Goal: Task Accomplishment & Management: Manage account settings

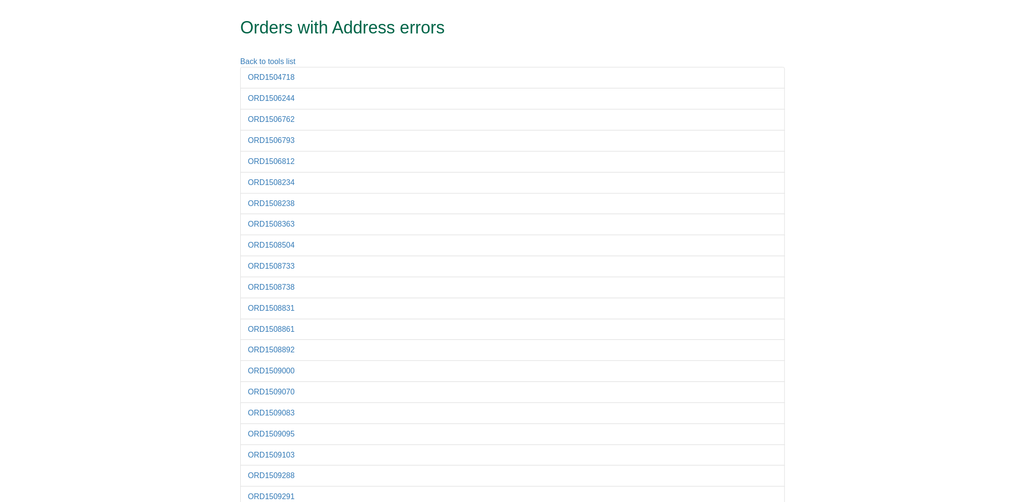
click at [249, 70] on li "ORD1504718" at bounding box center [512, 78] width 545 height 22
click at [256, 75] on link "ORD1504718" at bounding box center [271, 77] width 47 height 8
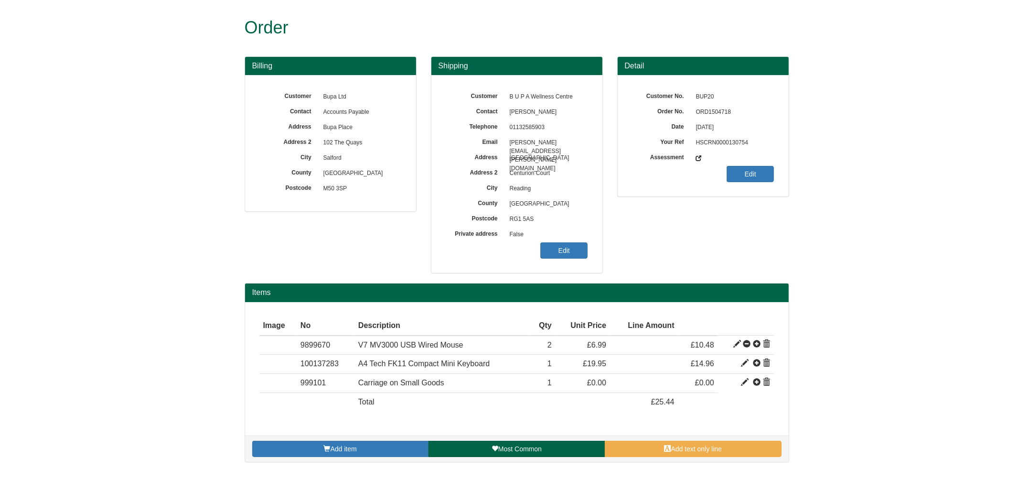
click at [704, 111] on span "ORD1504718" at bounding box center [732, 112] width 83 height 15
copy span "ORD1504718"
drag, startPoint x: 538, startPoint y: 246, endPoint x: 548, endPoint y: 249, distance: 10.3
click at [538, 246] on div "Customer B U P A Wellness Centre Contact [PERSON_NAME] Telephone [PHONE_NUMBER]…" at bounding box center [517, 174] width 171 height 198
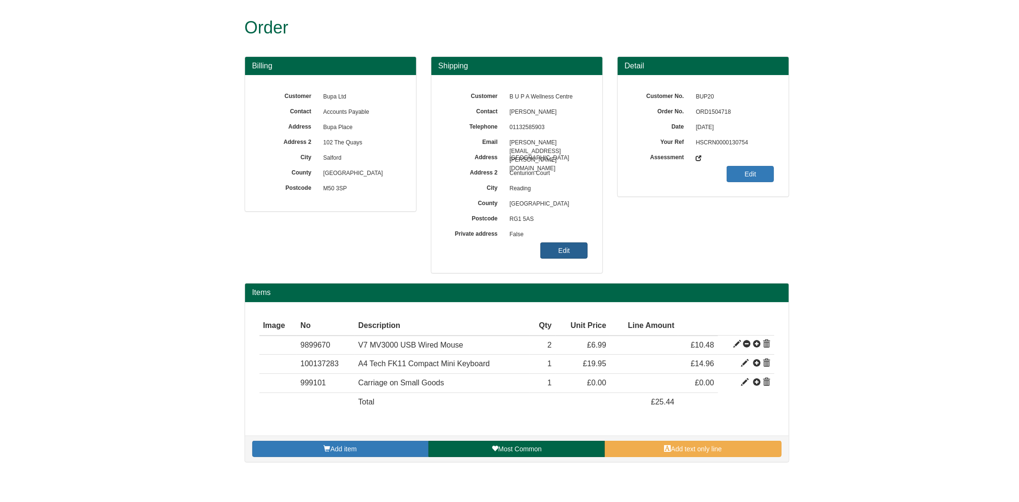
click at [555, 252] on link "Edit" at bounding box center [563, 250] width 47 height 16
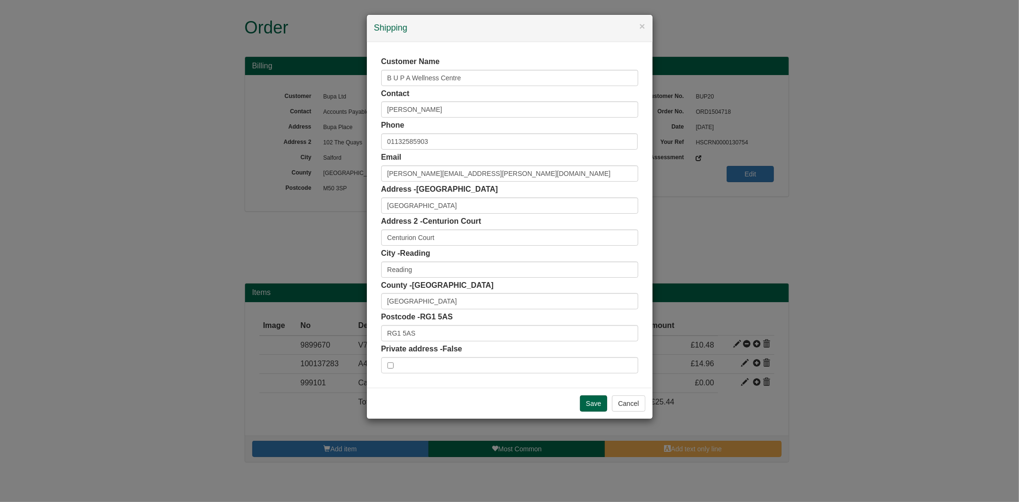
drag, startPoint x: 433, startPoint y: 321, endPoint x: 432, endPoint y: 328, distance: 7.3
click at [432, 325] on div "Postcode - RG1 5AS RG1 5AS" at bounding box center [509, 327] width 257 height 30
click at [432, 330] on input "RG1 5AS" at bounding box center [509, 333] width 257 height 16
click at [471, 344] on div "RG1 5AS London Road, Reading - 48 Addresses" at bounding box center [510, 350] width 256 height 14
type input "RG1 5AS"
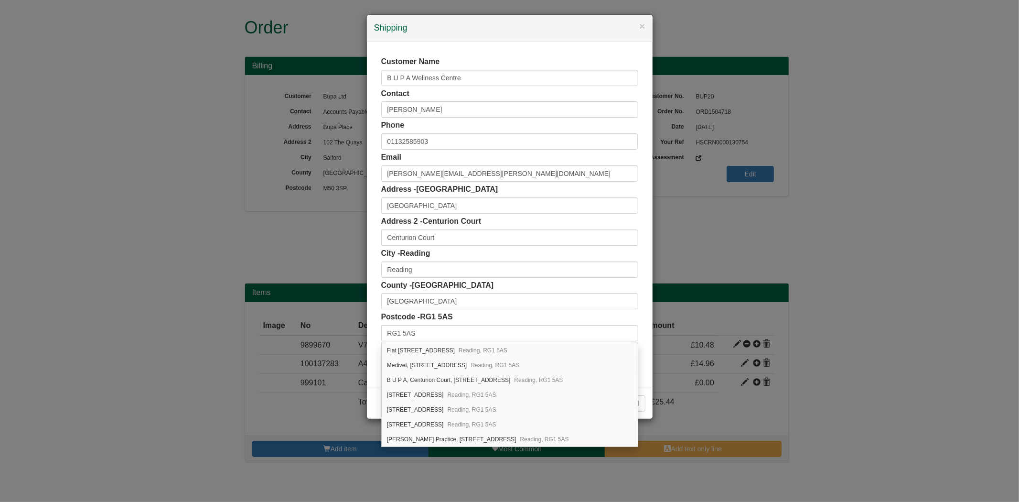
scroll to position [552, 0]
click at [433, 201] on input "Thames Valley" at bounding box center [509, 205] width 257 height 16
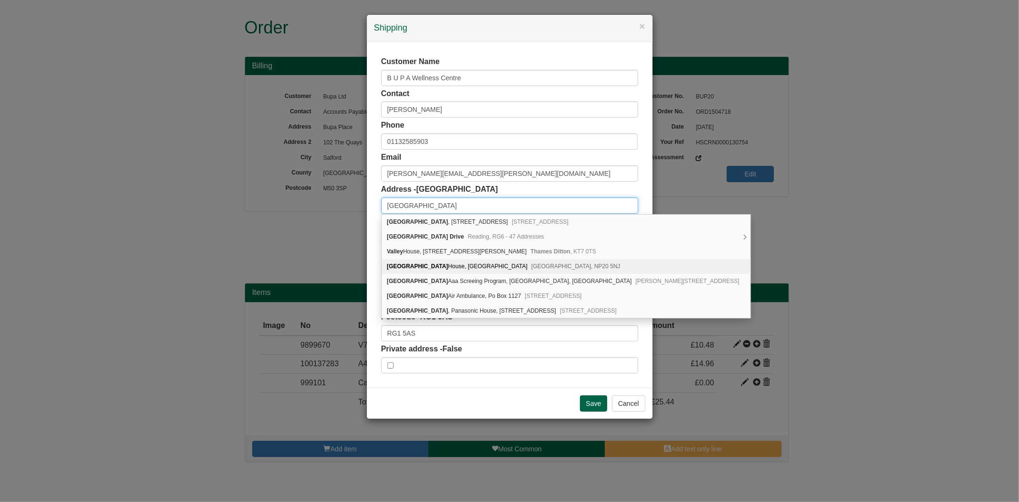
scroll to position [0, 0]
type input "Thames Valley"
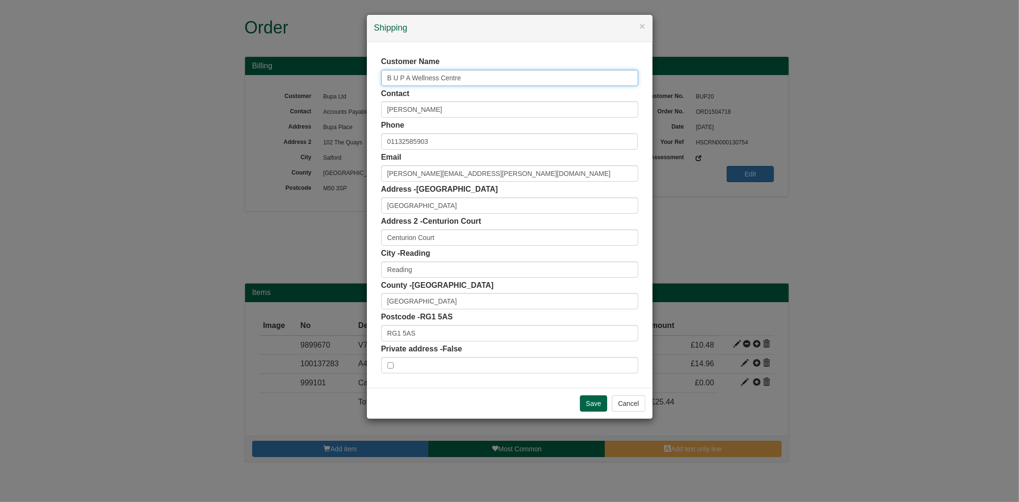
drag, startPoint x: 502, startPoint y: 84, endPoint x: 349, endPoint y: 101, distance: 153.4
click at [349, 101] on div "× Shipping Customer Name B U P A Wellness Centre Contact Joanne Taylor Phone 01…" at bounding box center [509, 251] width 1019 height 502
click at [453, 329] on input "RG1 5AS" at bounding box center [509, 333] width 257 height 16
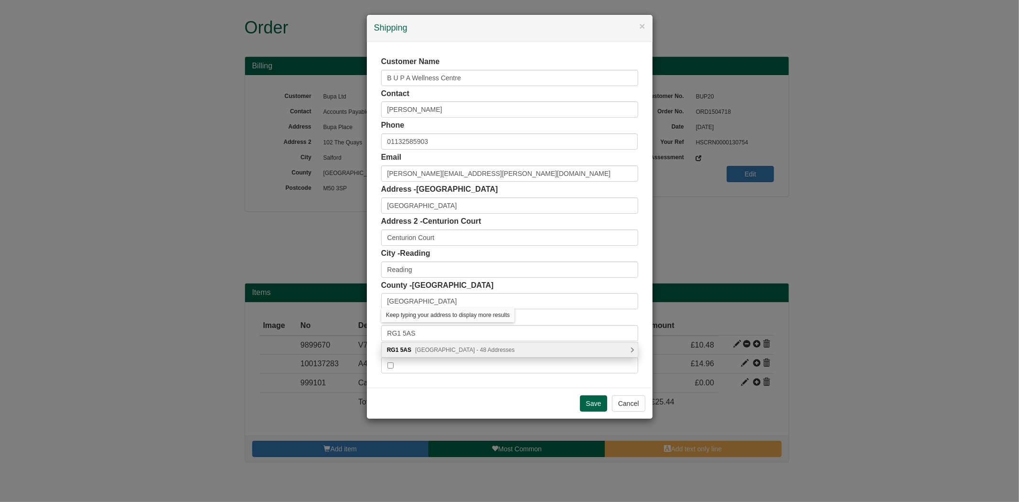
click at [448, 350] on span "London Road, Reading - 48 Addresses" at bounding box center [464, 349] width 99 height 7
type input "RG1 5AS"
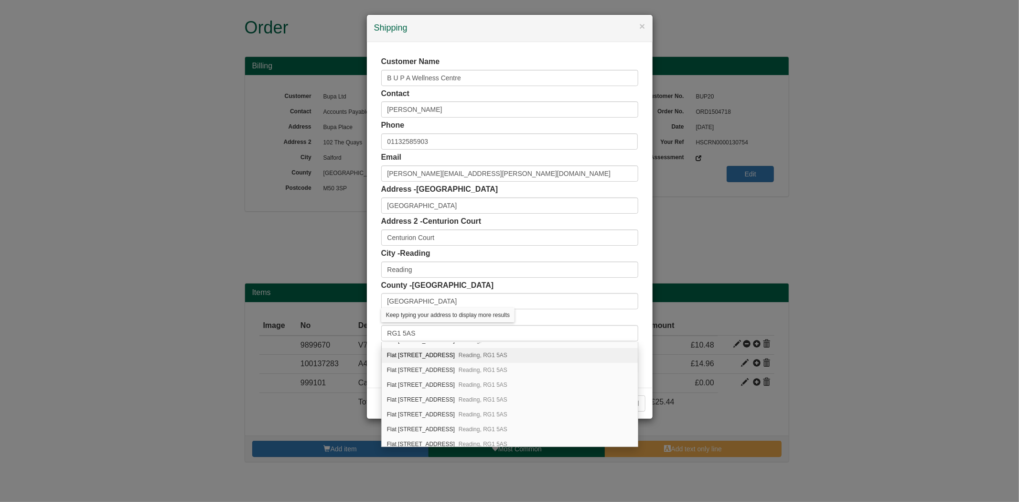
scroll to position [552, 0]
click at [451, 381] on div "B U P A, Centurion Court, 64 London Road Reading, RG1 5AS" at bounding box center [510, 380] width 256 height 15
type input "B U P A"
type input "Centurion Court, 64 London Road"
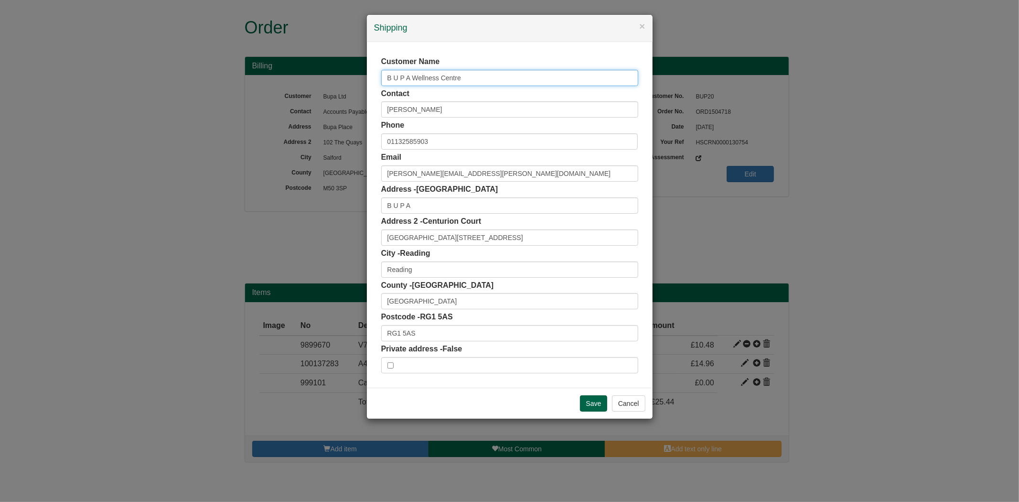
drag, startPoint x: 474, startPoint y: 78, endPoint x: 278, endPoint y: 82, distance: 196.0
click at [278, 82] on div "× Shipping Customer Name B U P A Wellness Centre Contact Joanne Taylor Phone 01…" at bounding box center [509, 251] width 1019 height 502
click at [636, 402] on button "Cancel" at bounding box center [628, 403] width 33 height 16
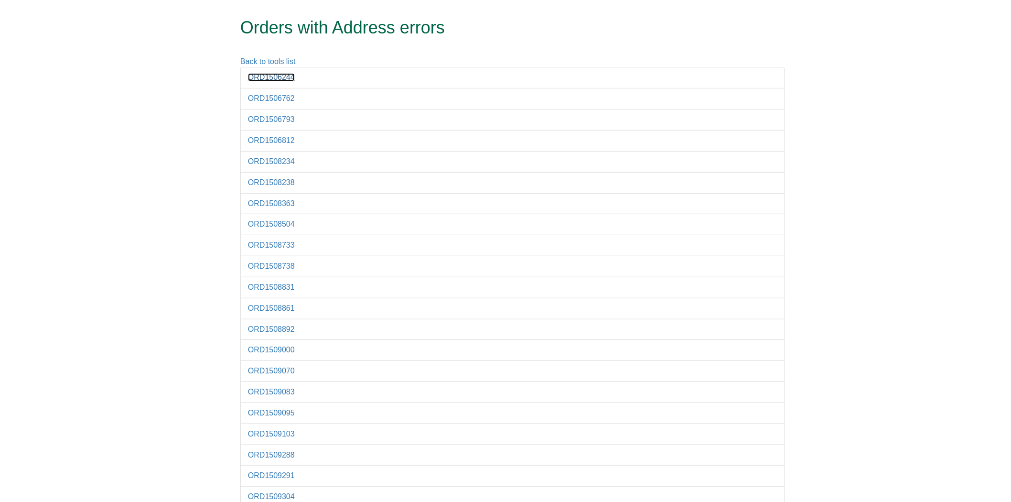
click at [280, 77] on link "ORD1506244" at bounding box center [271, 77] width 47 height 8
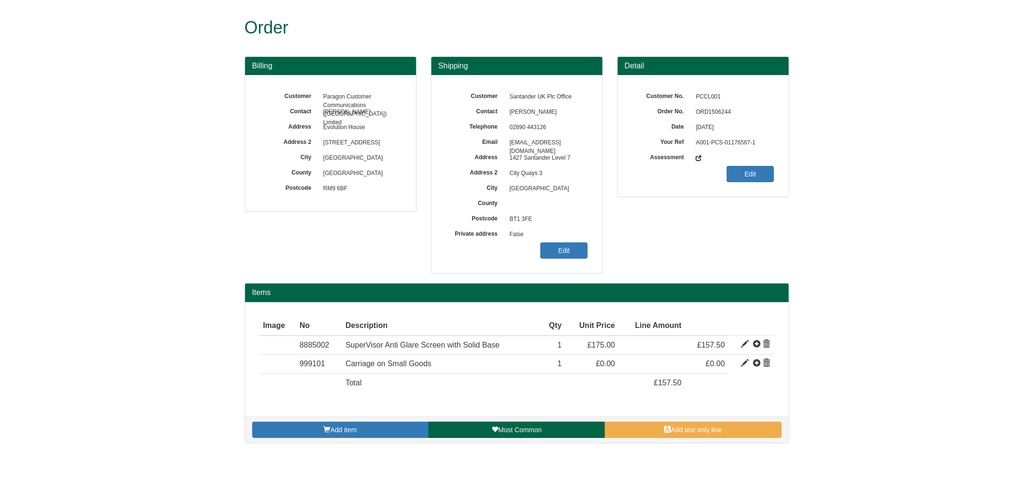
click at [725, 110] on span "ORD1506244" at bounding box center [732, 112] width 83 height 15
copy span "ORD1506244"
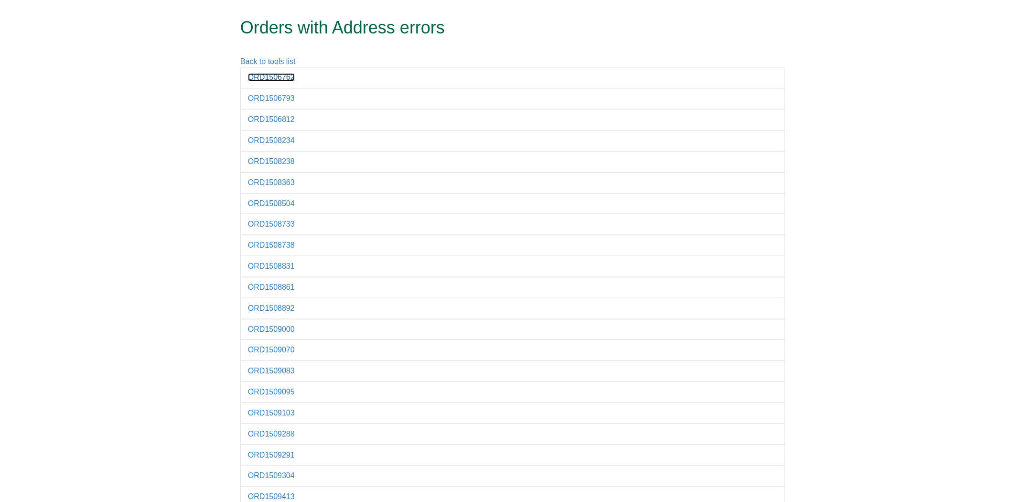
click at [268, 79] on link "ORD1506762" at bounding box center [271, 77] width 47 height 8
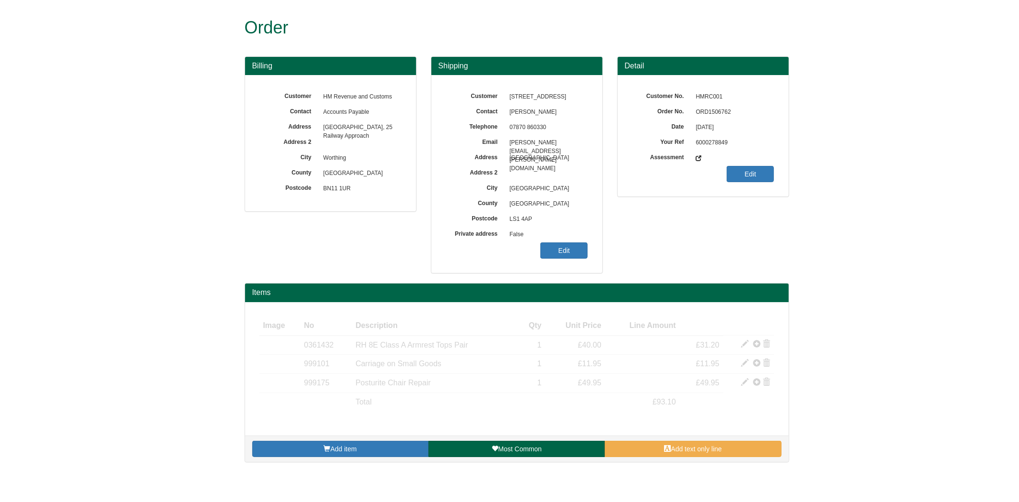
click at [711, 105] on span "ORD1506762" at bounding box center [732, 112] width 83 height 15
click at [711, 106] on span "ORD1506762" at bounding box center [732, 112] width 83 height 15
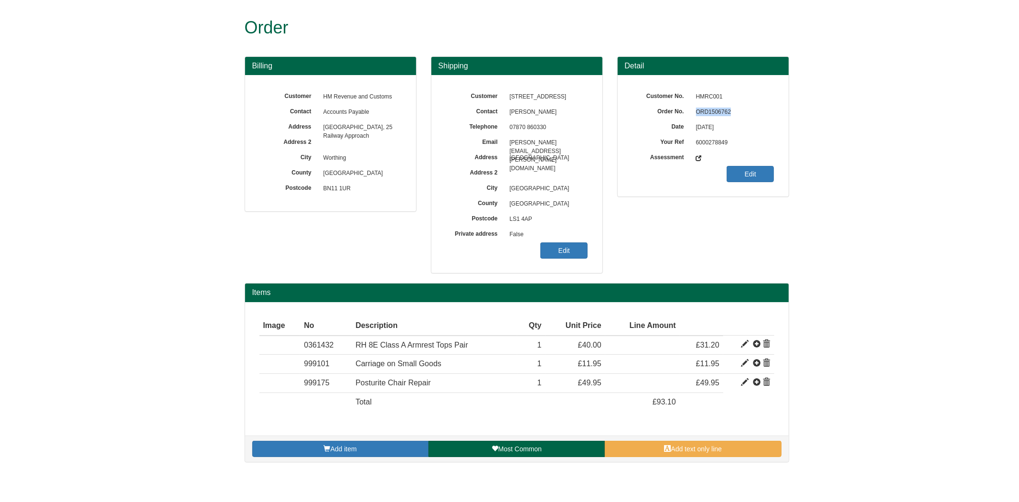
click at [712, 108] on span "ORD1506762" at bounding box center [732, 112] width 83 height 15
copy span "ORD1506762"
drag, startPoint x: 540, startPoint y: 255, endPoint x: 555, endPoint y: 250, distance: 15.4
click at [540, 255] on div "Customer 7 and 8 Wellington Place Contact samuel whitley Telephone 07870 860330…" at bounding box center [517, 174] width 171 height 198
click at [555, 250] on link "Edit" at bounding box center [563, 250] width 47 height 16
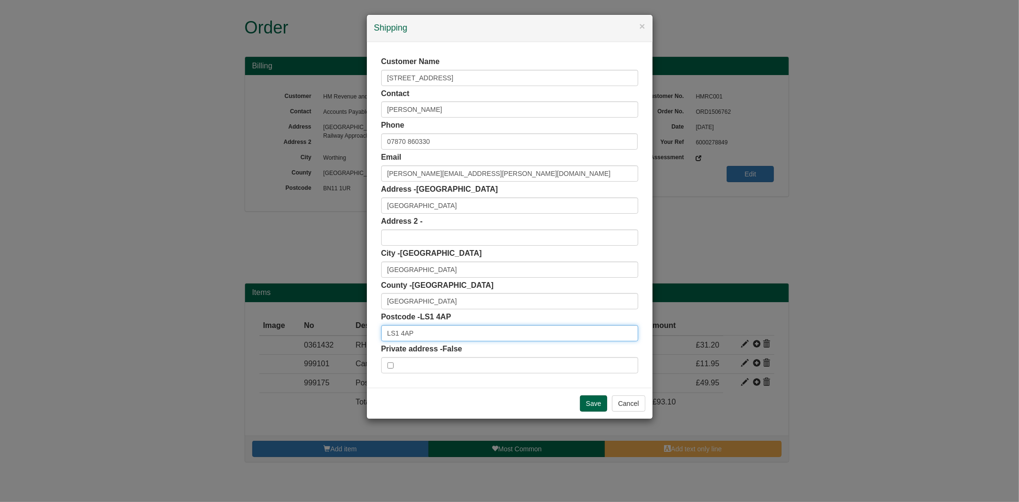
drag, startPoint x: 422, startPoint y: 331, endPoint x: 317, endPoint y: 336, distance: 105.3
click at [317, 336] on div "× Shipping Customer Name 7 and 8 Wellington Place Contact samuel whitley Phone …" at bounding box center [509, 251] width 1019 height 502
type input "v"
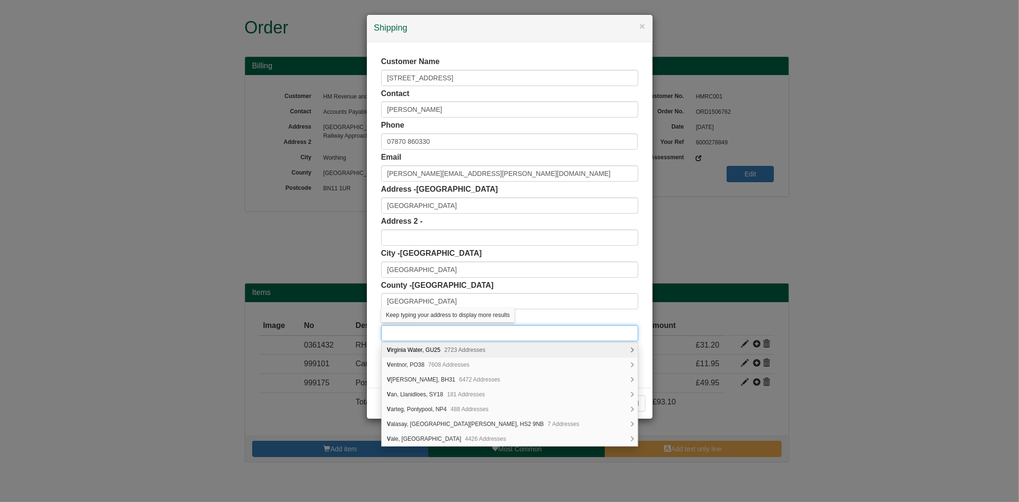
paste input "LS1 4AP"
type input "LS1 4AP"
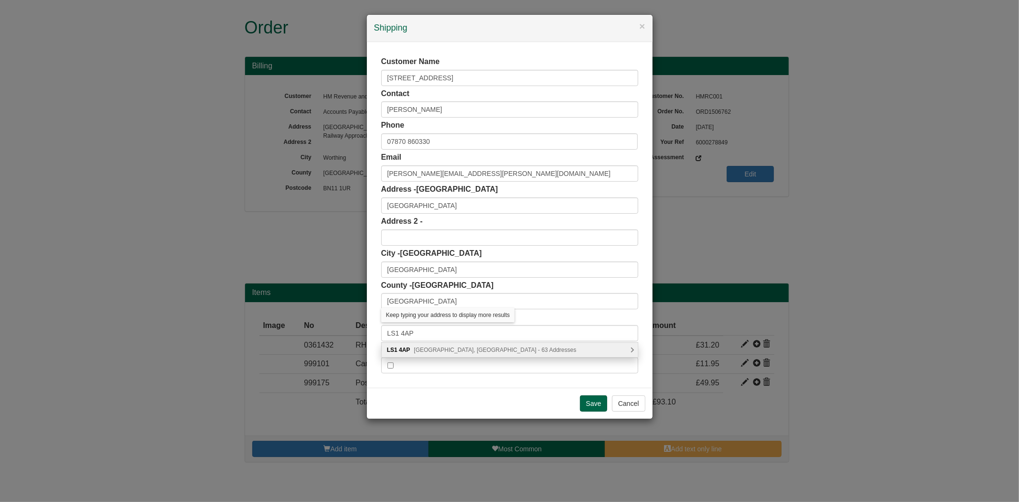
click at [465, 354] on div "LS1 4AP Wellington Place, Leeds - 63 Addresses" at bounding box center [510, 350] width 256 height 14
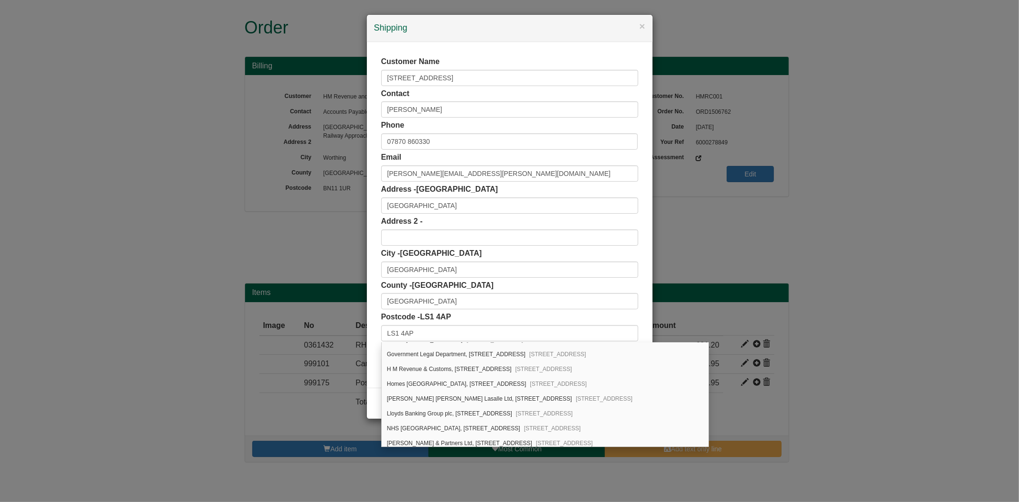
scroll to position [796, 0]
click at [441, 371] on div "H M Revenue & Customs, 7-8, Wellington Place Leeds, LS1 4AP" at bounding box center [545, 368] width 327 height 15
type input "H M Revenue & Customs"
type input "7-8 Wellington Place"
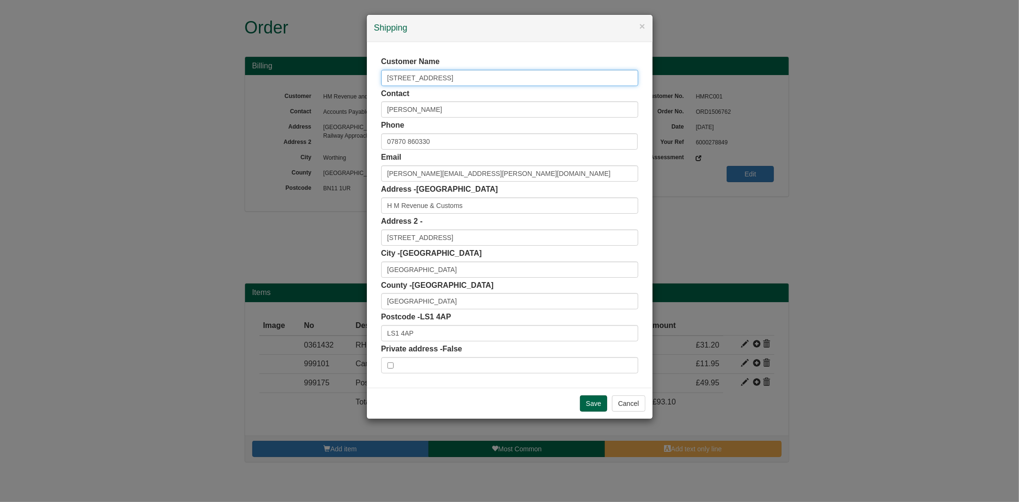
drag, startPoint x: 475, startPoint y: 81, endPoint x: 279, endPoint y: 108, distance: 197.2
click at [279, 108] on div "× Shipping Customer Name 7 and 8 Wellington Place Contact samuel whitley Phone …" at bounding box center [509, 251] width 1019 height 502
click at [589, 400] on input "Save" at bounding box center [594, 403] width 28 height 16
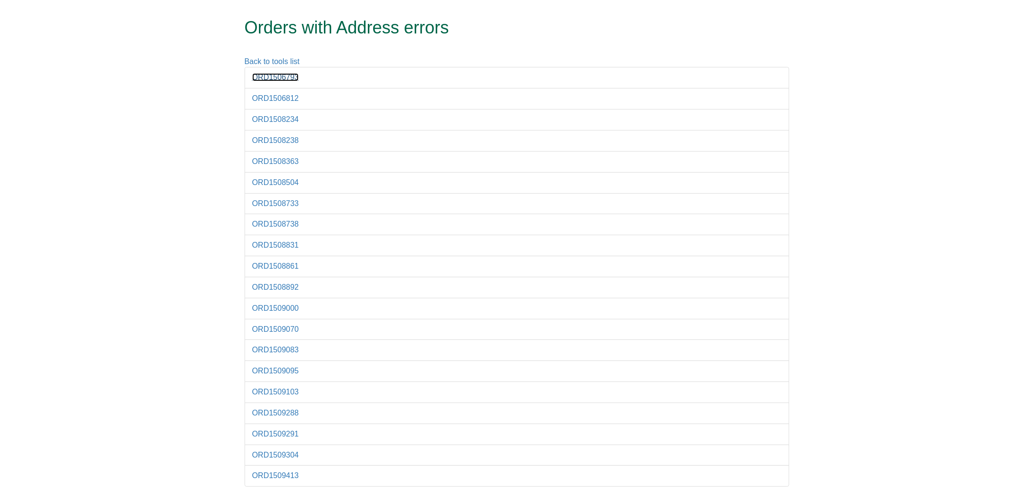
click at [279, 81] on link "ORD1506793" at bounding box center [275, 77] width 47 height 8
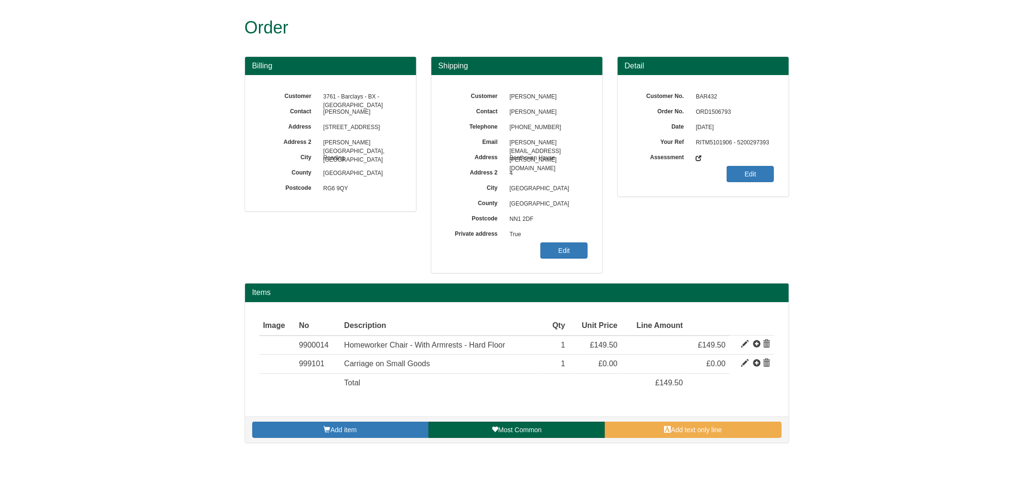
click at [714, 109] on span "ORD1506793" at bounding box center [732, 112] width 83 height 15
copy span "ORD1506793"
click at [583, 247] on link "Edit" at bounding box center [563, 250] width 47 height 16
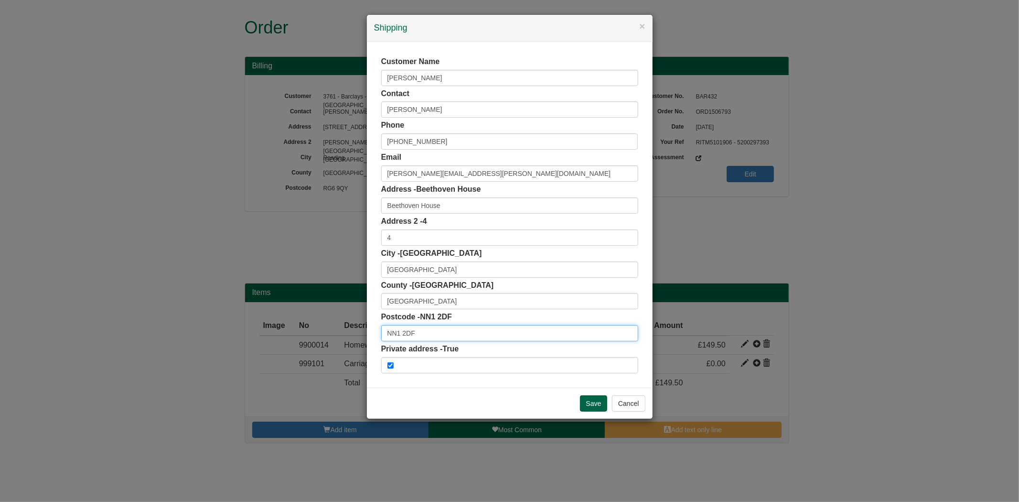
drag, startPoint x: 437, startPoint y: 337, endPoint x: 303, endPoint y: 331, distance: 134.0
click at [300, 336] on div "× Shipping Customer Name [PERSON_NAME] Contact [PERSON_NAME] Phone [PHONE_NUMBE…" at bounding box center [509, 251] width 1019 height 502
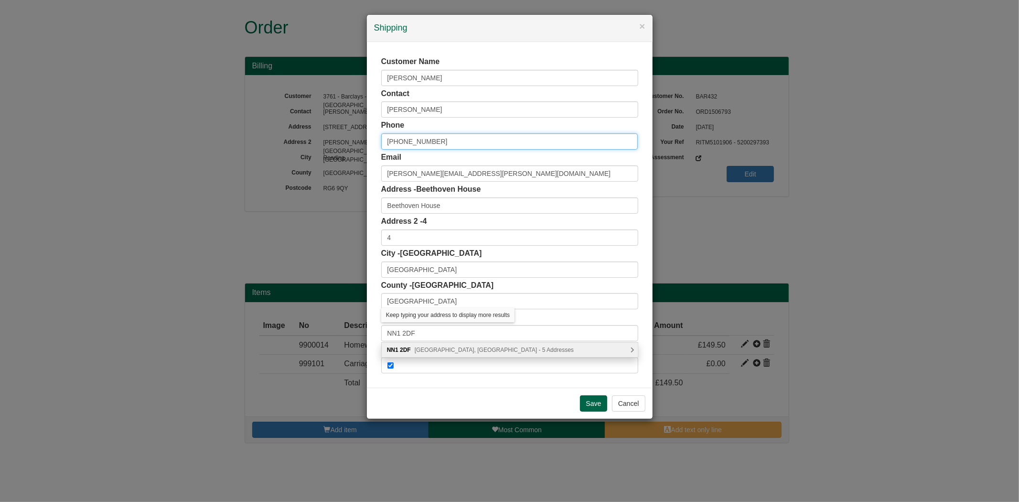
click at [405, 142] on input "[PHONE_NUMBER]" at bounding box center [509, 141] width 257 height 16
click at [403, 142] on input "[PHONE_NUMBER]" at bounding box center [509, 141] width 257 height 16
type input "07485104667"
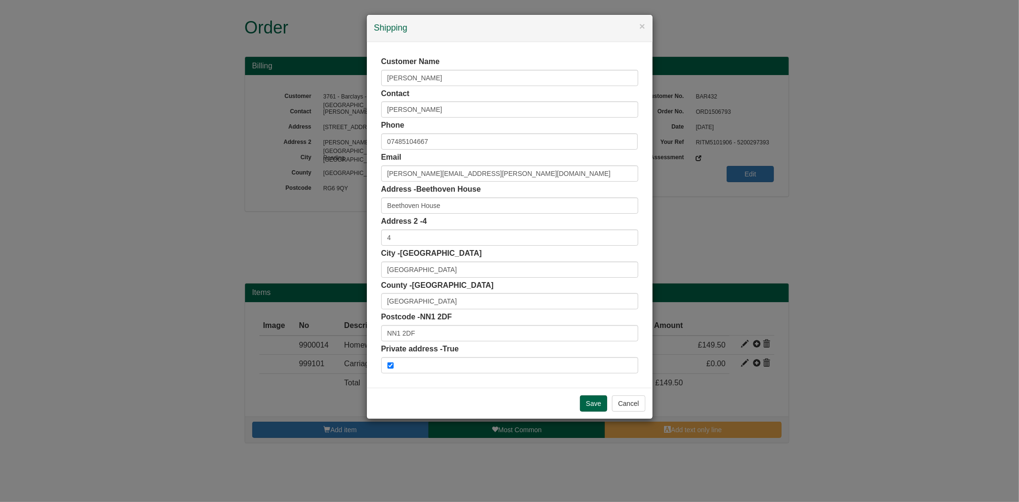
click at [375, 120] on div "Customer Name [PERSON_NAME] Contact [PERSON_NAME] Phone [PHONE_NUMBER] Email [P…" at bounding box center [510, 215] width 286 height 346
click at [435, 337] on input "NN1 2DF" at bounding box center [509, 333] width 257 height 16
click at [441, 348] on span "[GEOGRAPHIC_DATA], [GEOGRAPHIC_DATA] - 5 Addresses" at bounding box center [494, 349] width 159 height 7
type input "NN1 2DF"
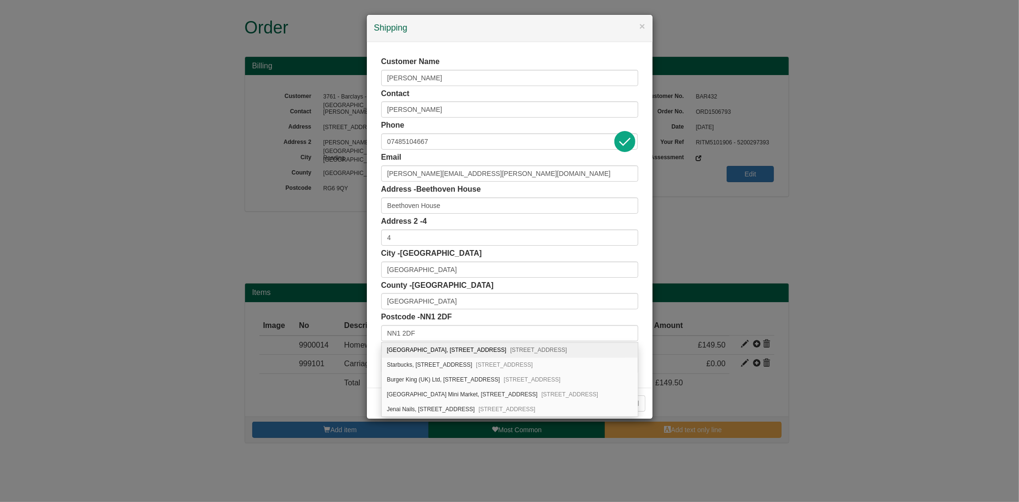
click at [367, 321] on div "Customer Name [PERSON_NAME] Contact [PERSON_NAME] Phone [PHONE_NUMBER] Email [P…" at bounding box center [510, 215] width 286 height 346
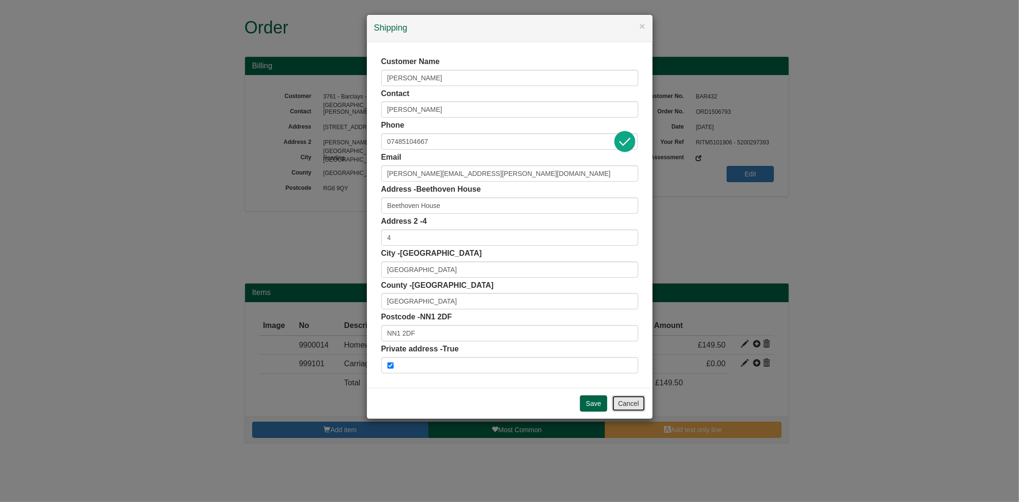
click at [617, 397] on button "Cancel" at bounding box center [628, 403] width 33 height 16
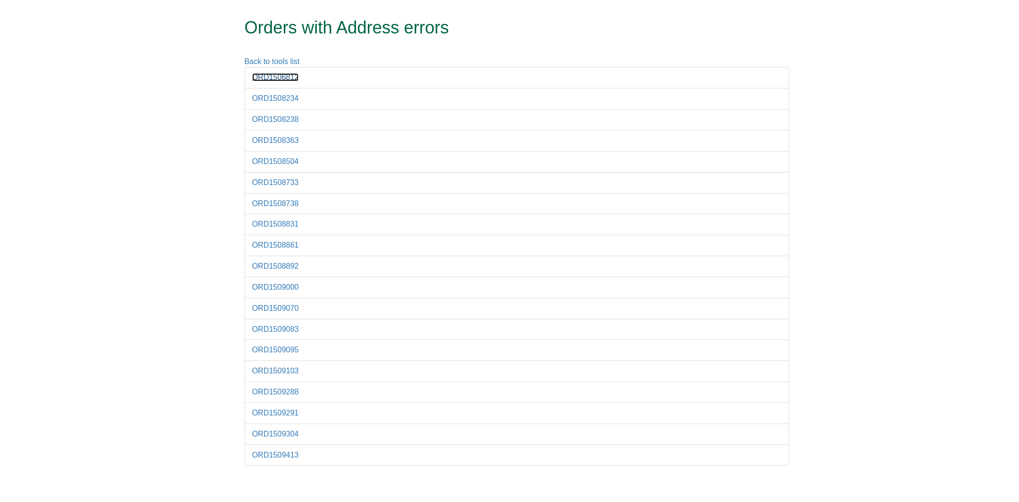
click at [287, 78] on link "ORD1506812" at bounding box center [275, 77] width 47 height 8
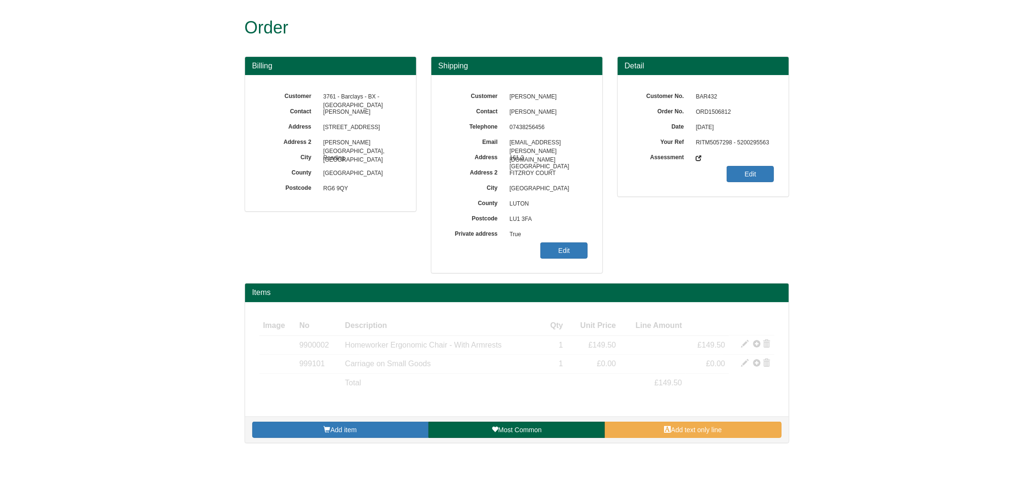
click at [713, 113] on span "ORD1506812" at bounding box center [732, 112] width 83 height 15
copy span "ORD1506812"
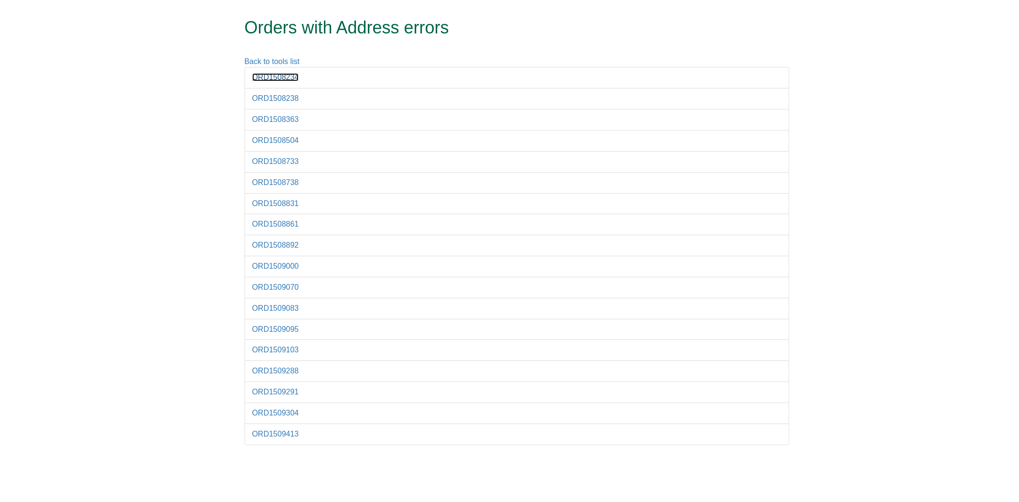
click at [269, 79] on link "ORD1508234" at bounding box center [275, 77] width 47 height 8
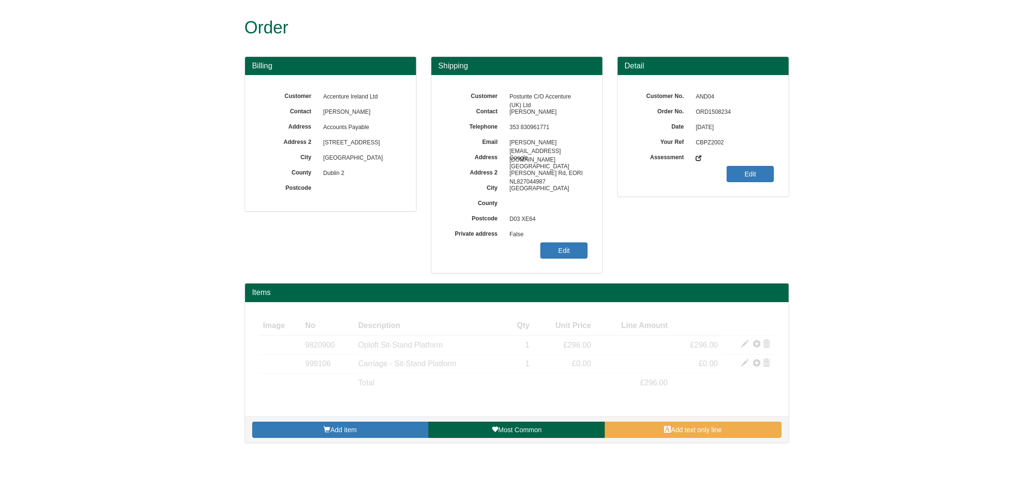
click at [724, 115] on span "ORD1508234" at bounding box center [732, 112] width 83 height 15
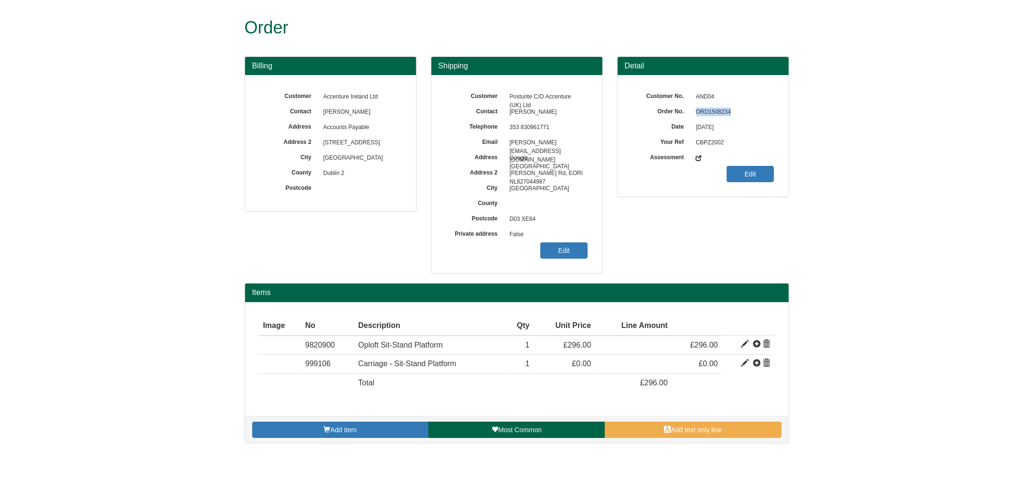
copy span "ORD1508234"
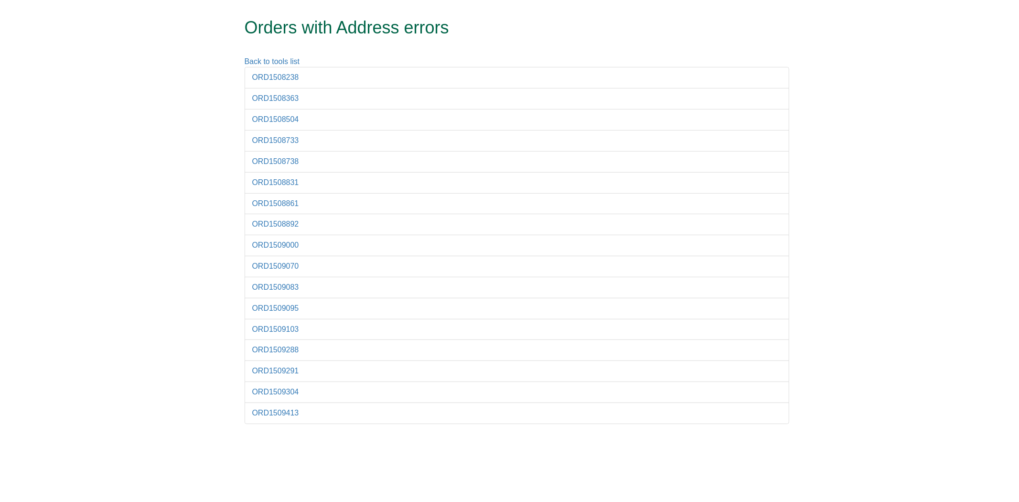
click at [273, 72] on li "ORD1508238" at bounding box center [517, 78] width 545 height 22
click at [274, 76] on link "ORD1508238" at bounding box center [275, 77] width 47 height 8
click at [263, 97] on link "ORD1508363" at bounding box center [275, 98] width 47 height 8
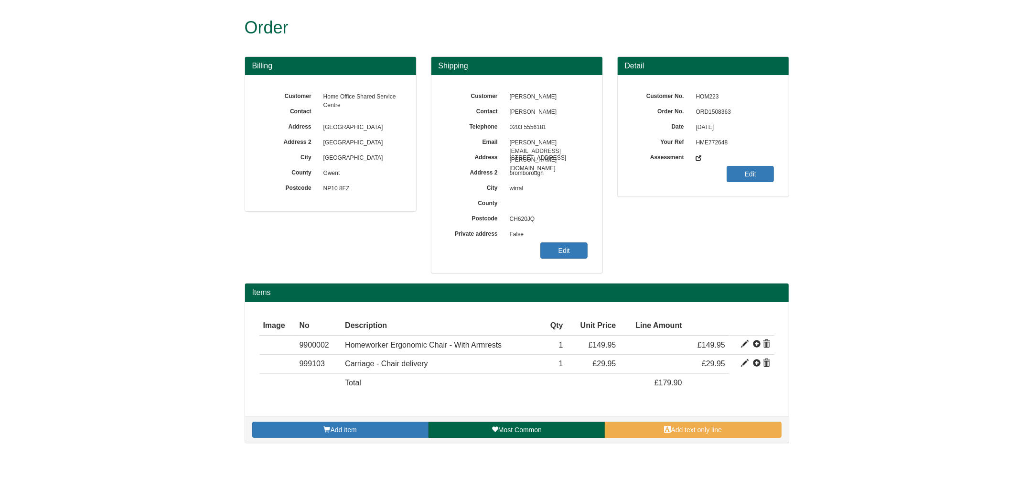
click at [710, 110] on span "ORD1508363" at bounding box center [732, 112] width 83 height 15
copy span "ORD1508363"
click at [547, 245] on link "Edit" at bounding box center [563, 250] width 47 height 16
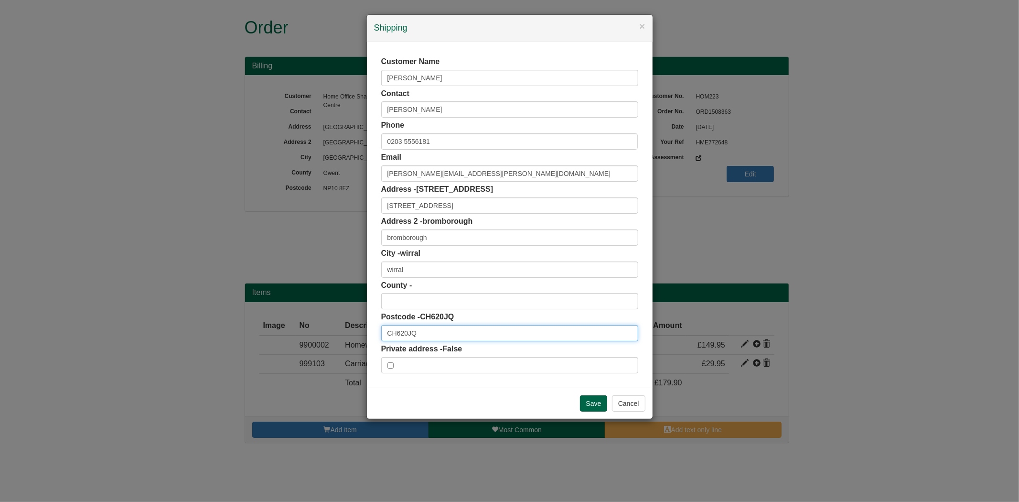
drag, startPoint x: 400, startPoint y: 332, endPoint x: 408, endPoint y: 332, distance: 8.1
click at [401, 332] on input "CH620JQ" at bounding box center [509, 333] width 257 height 16
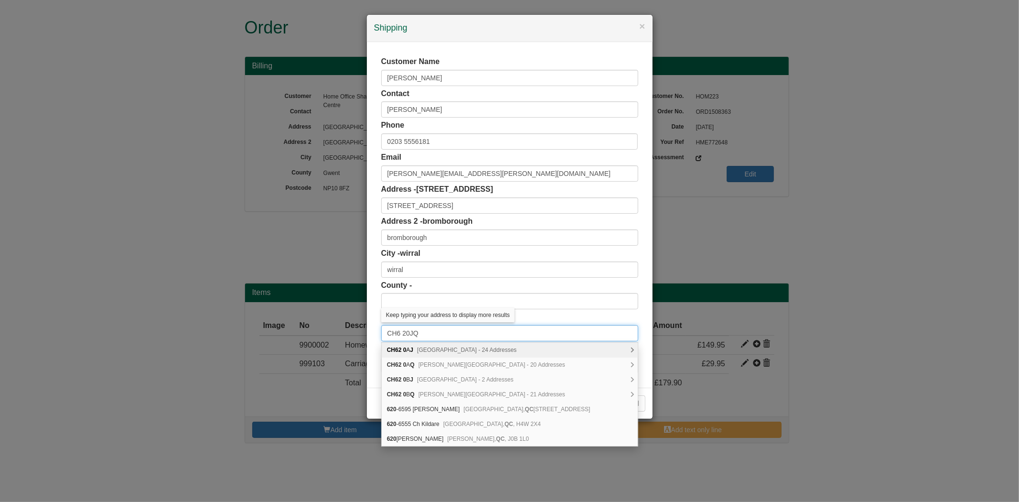
click at [429, 335] on input "CH6 20JQ" at bounding box center [509, 333] width 257 height 16
drag, startPoint x: 429, startPoint y: 335, endPoint x: 308, endPoint y: 325, distance: 121.3
click at [308, 325] on div "× Shipping Customer Name Michael Owens Contact Michael Owens Phone 0203 5556181…" at bounding box center [509, 251] width 1019 height 502
paste input "text"
click at [405, 334] on input "CH620JQ" at bounding box center [509, 333] width 257 height 16
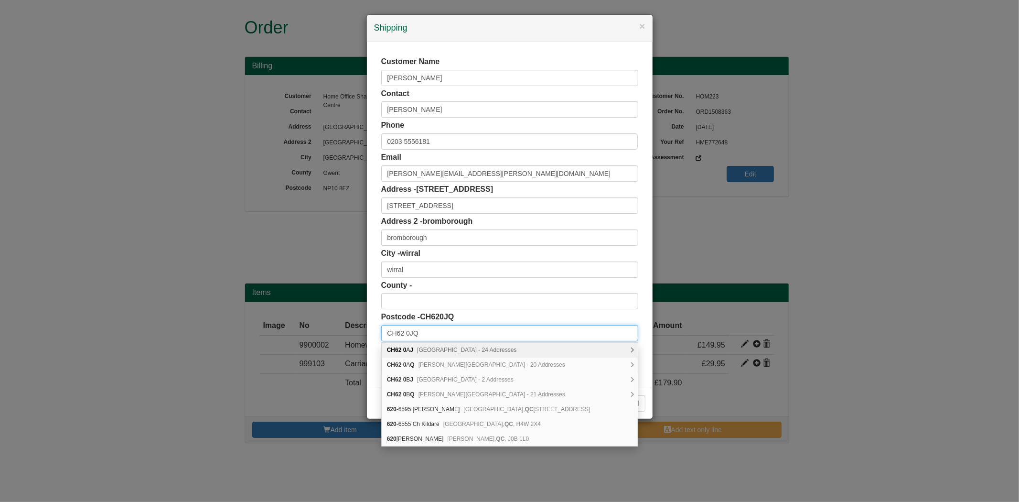
type input "CH62 0JQ"
click at [456, 201] on div "Address - 184 Allport Road 184 Allport Road" at bounding box center [509, 199] width 257 height 30
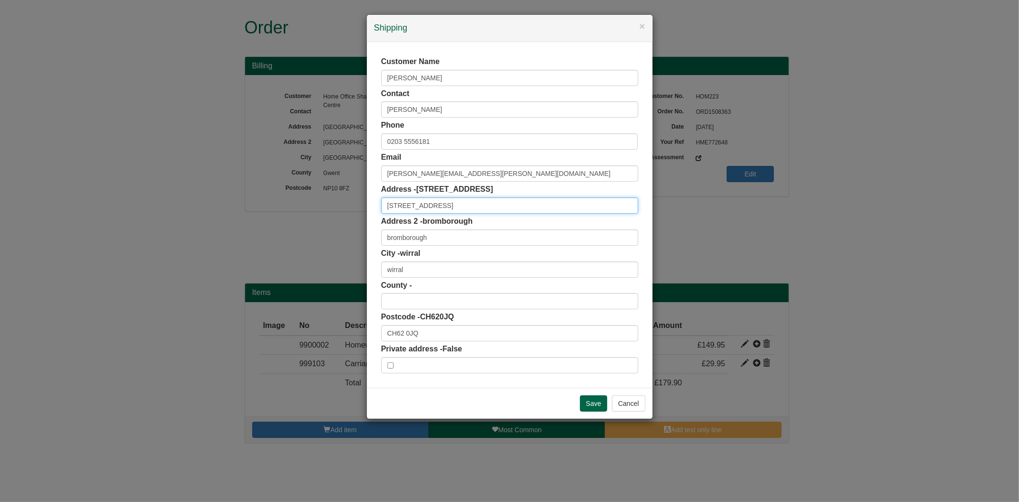
click at [456, 201] on input "184 Allport Road" at bounding box center [509, 205] width 257 height 16
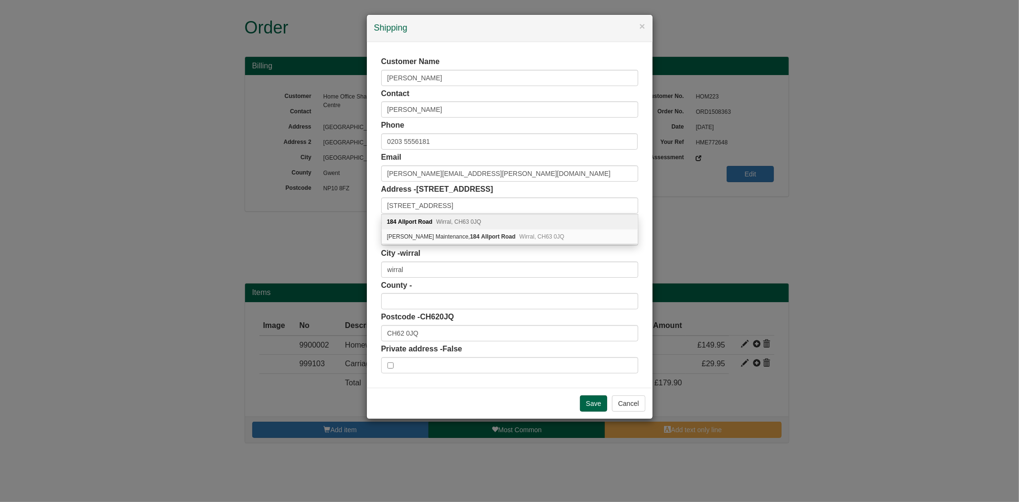
click at [460, 220] on span "Wirral, CH63 0JQ" at bounding box center [458, 221] width 45 height 7
type input "184 Allport Road"
type input "Wirral"
type input "Merseyside"
type input "CH63 0JQ"
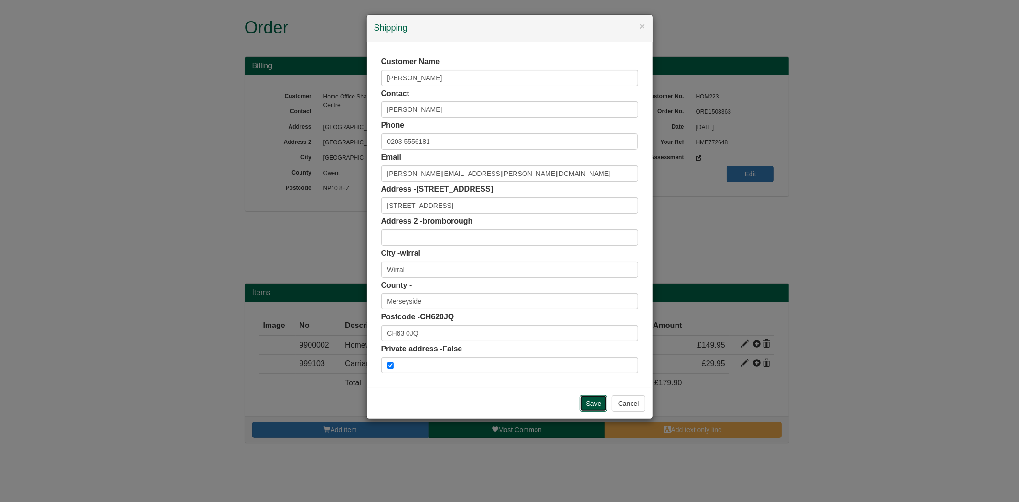
click at [598, 408] on input "Save" at bounding box center [594, 403] width 28 height 16
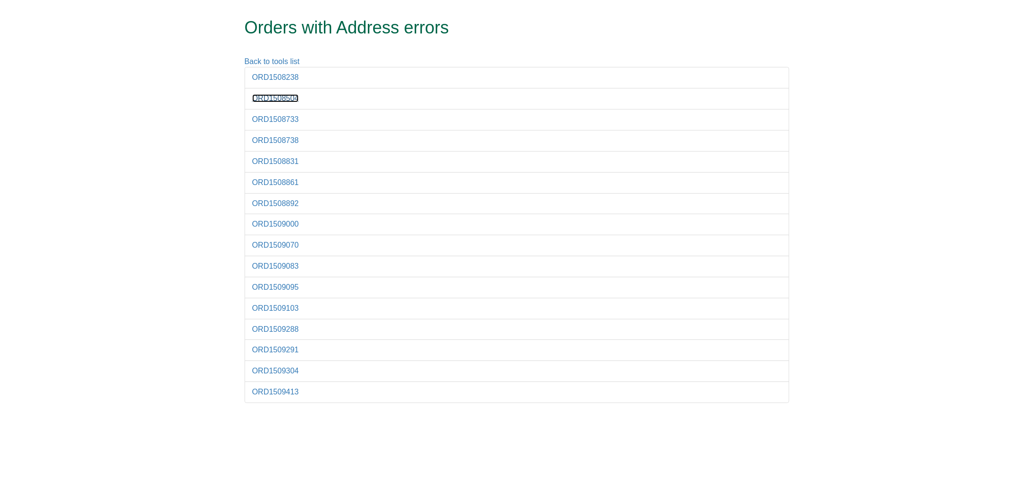
click at [280, 98] on link "ORD1508504" at bounding box center [275, 98] width 47 height 8
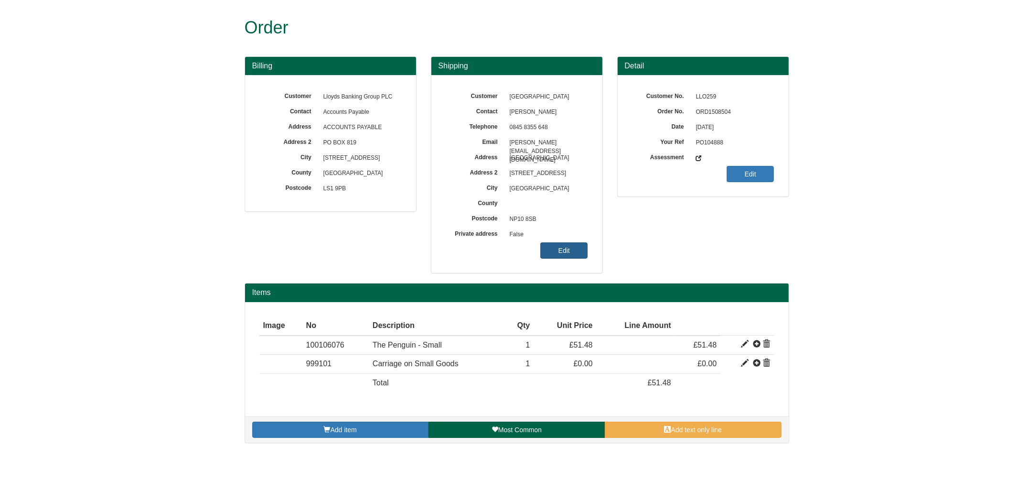
click at [562, 250] on link "Edit" at bounding box center [563, 250] width 47 height 16
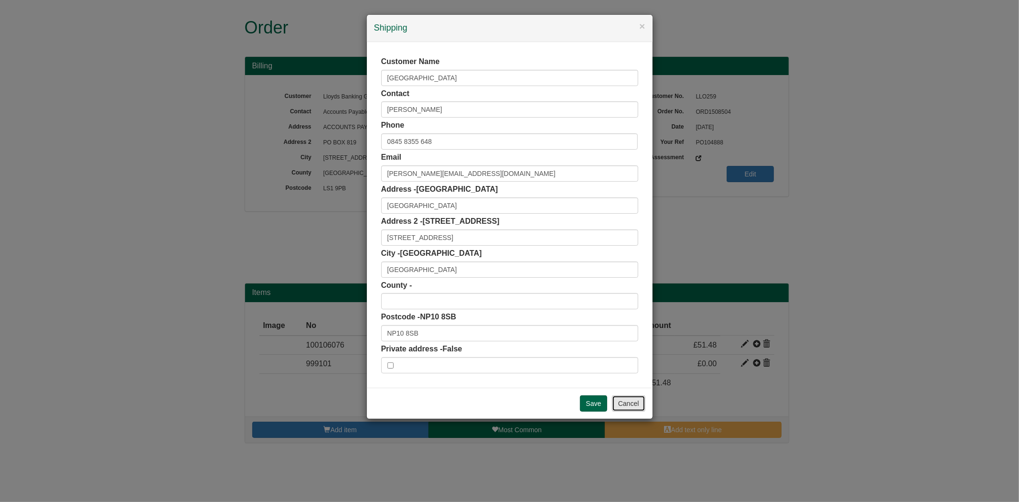
click at [624, 404] on button "Cancel" at bounding box center [628, 403] width 33 height 16
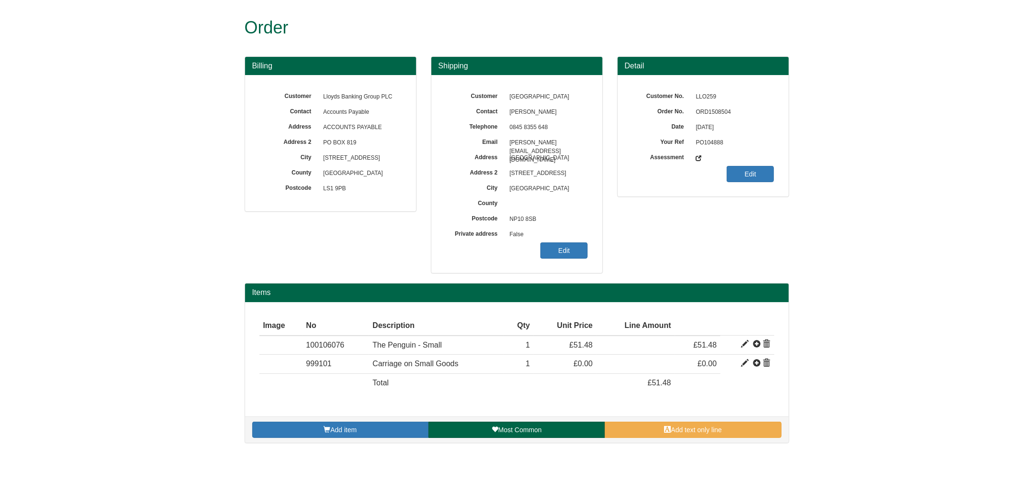
click at [722, 110] on span "ORD1508504" at bounding box center [732, 112] width 83 height 15
copy span "ORD1508504"
click at [548, 246] on link "Edit" at bounding box center [563, 250] width 47 height 16
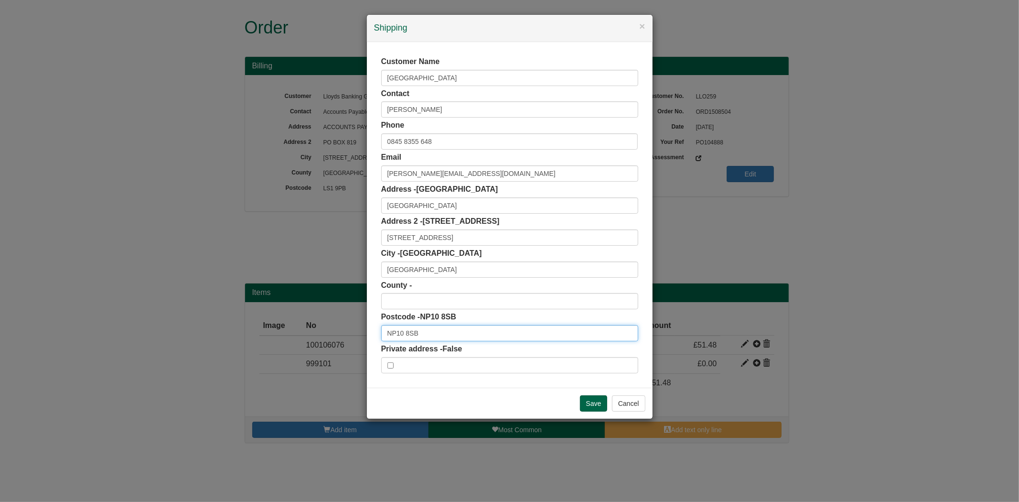
click at [433, 338] on input "NP10 8SB" at bounding box center [509, 333] width 257 height 16
type input "NP10 8SB"
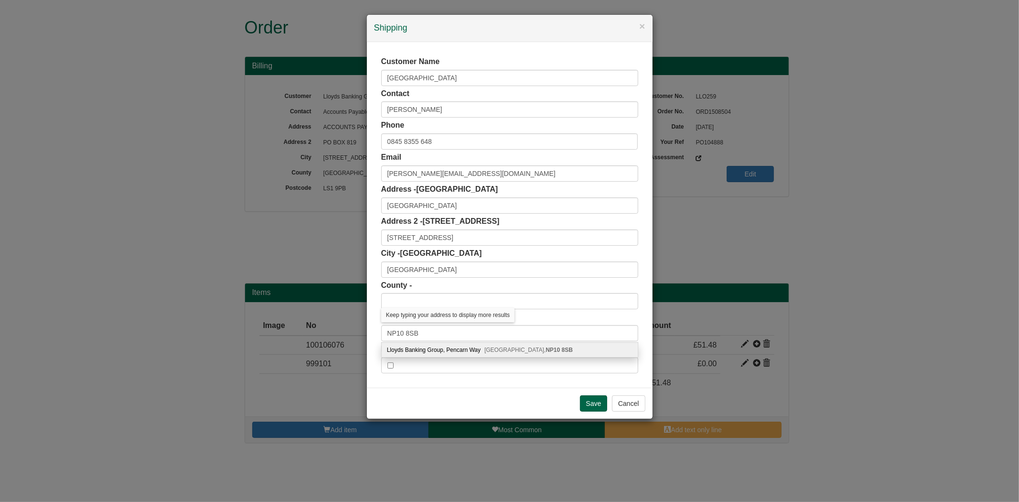
click at [433, 350] on div "Lloyds Banking Group, Pencarn Way Newport, NP10 8SB" at bounding box center [510, 350] width 256 height 14
type input "Lloyds Banking Group"
type input "Pencarn Way"
type input "[GEOGRAPHIC_DATA]"
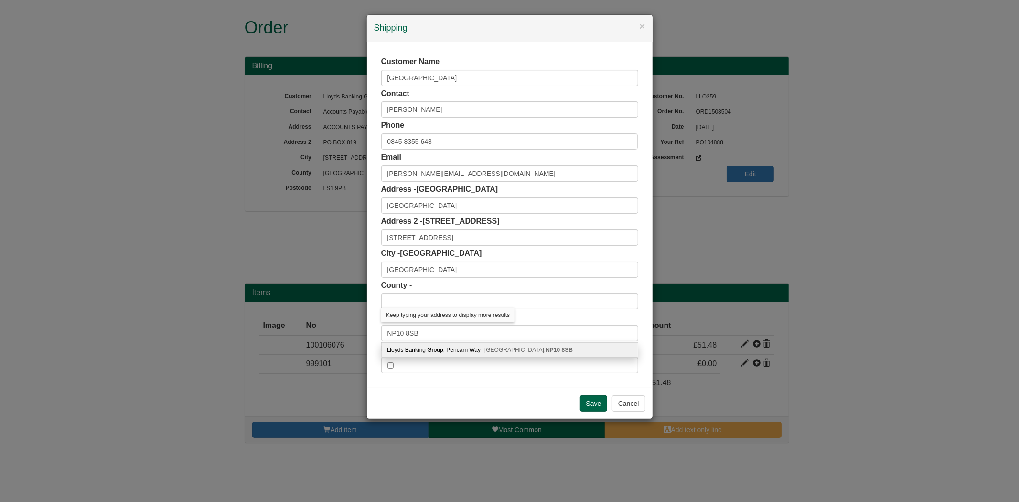
type input "NP10 8SB"
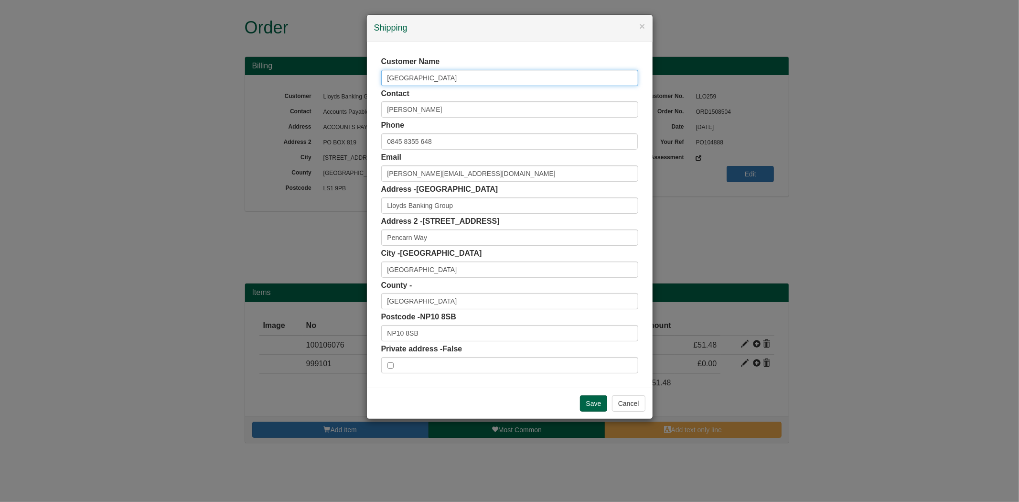
drag, startPoint x: 460, startPoint y: 76, endPoint x: 280, endPoint y: 84, distance: 180.4
click at [280, 84] on div "× Shipping Customer Name Newport Tredegar Park Contact David Morgan Phone 0845 …" at bounding box center [509, 251] width 1019 height 502
click at [435, 239] on input "Pencarn Way" at bounding box center [509, 237] width 257 height 16
type input "Pencarn Way, TNT-32"
click at [593, 405] on input "Save" at bounding box center [594, 403] width 28 height 16
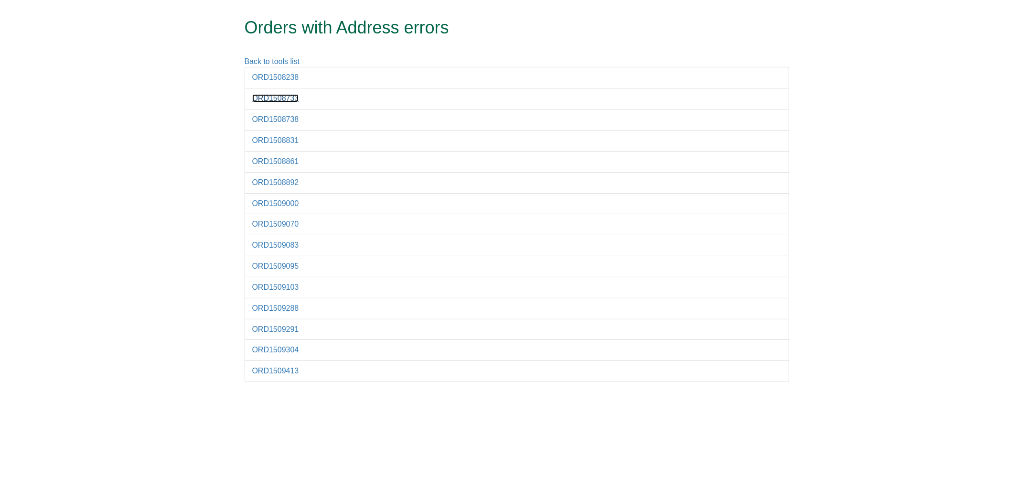
click at [280, 100] on link "ORD1508733" at bounding box center [275, 98] width 47 height 8
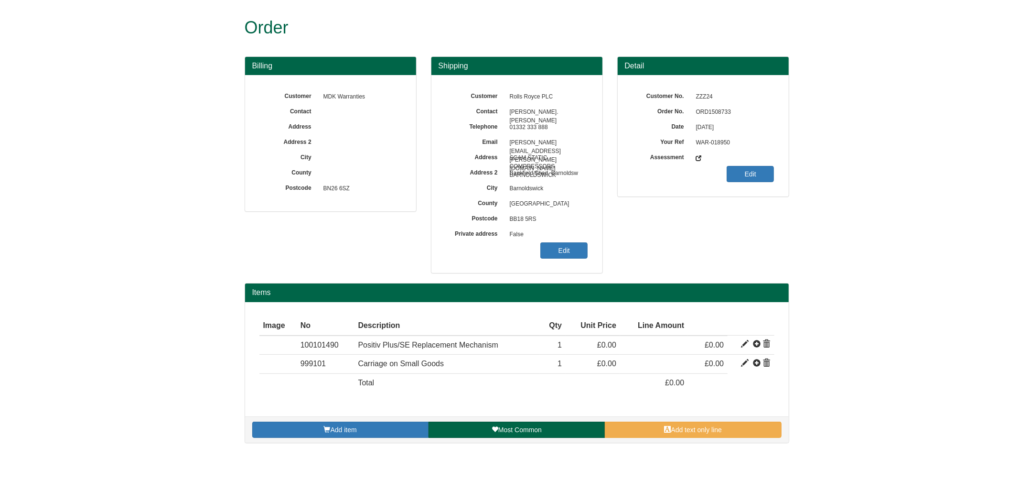
click at [706, 113] on span "ORD1508733" at bounding box center [732, 112] width 83 height 15
copy span "ORD1508733"
click at [545, 251] on link "Edit" at bounding box center [563, 250] width 47 height 16
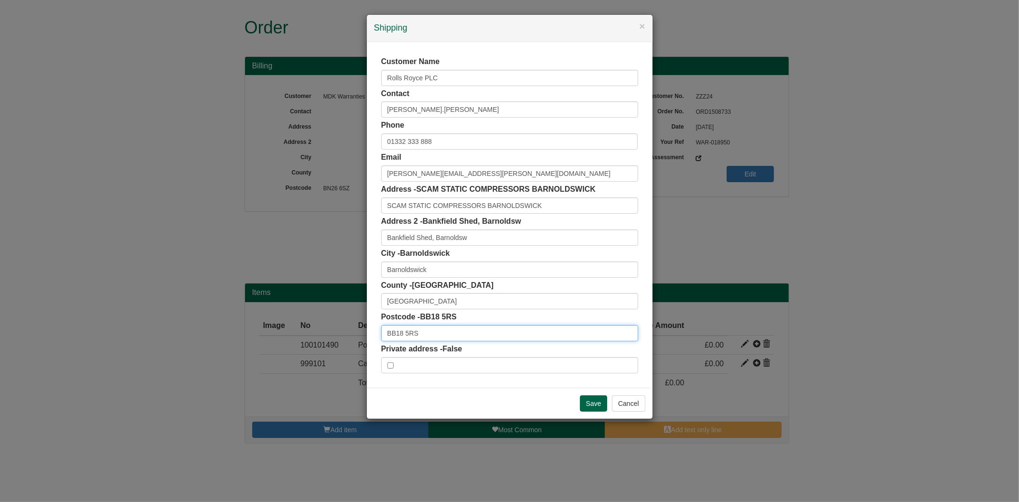
drag, startPoint x: 429, startPoint y: 332, endPoint x: 312, endPoint y: 347, distance: 117.5
click at [312, 347] on div "× Shipping Customer Name Rolls Royce PLC Contact peter.marshall Phone 01332 333…" at bounding box center [509, 251] width 1019 height 502
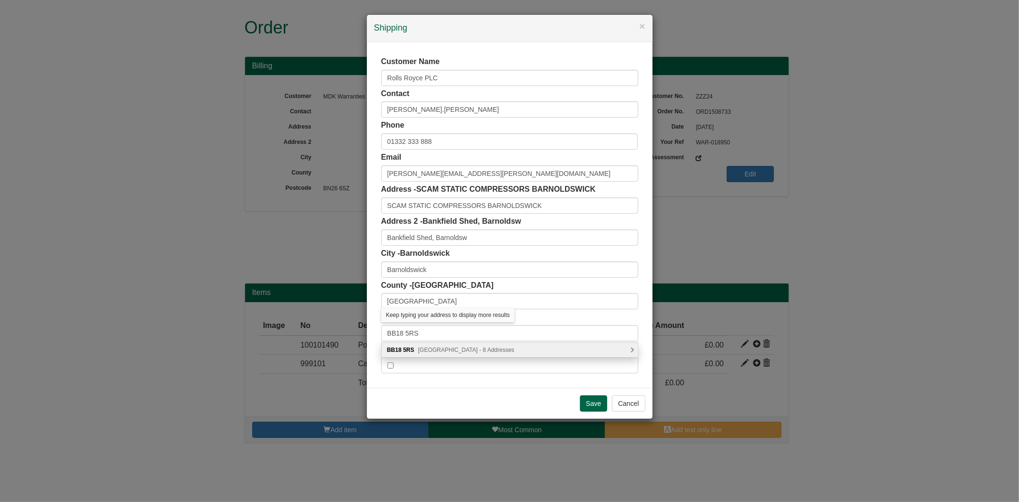
click at [458, 349] on span "Bankfield Terrace, Barnoldswick - 8 Addresses" at bounding box center [466, 349] width 97 height 7
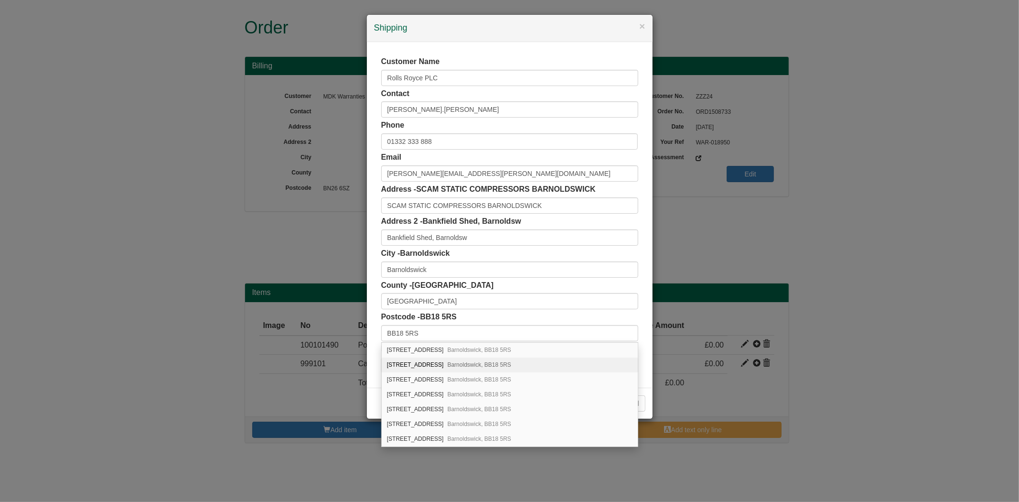
scroll to position [15, 0]
click at [536, 46] on div "Customer Name Rolls Royce PLC Contact peter.marshall Phone 01332 333 888 Email …" at bounding box center [510, 215] width 286 height 346
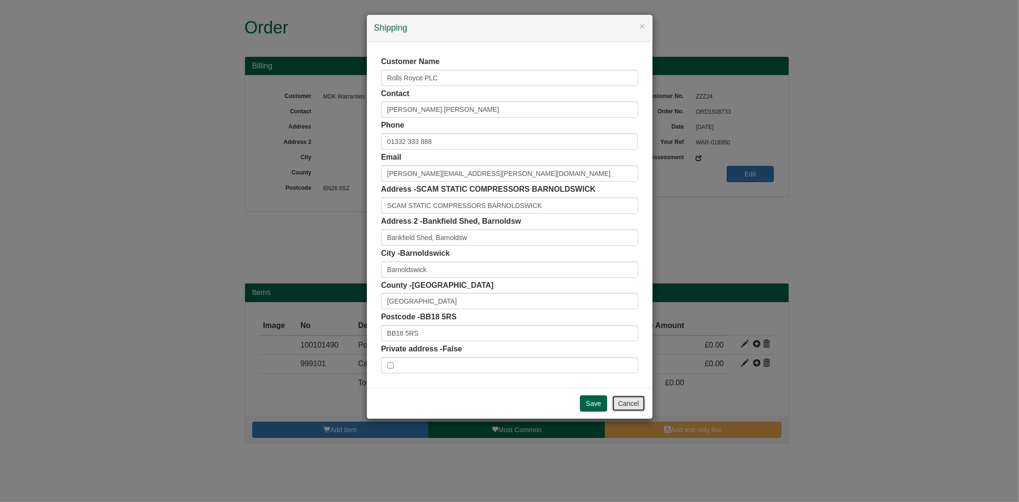
click at [628, 404] on button "Cancel" at bounding box center [628, 403] width 33 height 16
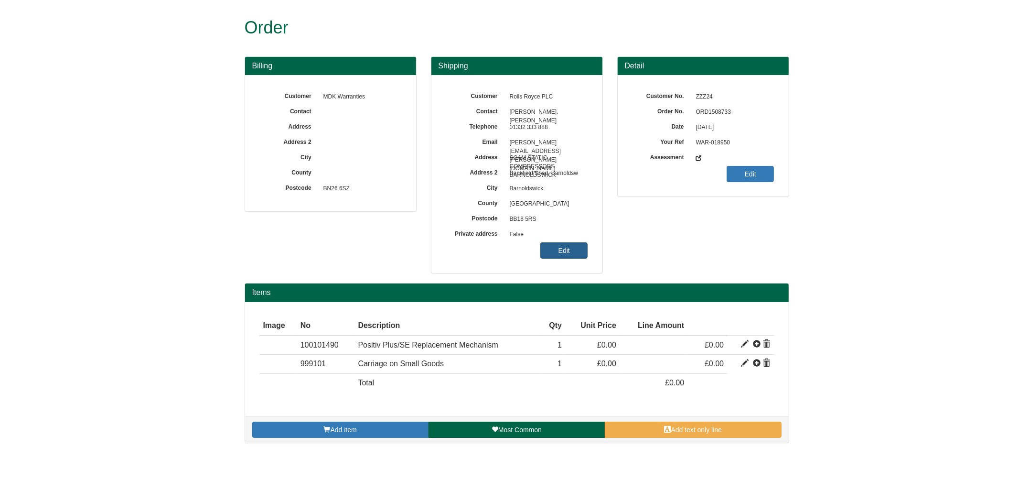
click at [570, 249] on link "Edit" at bounding box center [563, 250] width 47 height 16
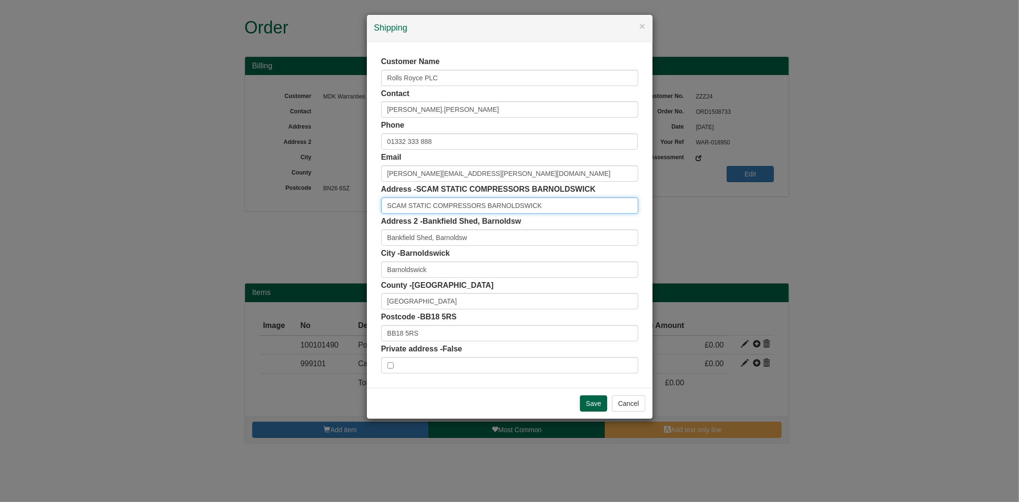
scroll to position [0, 0]
drag, startPoint x: 526, startPoint y: 208, endPoint x: 367, endPoint y: 175, distance: 163.0
click at [358, 188] on div "× Shipping Customer Name Rolls Royce PLC Contact peter.marshall Phone 01332 333…" at bounding box center [509, 251] width 1019 height 502
paste input "Rolls Royce PLC , Bankfield Site"
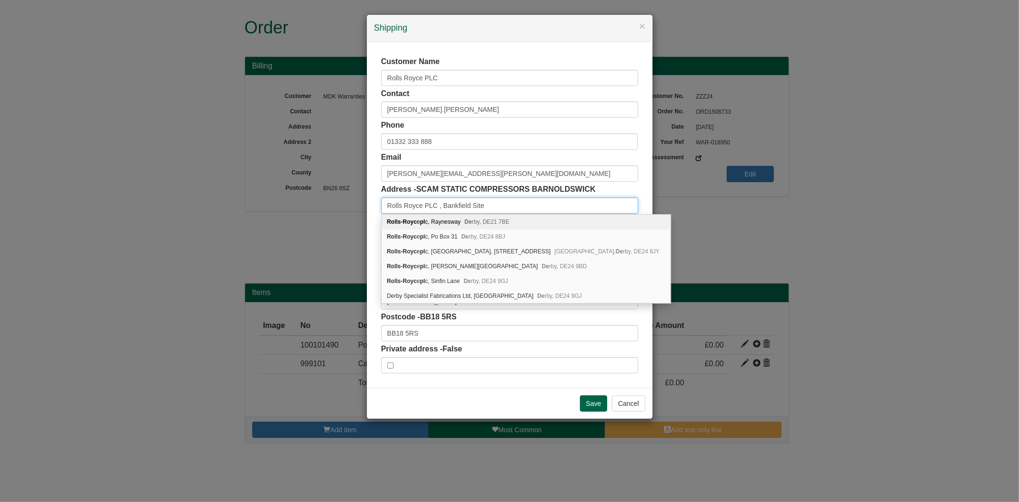
type input "Rolls Royce PLC , Bankfield Site"
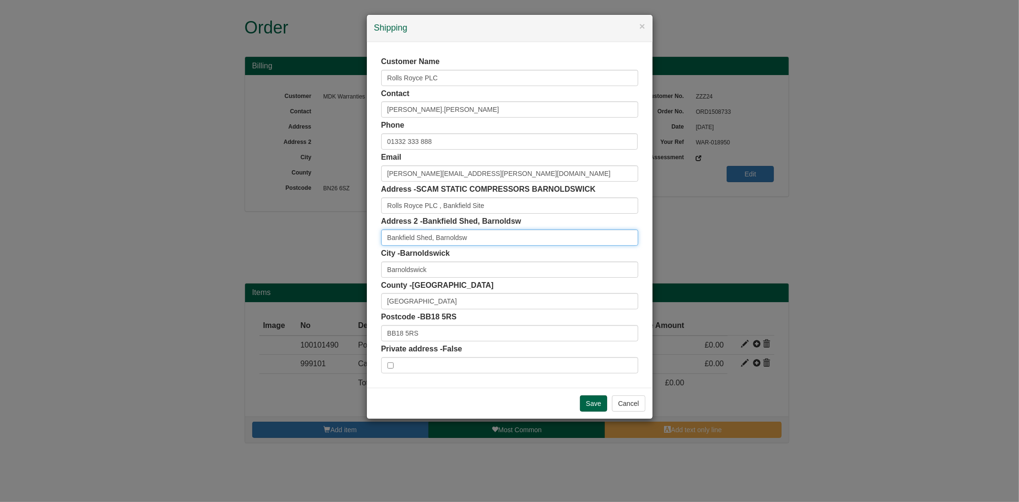
paste input "Skipton Road"
drag, startPoint x: 466, startPoint y: 238, endPoint x: 313, endPoint y: 237, distance: 153.9
click at [313, 237] on div "× Shipping Customer Name Rolls Royce PLC Contact peter.marshall Phone 01332 333…" at bounding box center [509, 251] width 1019 height 502
type input "Skipton Road"
drag, startPoint x: 450, startPoint y: 70, endPoint x: 337, endPoint y: 78, distance: 113.1
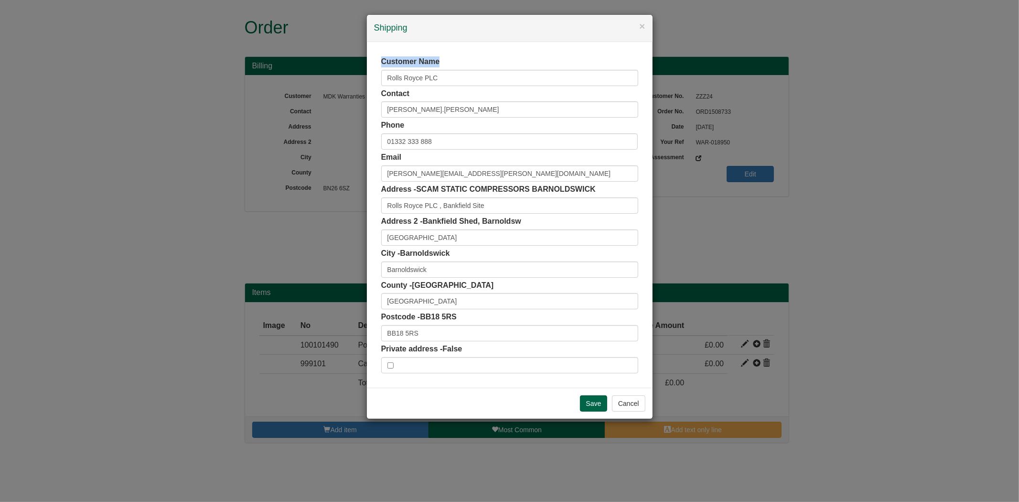
click at [337, 78] on div "× Shipping Customer Name Rolls Royce PLC Contact peter.marshall Phone 01332 333…" at bounding box center [509, 251] width 1019 height 502
drag, startPoint x: 476, startPoint y: 79, endPoint x: 264, endPoint y: 89, distance: 212.9
click at [264, 89] on div "× Shipping Customer Name Rolls Royce PLC Contact peter.marshall Phone 01332 333…" at bounding box center [509, 251] width 1019 height 502
drag, startPoint x: 394, startPoint y: 337, endPoint x: 363, endPoint y: 341, distance: 31.3
click at [363, 341] on div "× Shipping Customer Name Contact peter.marshall Phone 01332 333 888 Email peter…" at bounding box center [509, 251] width 1019 height 502
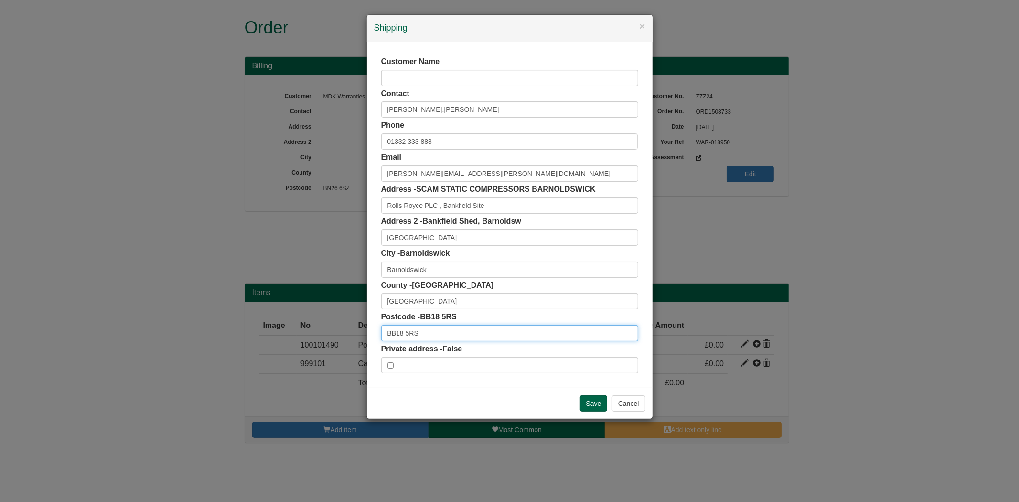
paste input "U"
type input "BB18 5RU"
drag, startPoint x: 413, startPoint y: 300, endPoint x: 357, endPoint y: 306, distance: 56.8
click at [357, 306] on div "× Shipping Customer Name Contact peter.marshall Phone 01332 333 888 Email peter…" at bounding box center [509, 251] width 1019 height 502
click at [585, 402] on input "Save" at bounding box center [594, 403] width 28 height 16
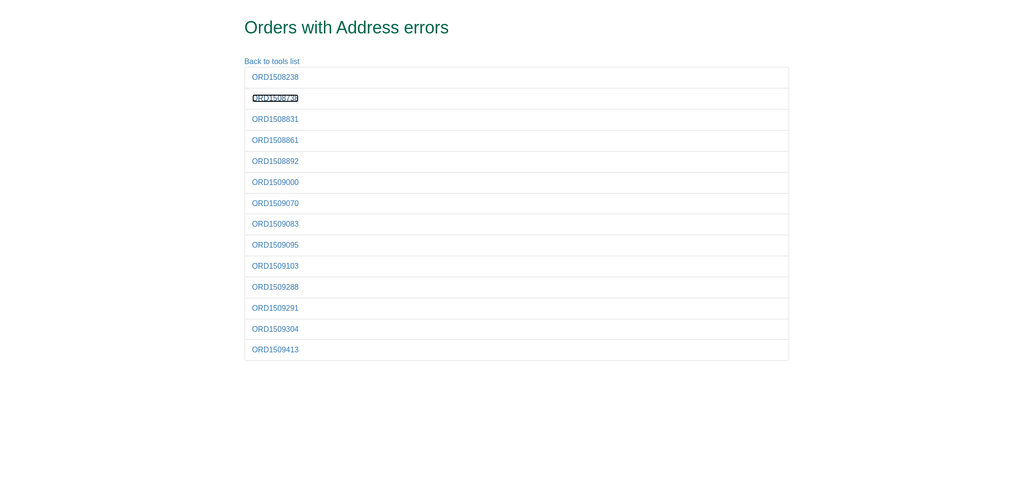
click at [264, 97] on link "ORD1508738" at bounding box center [275, 98] width 47 height 8
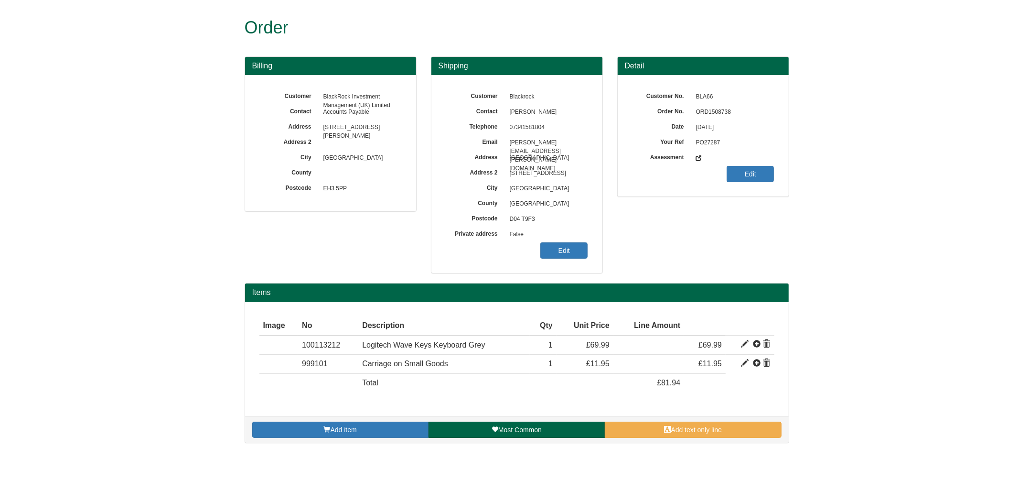
click at [718, 119] on span "ORD1508738" at bounding box center [732, 112] width 83 height 15
click at [718, 111] on span "ORD1508738" at bounding box center [732, 112] width 83 height 15
copy span "ORD1508738"
click at [574, 256] on link "Edit" at bounding box center [563, 250] width 47 height 16
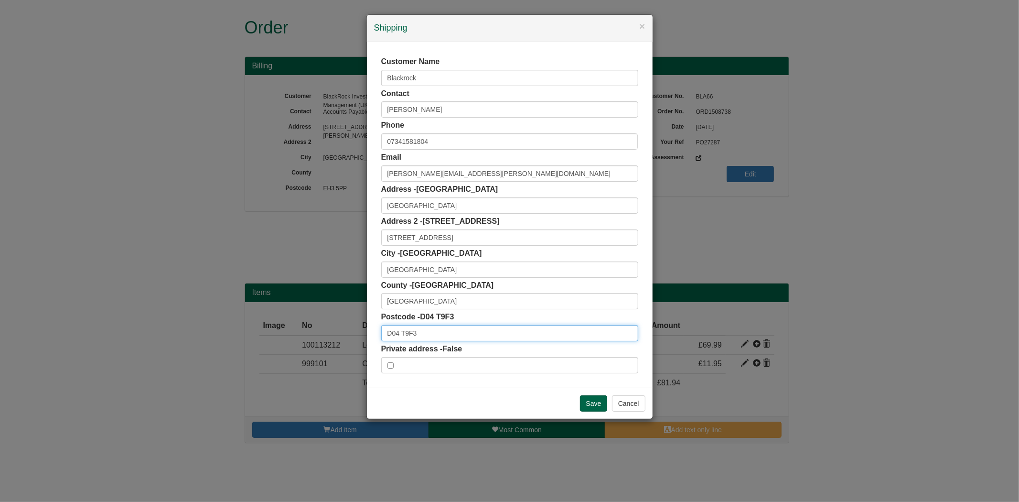
click at [421, 331] on input "D04 T9F3" at bounding box center [509, 333] width 257 height 16
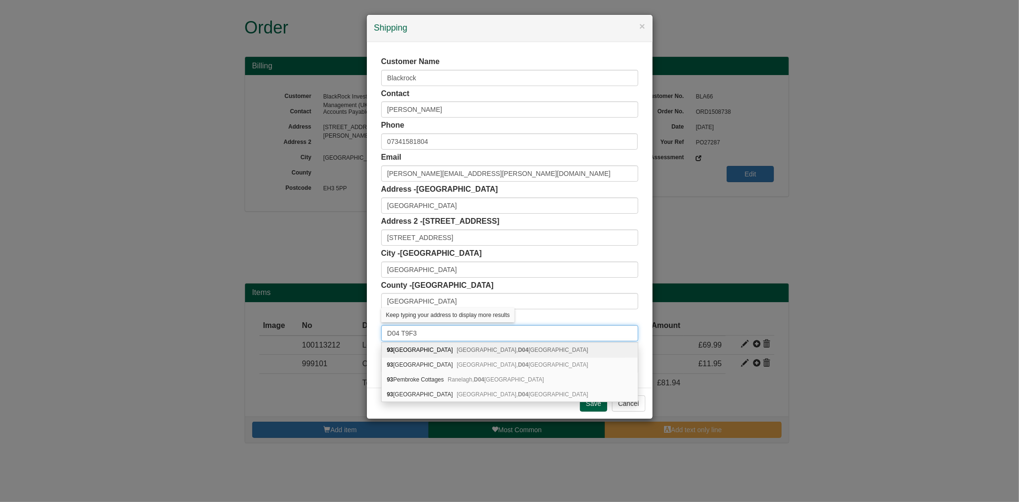
type input "D04 T9F3"
click at [371, 241] on div "Customer Name Blackrock Contact Miranda Chan Phone 07341581804 Email jeffrey.Wh…" at bounding box center [510, 215] width 286 height 346
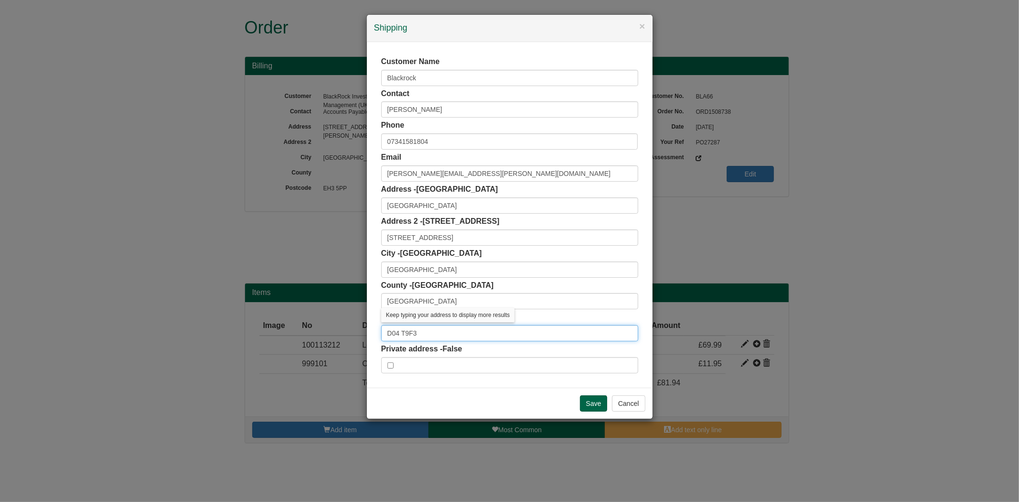
drag, startPoint x: 427, startPoint y: 336, endPoint x: 346, endPoint y: 340, distance: 81.4
click at [346, 340] on div "× Shipping Customer Name Blackrock Contact Miranda Chan Phone 07341581804 Email…" at bounding box center [509, 251] width 1019 height 502
drag, startPoint x: 371, startPoint y: 302, endPoint x: 367, endPoint y: 303, distance: 5.0
click at [367, 303] on div "Customer Name Blackrock Contact Miranda Chan Phone 07341581804 Email jeffrey.Wh…" at bounding box center [510, 215] width 286 height 346
drag, startPoint x: 413, startPoint y: 300, endPoint x: 343, endPoint y: 301, distance: 70.3
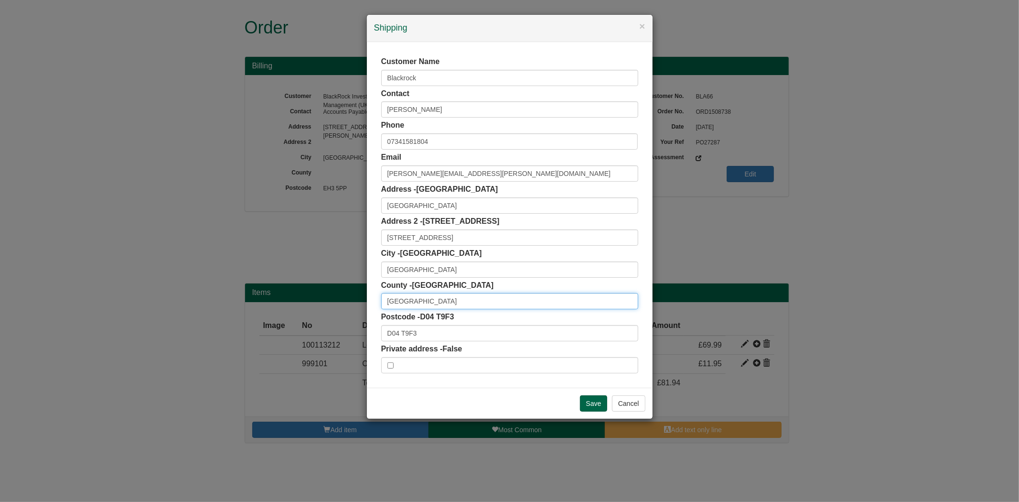
click at [344, 301] on div "× Shipping Customer Name Blackrock Contact Miranda Chan Phone 07341581804 Email…" at bounding box center [509, 251] width 1019 height 502
click at [362, 278] on div "× Shipping Customer Name Blackrock Contact Miranda Chan Phone 07341581804 Email…" at bounding box center [509, 251] width 1019 height 502
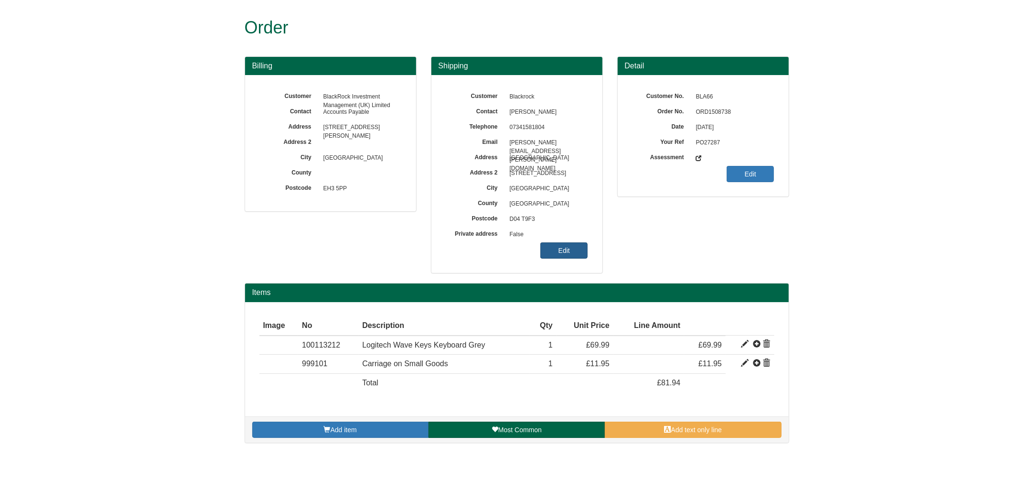
click at [566, 250] on link "Edit" at bounding box center [563, 250] width 47 height 16
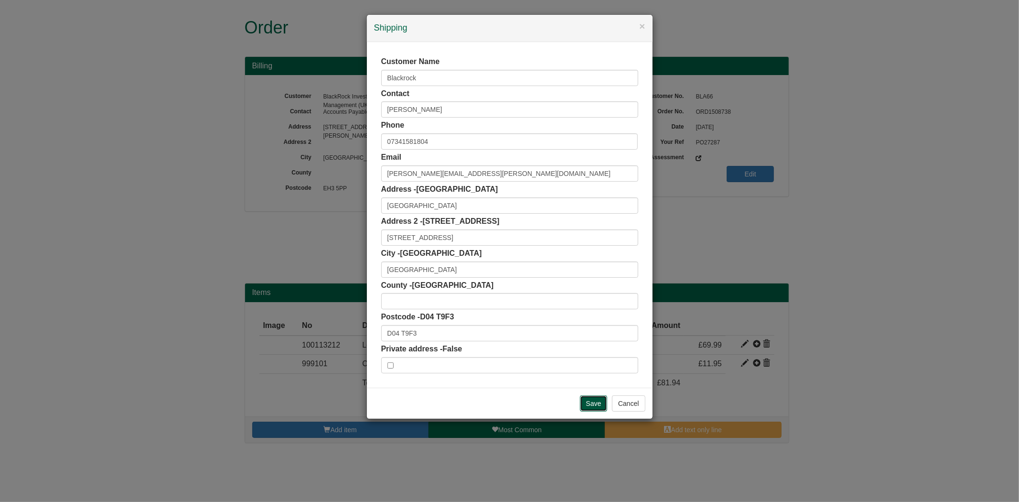
click at [598, 404] on input "Save" at bounding box center [594, 403] width 28 height 16
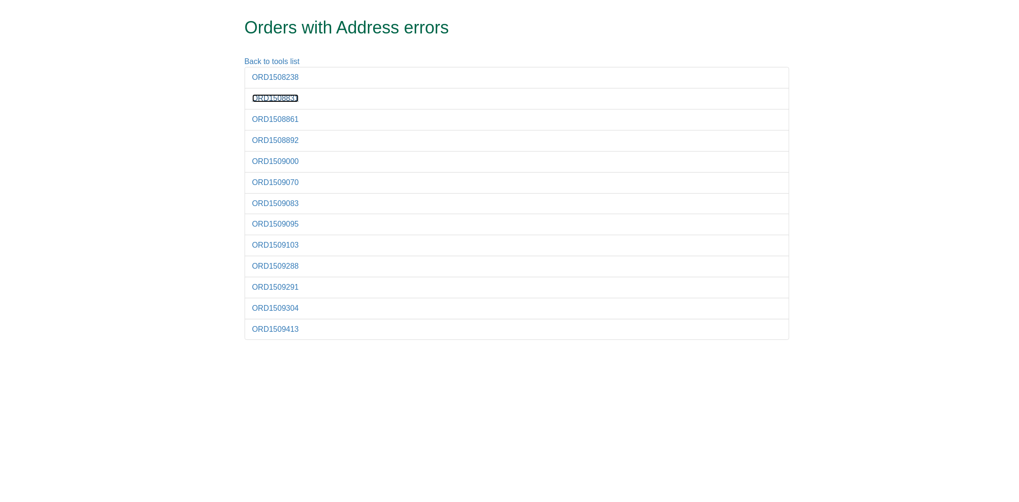
click at [279, 100] on link "ORD1508831" at bounding box center [275, 98] width 47 height 8
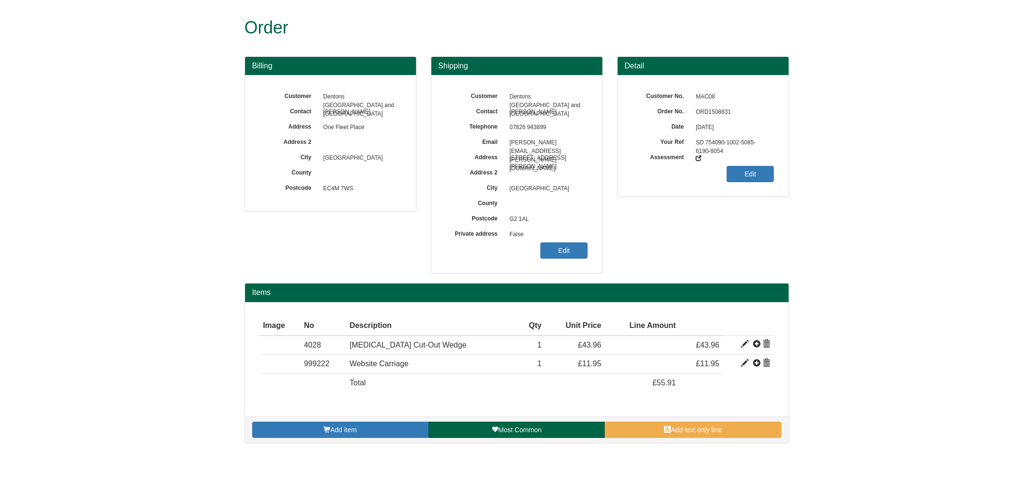
click at [715, 111] on span "ORD1508831" at bounding box center [732, 112] width 83 height 15
copy span "ORD1508831"
click at [547, 245] on link "Edit" at bounding box center [563, 250] width 47 height 16
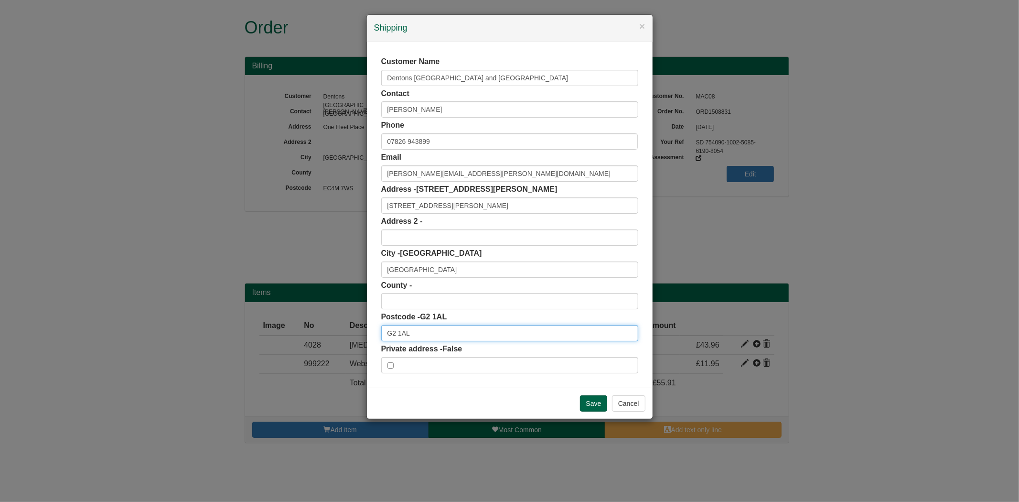
drag, startPoint x: 414, startPoint y: 331, endPoint x: 342, endPoint y: 337, distance: 72.9
click at [343, 337] on div "× Shipping Customer Name Dentons UK and Middle East LLP Contact Scott Dunsmore …" at bounding box center [509, 251] width 1019 height 502
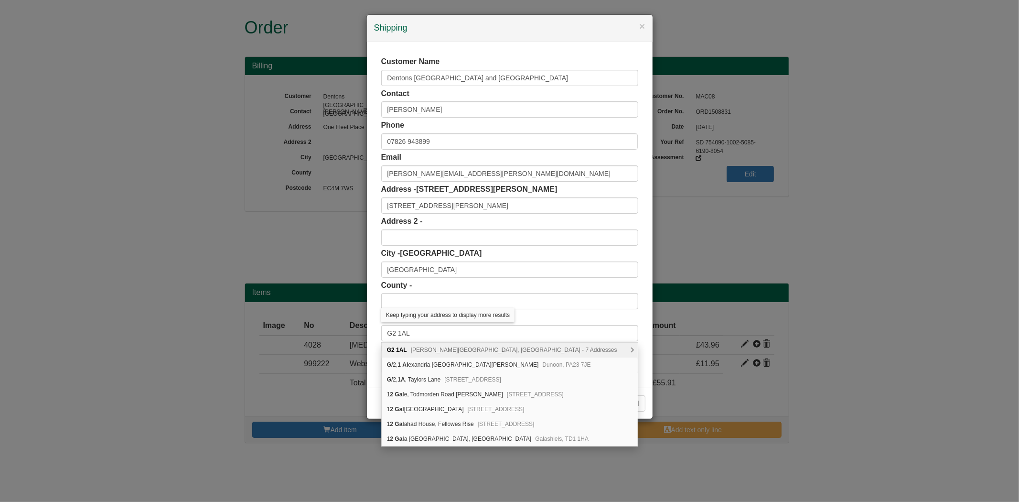
click at [446, 351] on span "George Square, Glasgow - 7 Addresses" at bounding box center [514, 349] width 206 height 7
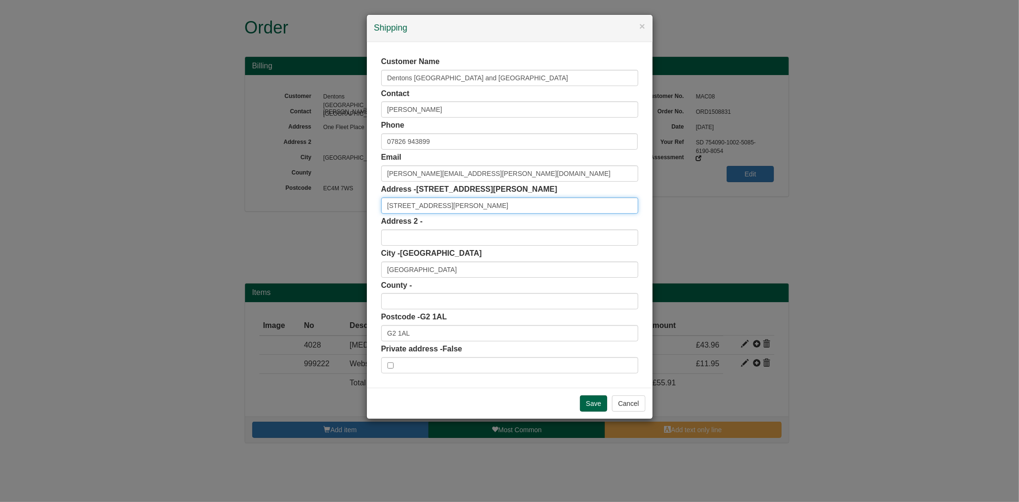
click at [438, 205] on input "1 George Square" at bounding box center [509, 205] width 257 height 16
drag, startPoint x: 494, startPoint y: 70, endPoint x: 357, endPoint y: 78, distance: 137.8
click at [357, 78] on div "× Shipping Customer Name Dentons UK and Middle East LLP Contact Scott Dunsmore …" at bounding box center [509, 251] width 1019 height 502
drag, startPoint x: 459, startPoint y: 202, endPoint x: 299, endPoint y: 223, distance: 161.0
click at [299, 223] on div "× Shipping Customer Name Dentons UK and Middle East LLP Contact Scott Dunsmore …" at bounding box center [509, 251] width 1019 height 502
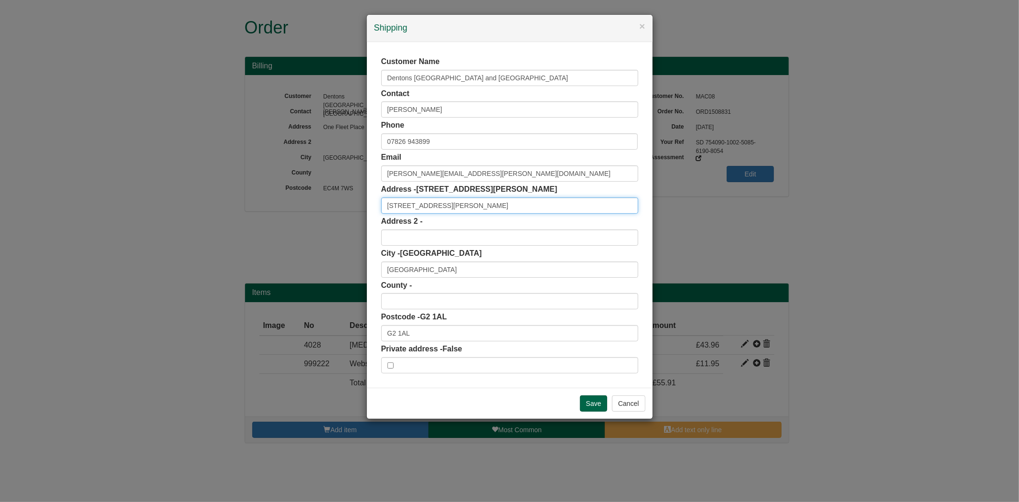
paste input "Dentons UK & Middle East LLP"
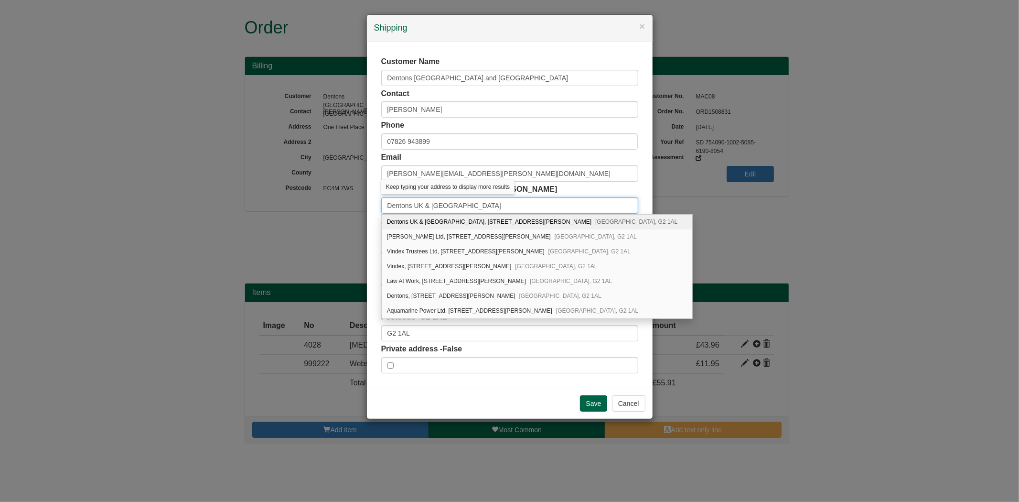
type input "Dentons UK & Middle East LLP"
click at [424, 220] on div "Dentons UK & Middle East LLP, 5 George Square Glasgow, G2 1AL" at bounding box center [537, 222] width 311 height 15
type input "5 George Square"
type input "Glasgow City"
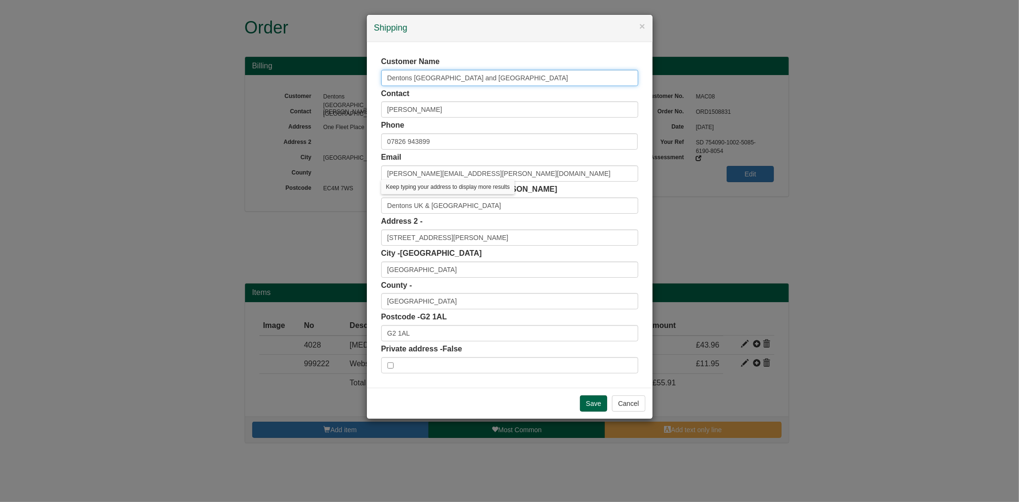
drag, startPoint x: 489, startPoint y: 70, endPoint x: 318, endPoint y: 69, distance: 171.1
click at [318, 69] on div "× Shipping Customer Name Dentons UK and Middle East LLP Contact Scott Dunsmore …" at bounding box center [509, 251] width 1019 height 502
click at [376, 183] on div "Customer Name Contact Scott Dunsmore Phone 07826 943899 Email Scott.Dunsmore@de…" at bounding box center [510, 215] width 286 height 346
click at [591, 403] on input "Save" at bounding box center [594, 403] width 28 height 16
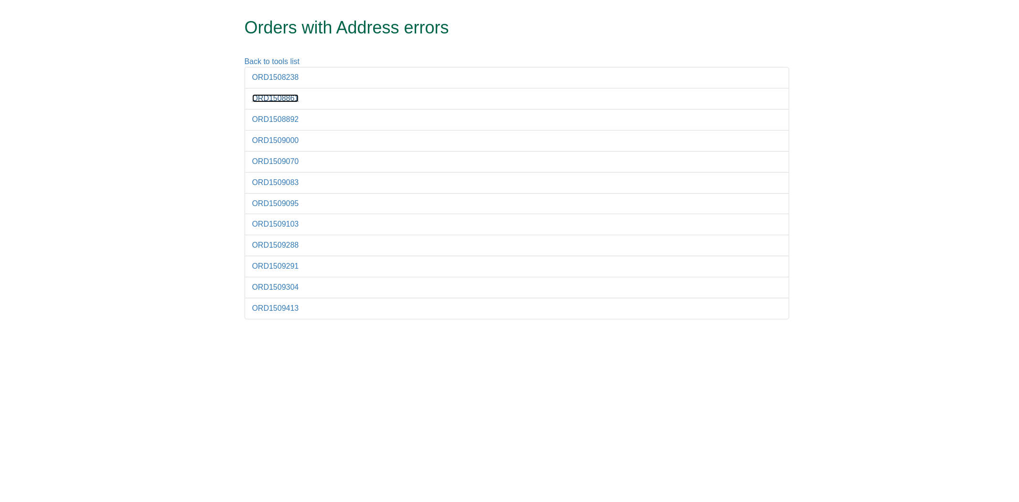
click at [284, 97] on link "ORD1508861" at bounding box center [275, 98] width 47 height 8
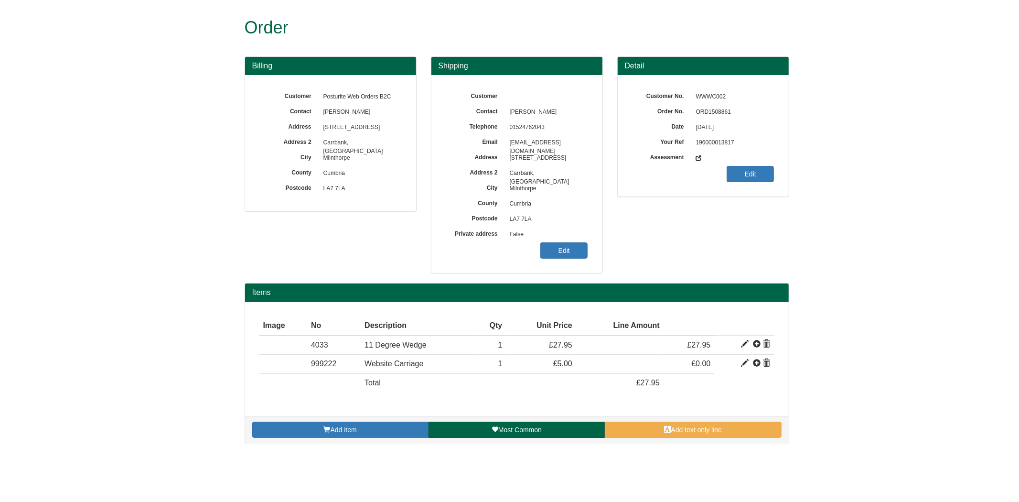
click at [703, 113] on span "ORD1508861" at bounding box center [732, 112] width 83 height 15
copy span "ORD1508861"
click at [572, 248] on link "Edit" at bounding box center [563, 250] width 47 height 16
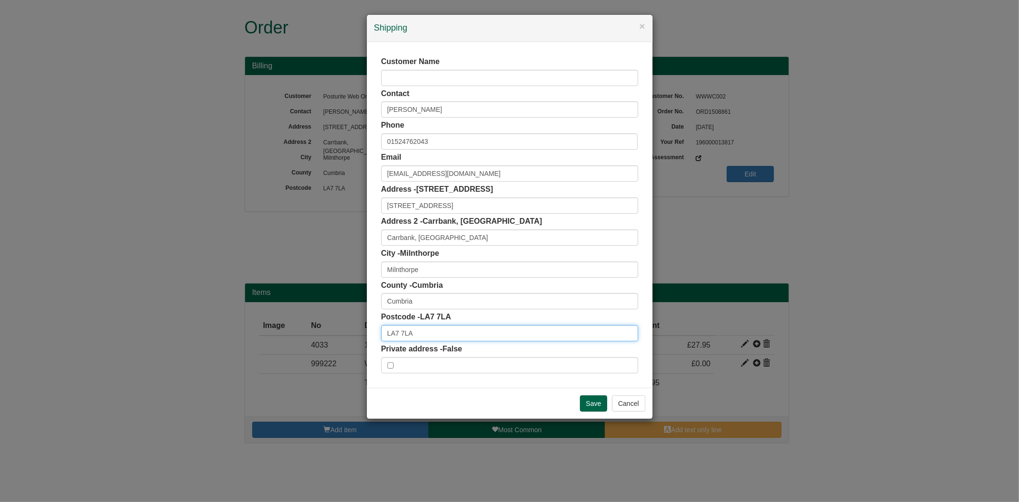
drag, startPoint x: 424, startPoint y: 328, endPoint x: 321, endPoint y: 345, distance: 104.0
click at [321, 345] on div "× Shipping Customer Name Contact [PERSON_NAME] Phone [PHONE_NUMBER] Email [EMAI…" at bounding box center [509, 251] width 1019 height 502
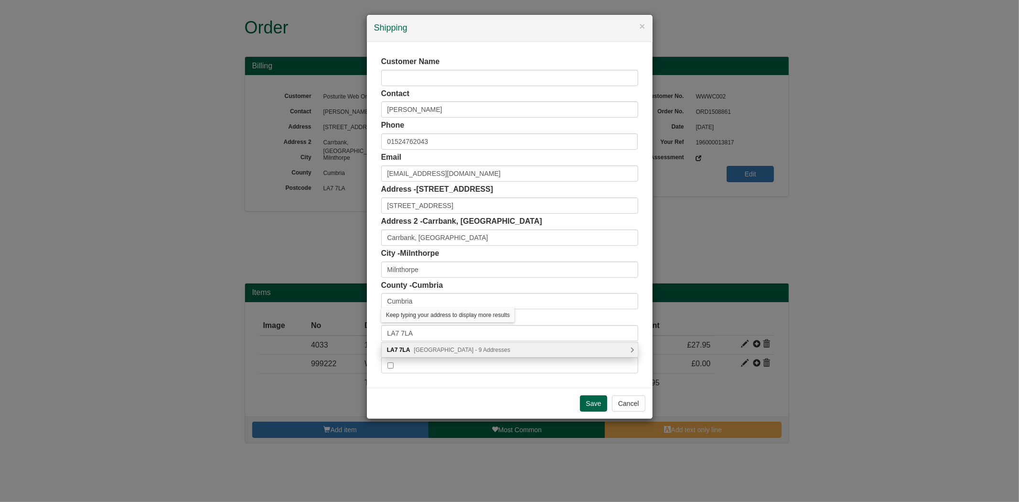
click at [417, 354] on div "LA7 [STREET_ADDRESS] Addresses" at bounding box center [510, 350] width 256 height 14
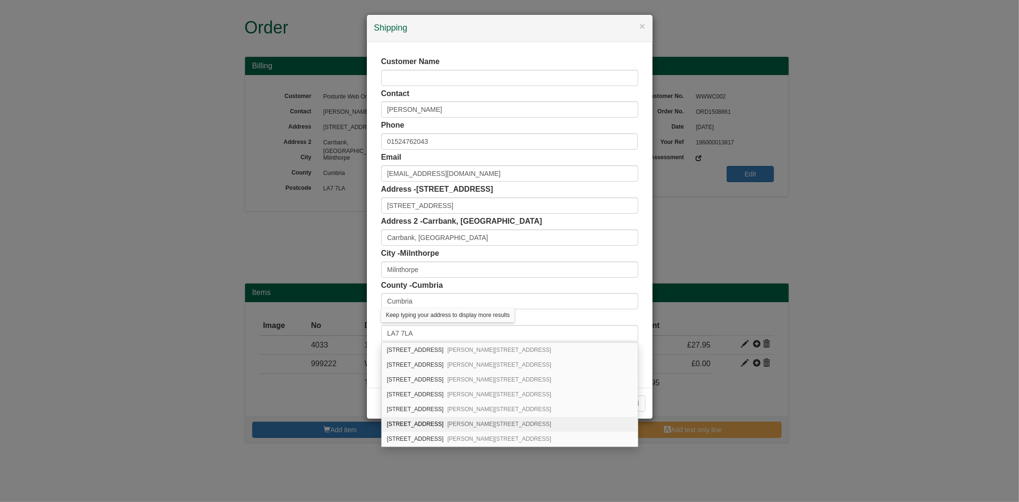
click at [431, 420] on div "[STREET_ADDRESS][PERSON_NAME]" at bounding box center [510, 424] width 256 height 15
type input "6 Keasdale Avenue"
type input "Carr Bank"
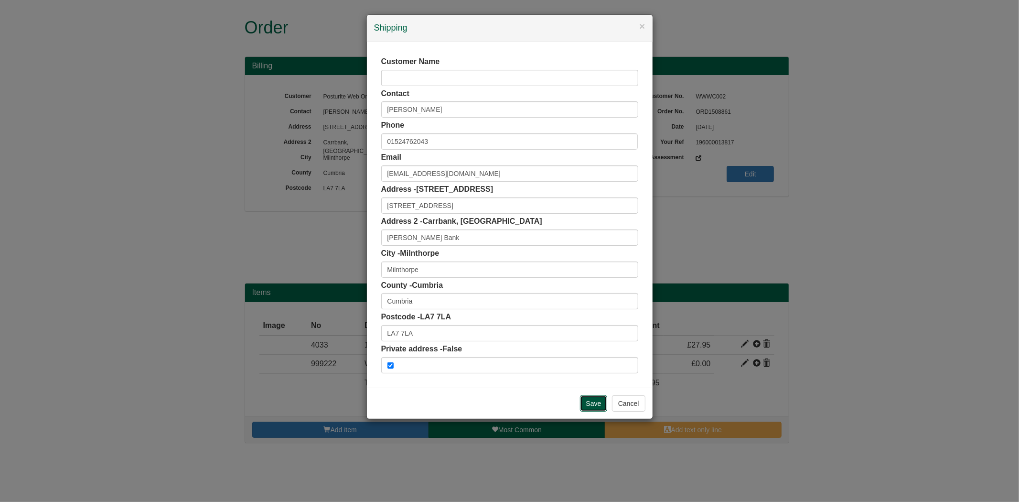
click at [593, 400] on input "Save" at bounding box center [594, 403] width 28 height 16
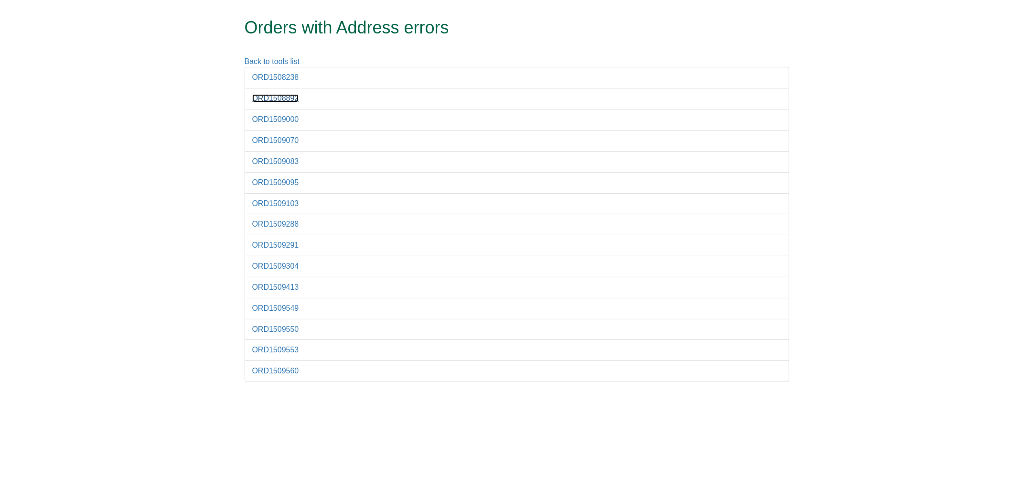
click at [273, 102] on link "ORD1508892" at bounding box center [275, 98] width 47 height 8
click at [279, 118] on link "ORD1509000" at bounding box center [275, 119] width 47 height 8
click at [273, 141] on link "ORD1509070" at bounding box center [275, 140] width 47 height 8
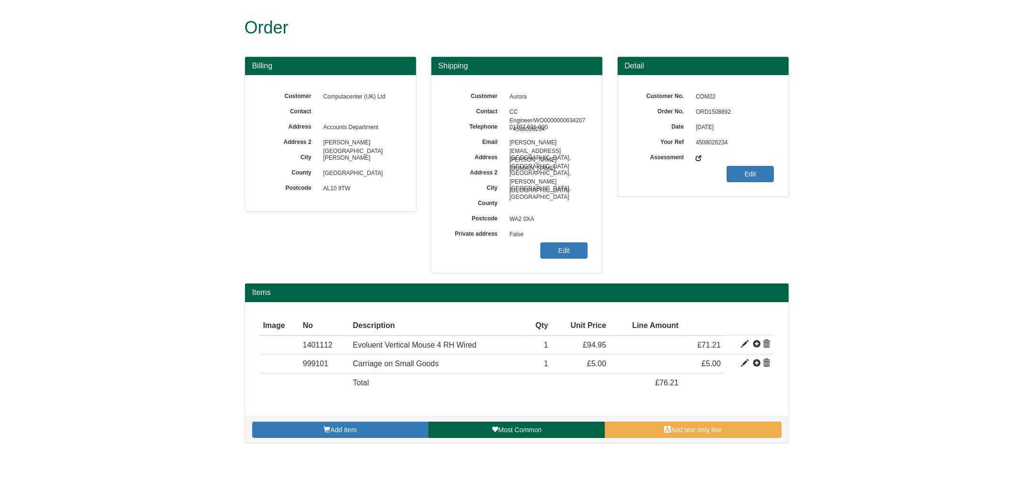
click at [708, 115] on span "ORD1508892" at bounding box center [732, 112] width 83 height 15
copy span "ORD1508892"
drag, startPoint x: 558, startPoint y: 233, endPoint x: 559, endPoint y: 238, distance: 5.4
click at [559, 238] on span "False" at bounding box center [546, 234] width 83 height 15
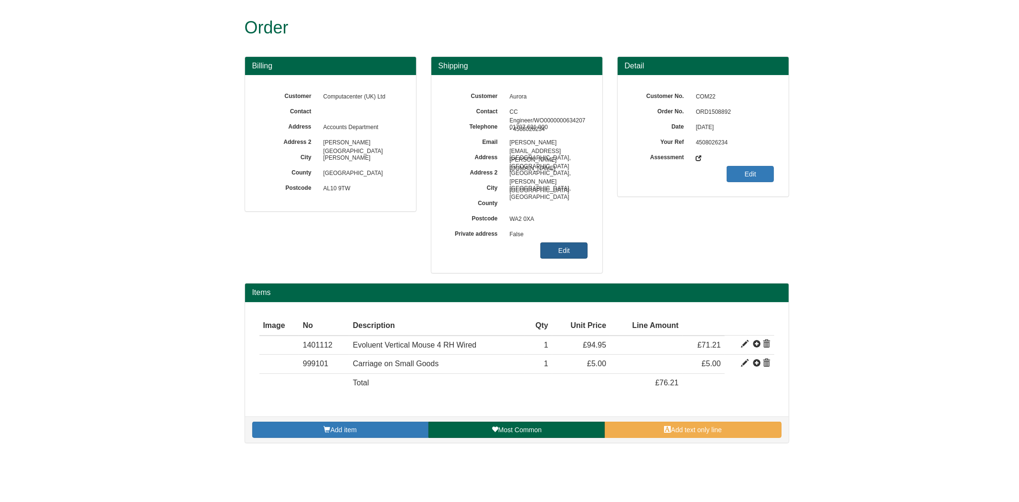
click at [562, 246] on link "Edit" at bounding box center [563, 250] width 47 height 16
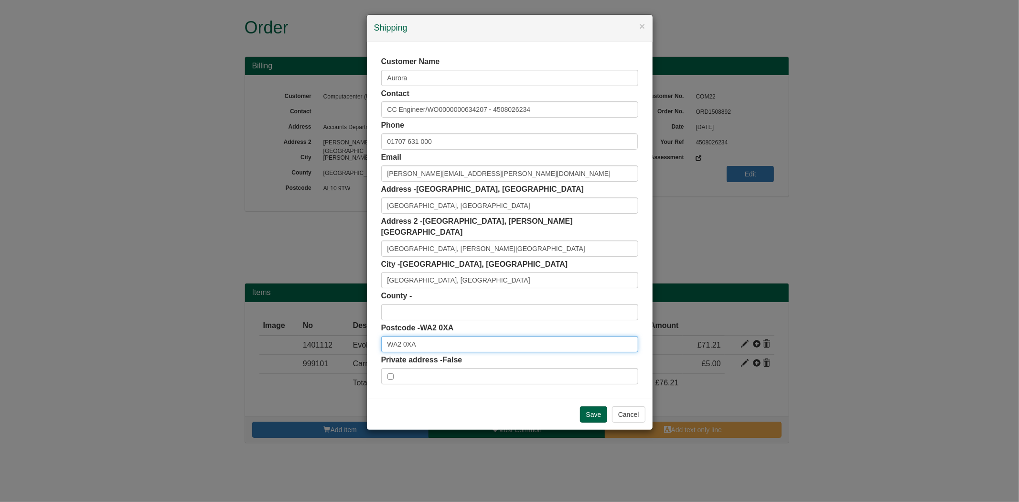
drag, startPoint x: 437, startPoint y: 335, endPoint x: 323, endPoint y: 333, distance: 114.2
click at [323, 333] on div "× Shipping Customer Name Aurora Contact CC Engineer/WO0000000634207 - 450802623…" at bounding box center [509, 251] width 1019 height 502
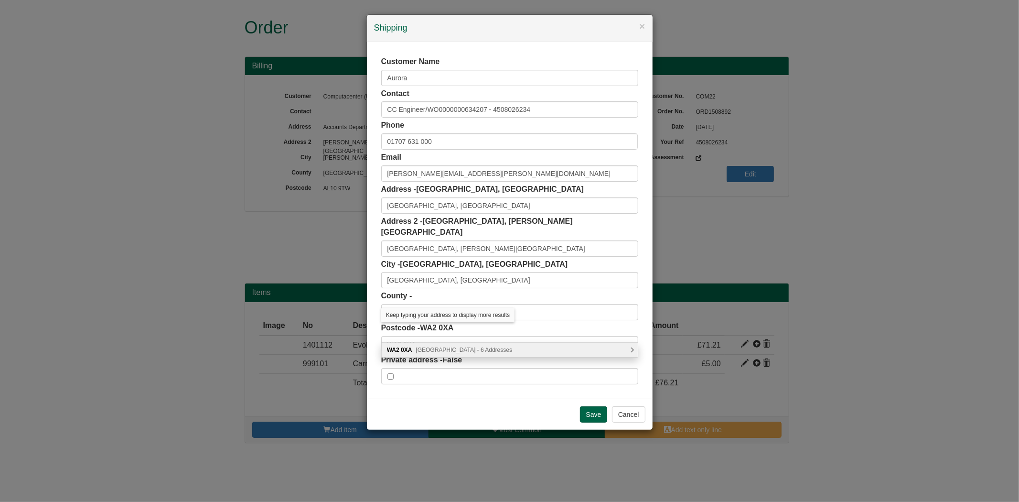
click at [463, 346] on span "Longbarn Boulevard, Warrington - 6 Addresses" at bounding box center [464, 349] width 97 height 7
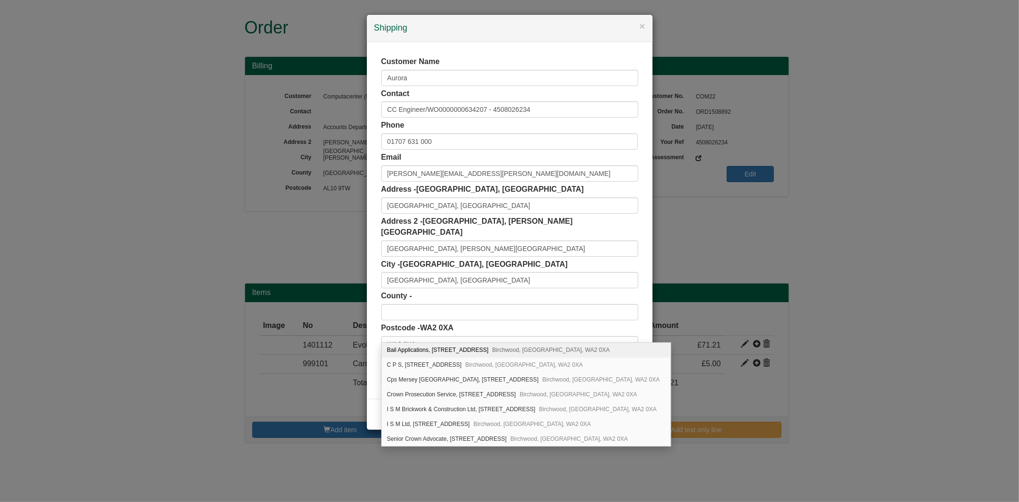
click at [368, 272] on div "Customer Name Aurora Contact CC Engineer/WO0000000634207 - 4508026234 Phone 017…" at bounding box center [510, 220] width 286 height 357
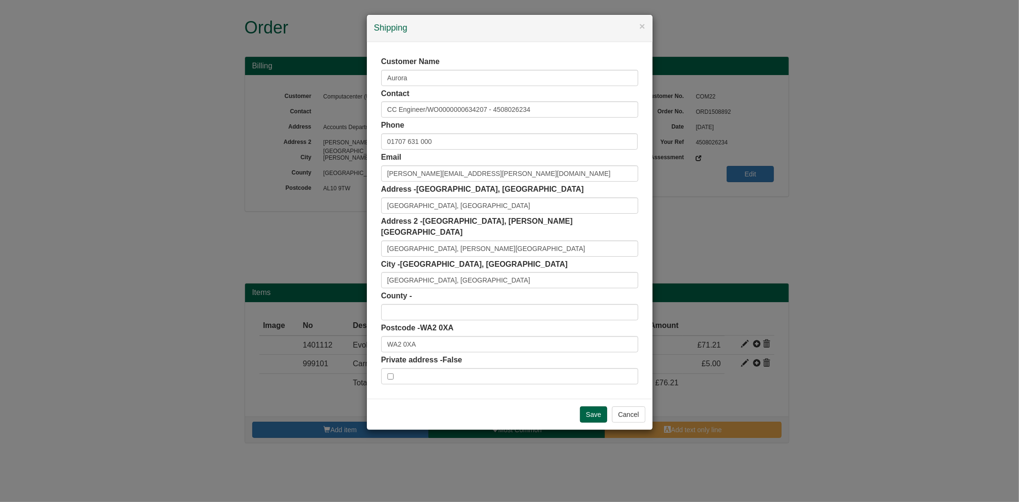
click at [619, 399] on div "Save Cancel" at bounding box center [510, 414] width 286 height 31
click at [627, 406] on button "Cancel" at bounding box center [628, 414] width 33 height 16
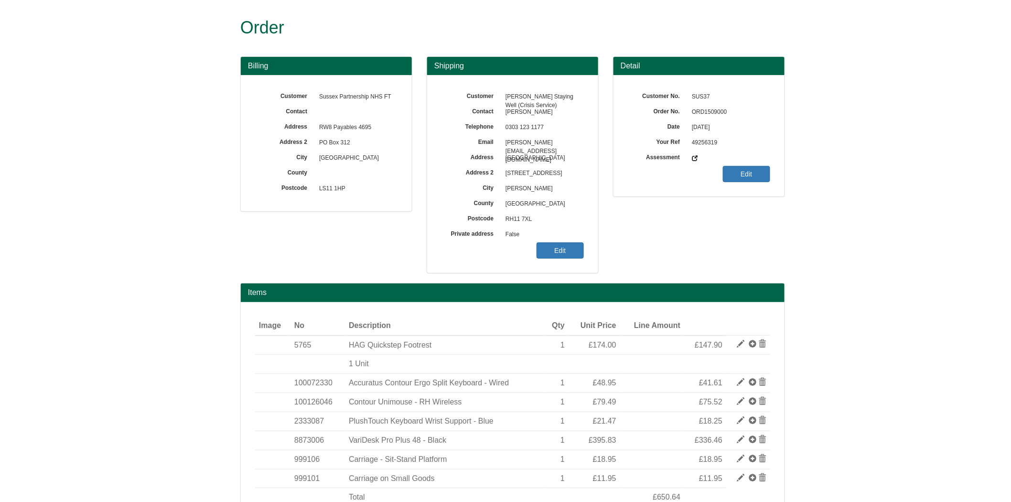
click at [713, 111] on span "ORD1509000" at bounding box center [728, 112] width 83 height 15
copy span "ORD1509000"
click at [555, 247] on link "Edit" at bounding box center [560, 250] width 47 height 16
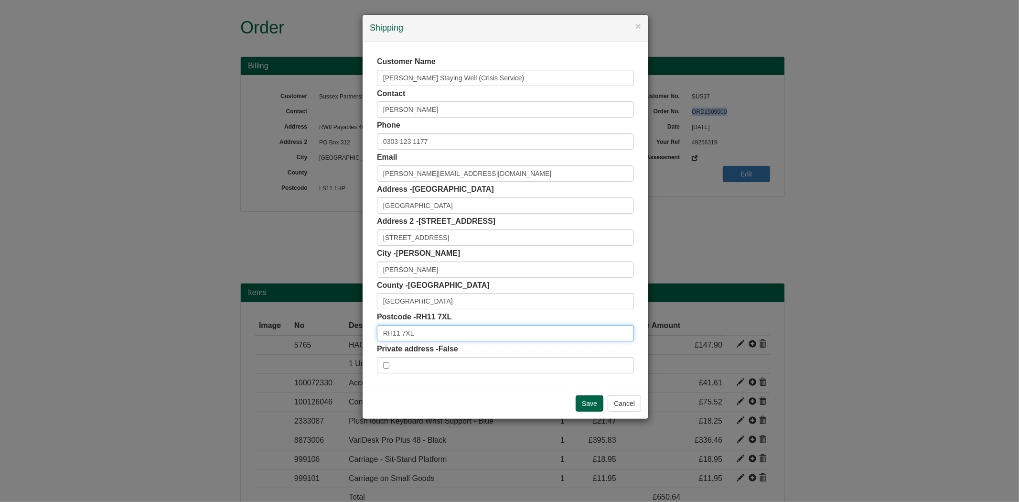
click at [423, 335] on input "RH11 7XL" at bounding box center [505, 333] width 257 height 16
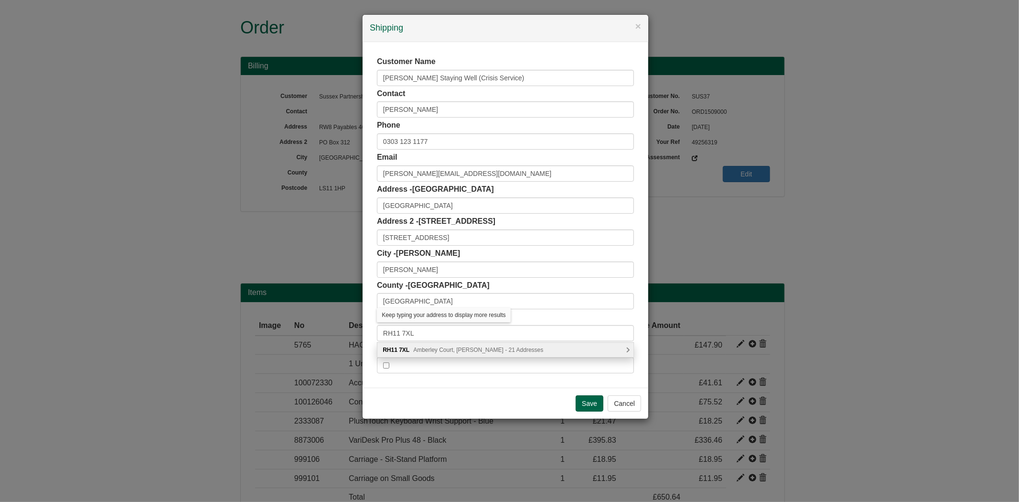
click at [436, 350] on span "Amberley Court, Crawley - 21 Addresses" at bounding box center [478, 349] width 130 height 7
type input "RH11 7XL"
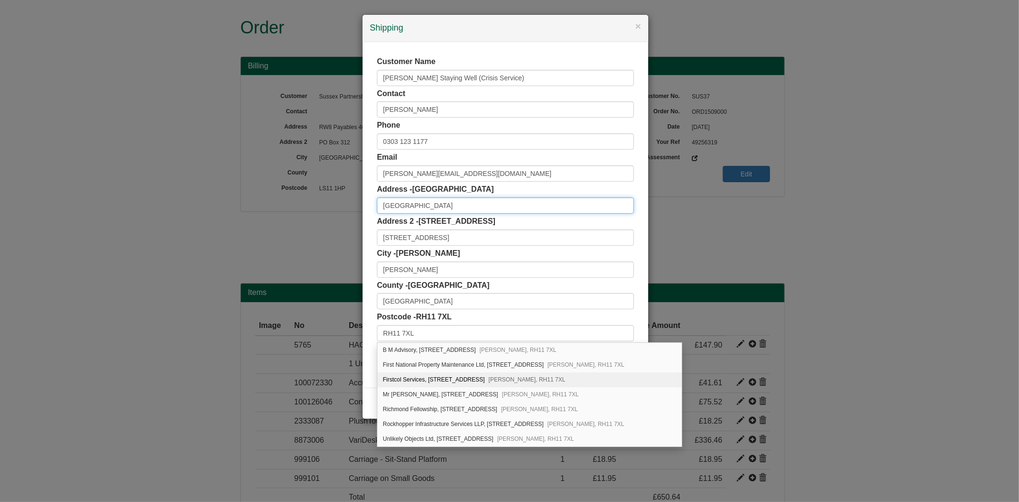
click at [477, 206] on input "Arundel House" at bounding box center [505, 205] width 257 height 16
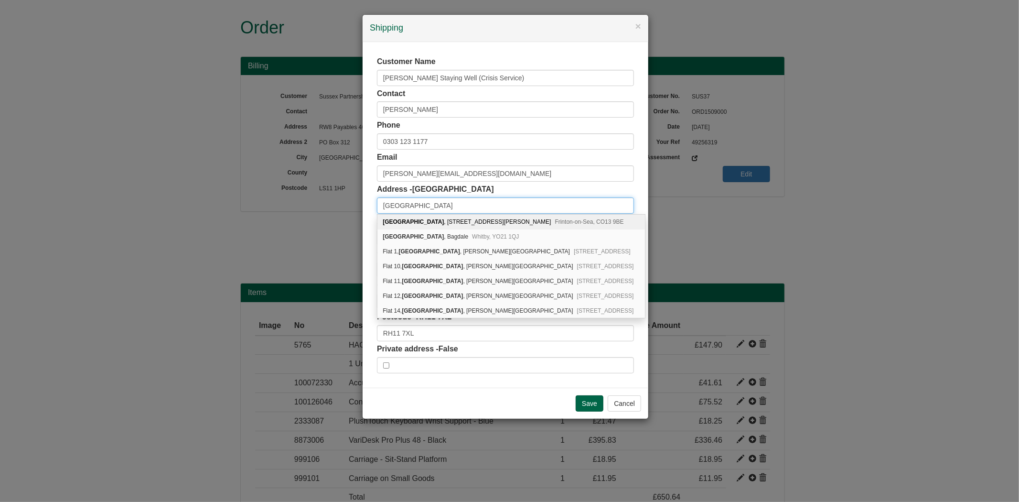
type input "Arundel House"
click at [368, 194] on div "Customer Name Crawley Staying Well (Crisis Service) Contact Jon Sepenoo Phone 0…" at bounding box center [506, 215] width 286 height 346
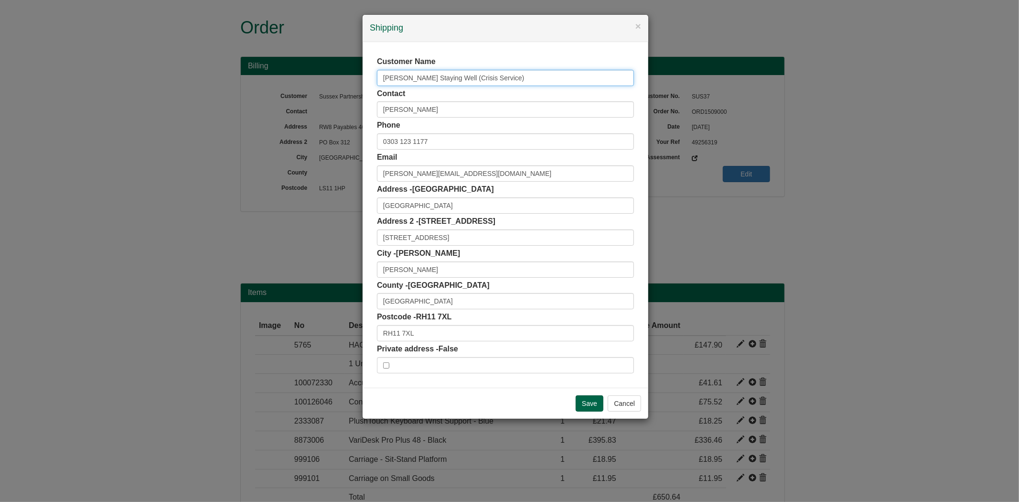
drag, startPoint x: 507, startPoint y: 79, endPoint x: 344, endPoint y: 77, distance: 162.5
click at [344, 77] on div "× Shipping Customer Name Crawley Staying Well (Crisis Service) Contact Jon Sepe…" at bounding box center [509, 251] width 1019 height 502
drag, startPoint x: 447, startPoint y: 199, endPoint x: 347, endPoint y: 180, distance: 101.7
click at [335, 197] on div "× Shipping Customer Name Crawley Staying Well (Crisis Service) Contact Jon Sepe…" at bounding box center [509, 251] width 1019 height 502
drag, startPoint x: 437, startPoint y: 231, endPoint x: 344, endPoint y: 233, distance: 92.7
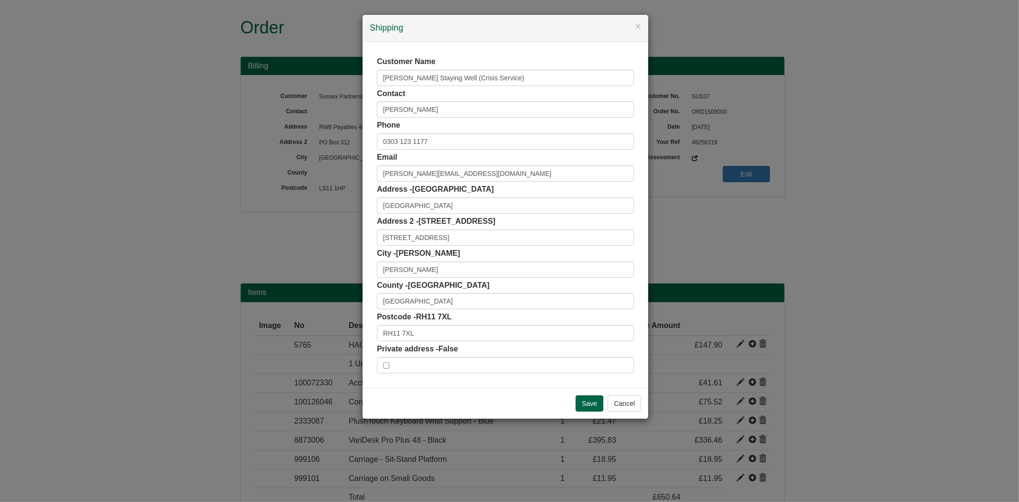
click at [343, 236] on div "× Shipping Customer Name Crawley Staying Well (Crisis Service) Contact Jon Sepe…" at bounding box center [509, 251] width 1019 height 502
copy label "Address 2 - Unit 1, Amberley Court"
drag, startPoint x: 471, startPoint y: 235, endPoint x: 327, endPoint y: 248, distance: 144.5
click at [327, 248] on div "× Shipping Customer Name Crawley Staying Well (Crisis Service) Contact Jon Sepe…" at bounding box center [509, 251] width 1019 height 502
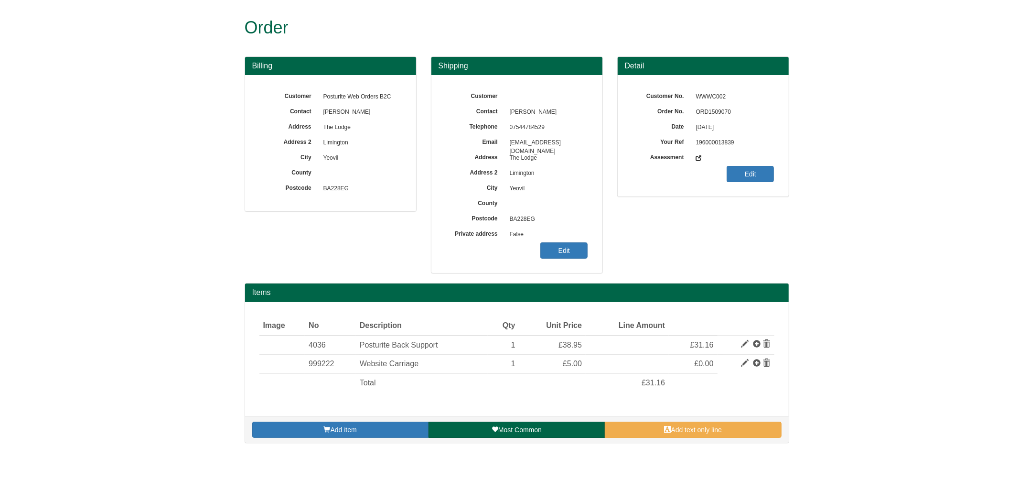
click at [713, 112] on span "ORD1509070" at bounding box center [732, 112] width 83 height 15
copy span "ORD1509070"
click at [564, 246] on link "Edit" at bounding box center [563, 250] width 47 height 16
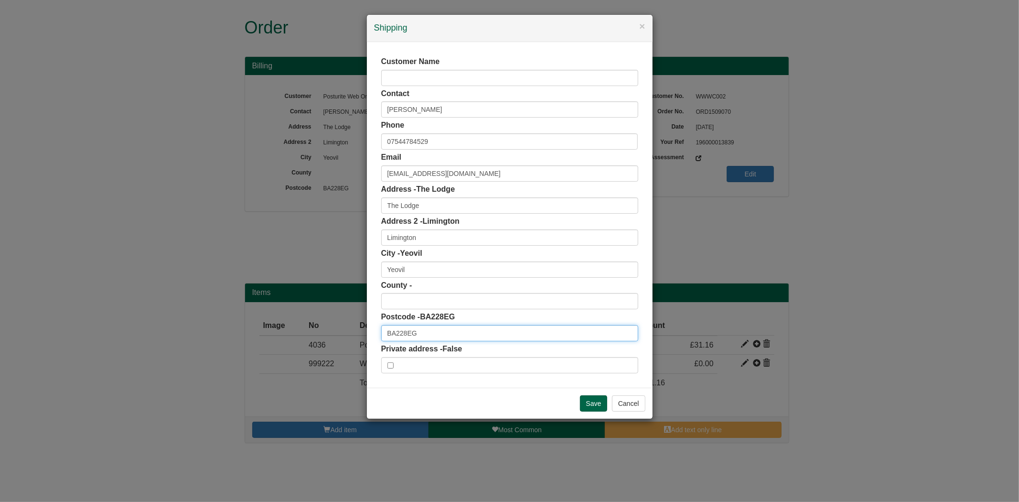
click at [404, 335] on input "BA228EG" at bounding box center [509, 333] width 257 height 16
type input "BA22 8EG"
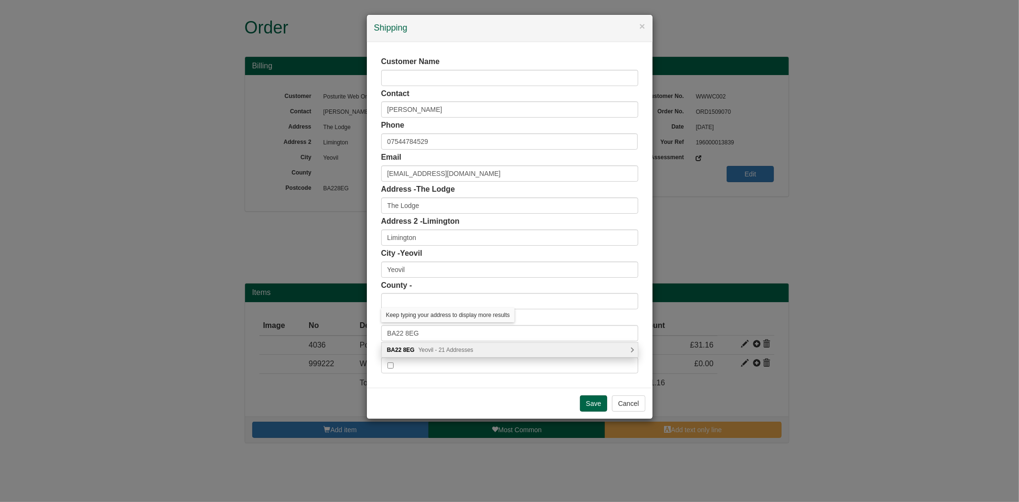
click at [421, 347] on span "Yeovil - 21 Addresses" at bounding box center [446, 349] width 55 height 7
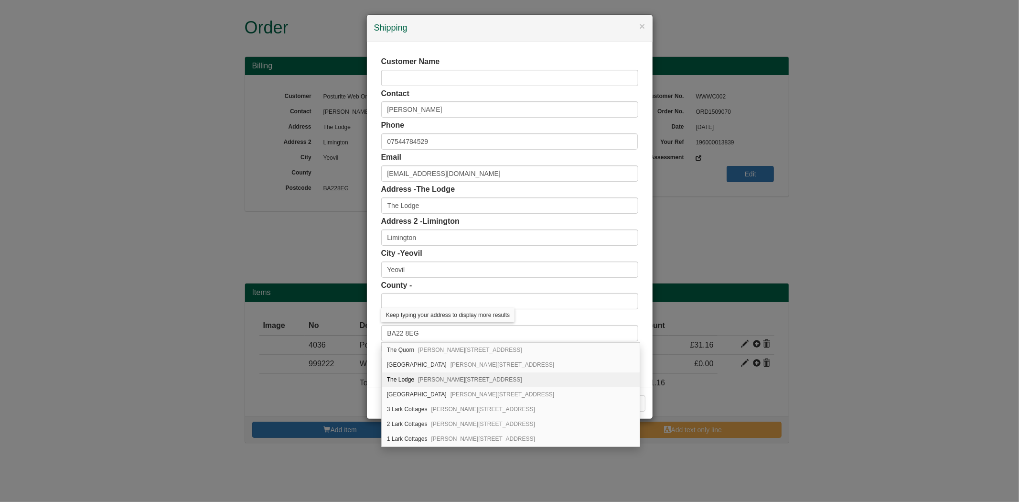
click at [454, 381] on span "Limington, Yeovil, BA22 8EG" at bounding box center [470, 379] width 104 height 7
type input "Somerset"
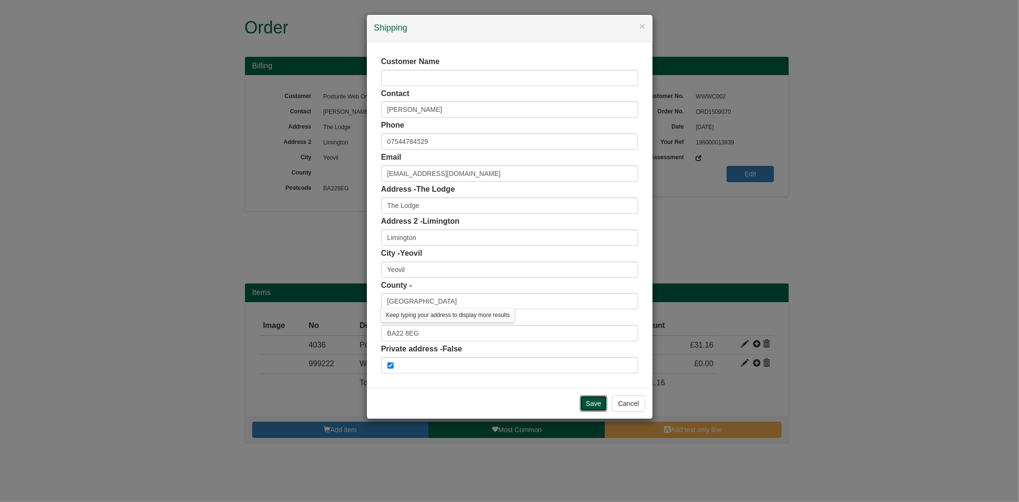
click at [603, 403] on input "Save" at bounding box center [594, 403] width 28 height 16
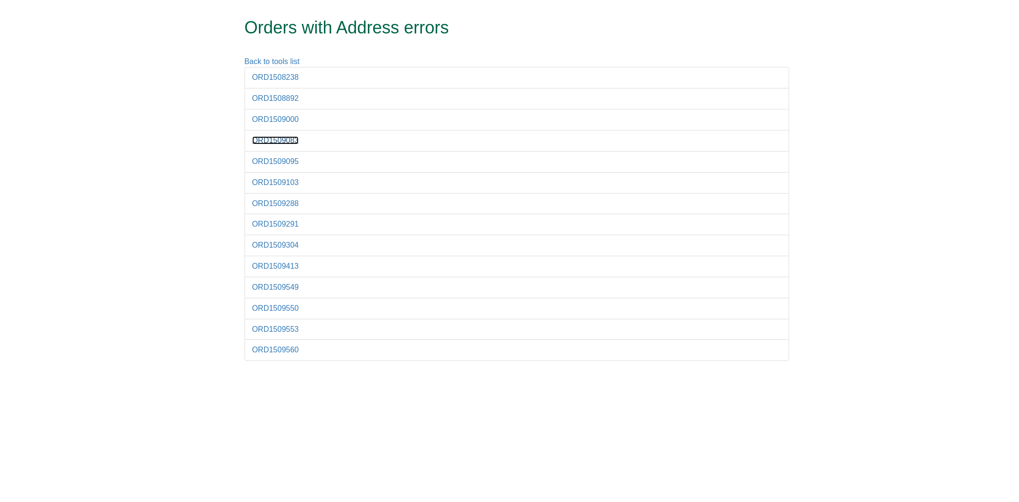
click at [288, 144] on link "ORD1509083" at bounding box center [275, 140] width 47 height 8
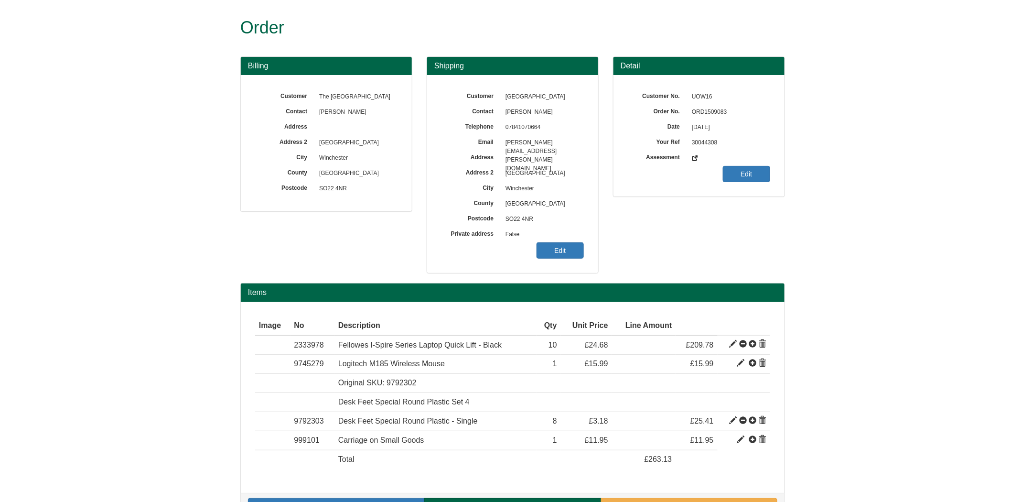
click at [699, 110] on span "ORD1509083" at bounding box center [728, 112] width 83 height 15
click at [698, 110] on span "ORD1509083" at bounding box center [728, 112] width 83 height 15
copy span "ORD1509083"
click at [555, 251] on link "Edit" at bounding box center [560, 250] width 47 height 16
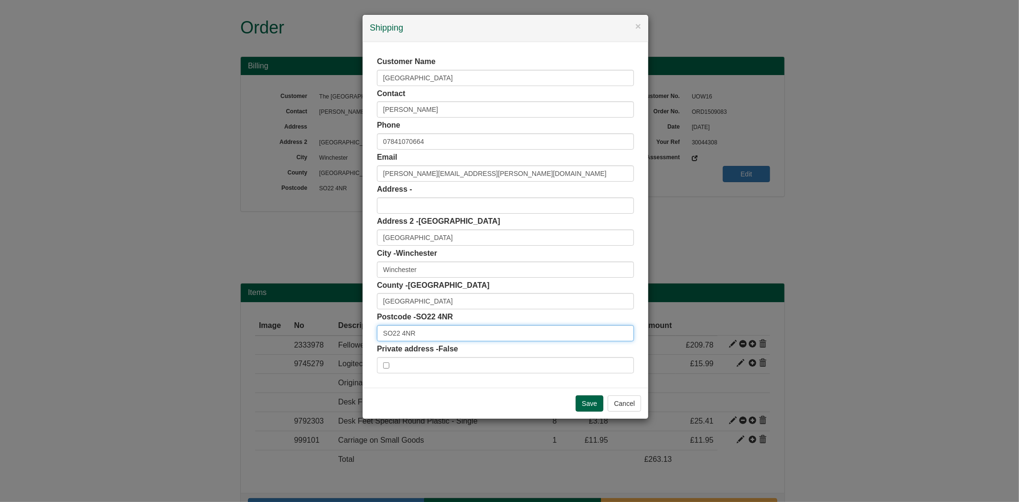
drag, startPoint x: 422, startPoint y: 336, endPoint x: 292, endPoint y: 316, distance: 131.9
click at [292, 316] on div "× Shipping Customer Name [GEOGRAPHIC_DATA] Contact [PERSON_NAME] Phone [PHONE_N…" at bounding box center [509, 251] width 1019 height 502
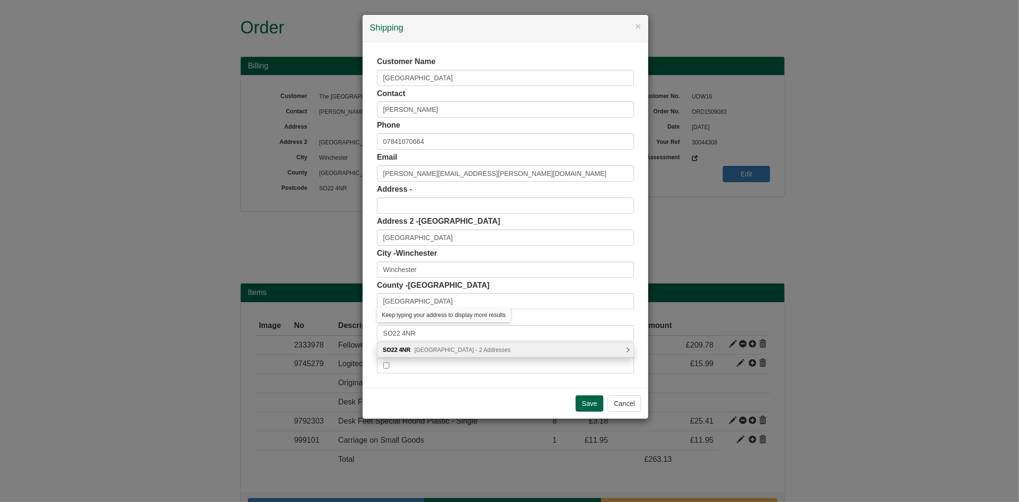
click at [429, 349] on span "[GEOGRAPHIC_DATA] - 2 Addresses" at bounding box center [462, 349] width 97 height 7
click at [433, 350] on div "The [GEOGRAPHIC_DATA], [STREET_ADDRESS]" at bounding box center [506, 350] width 256 height 14
type input "The [GEOGRAPHIC_DATA]"
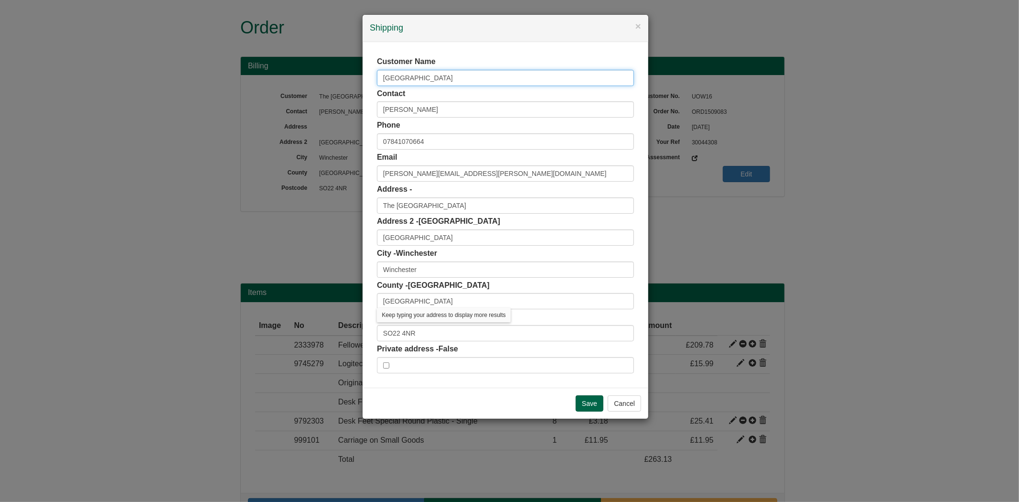
drag, startPoint x: 478, startPoint y: 75, endPoint x: 286, endPoint y: 87, distance: 192.5
click at [286, 87] on div "× Shipping Customer Name [GEOGRAPHIC_DATA] Contact [PERSON_NAME] Phone [PHONE_N…" at bounding box center [509, 251] width 1019 height 502
click at [582, 398] on input "Save" at bounding box center [590, 403] width 28 height 16
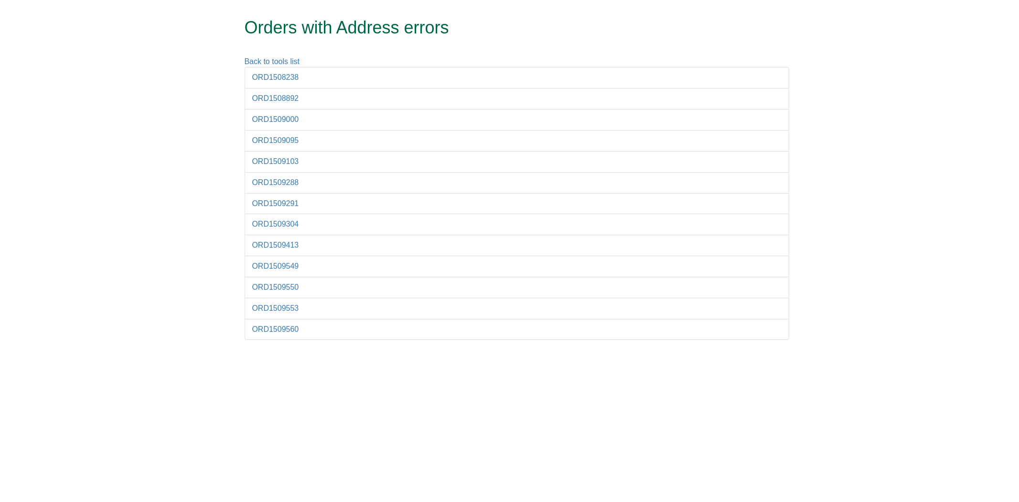
click at [292, 147] on li "ORD1509095" at bounding box center [517, 141] width 545 height 22
click at [288, 141] on link "ORD1509095" at bounding box center [275, 140] width 47 height 8
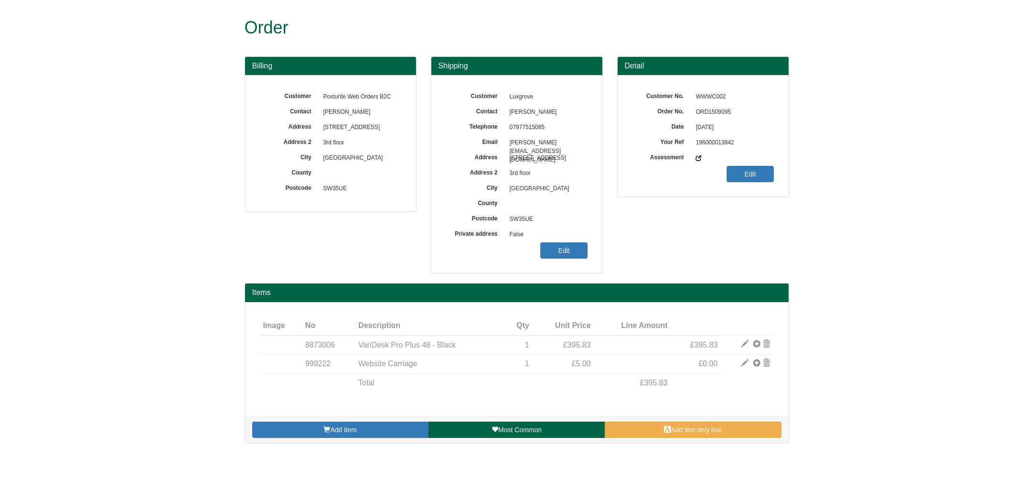
click at [711, 111] on span "ORD1509095" at bounding box center [732, 112] width 83 height 15
copy span "ORD1509095"
click at [571, 244] on link "Edit" at bounding box center [563, 250] width 47 height 16
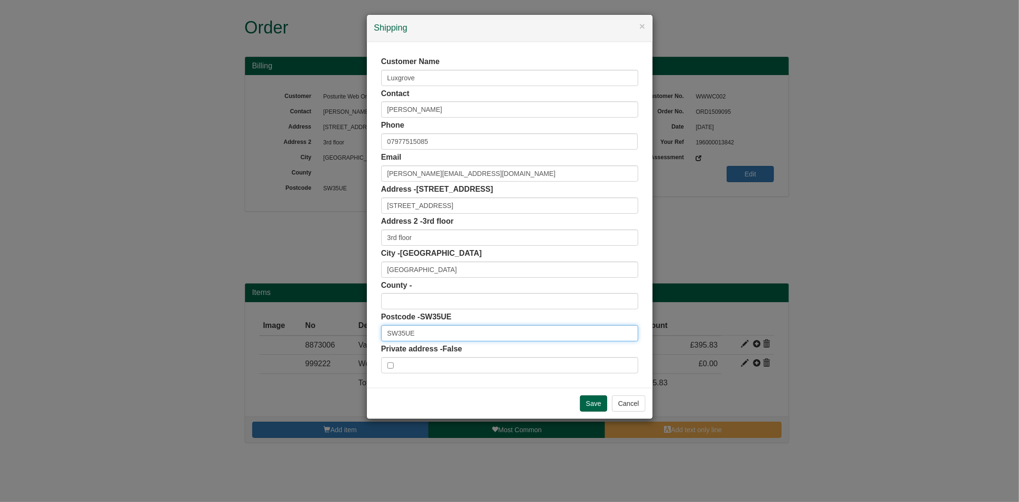
click at [402, 331] on input "SW35UE" at bounding box center [509, 333] width 257 height 16
type input "SW3 5UE"
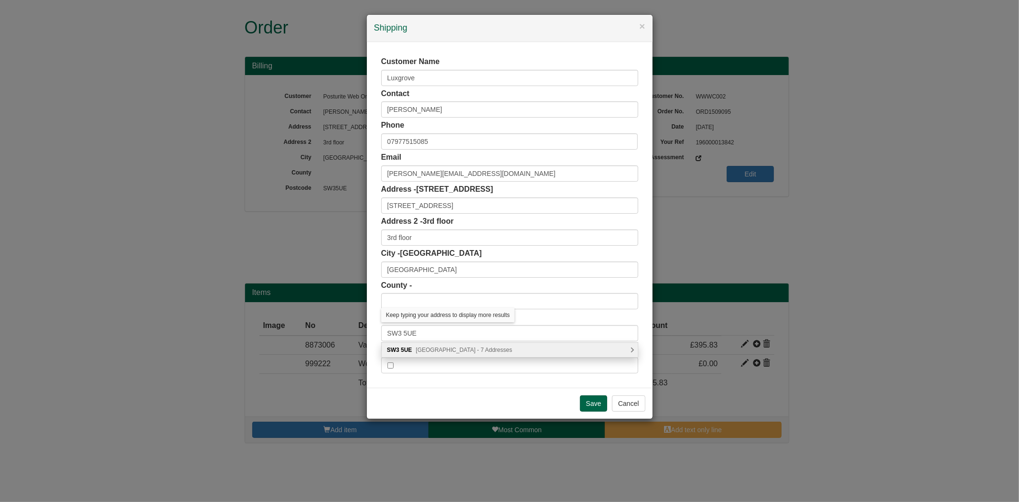
click at [419, 349] on span "Kings Road, London - 7 Addresses" at bounding box center [464, 349] width 97 height 7
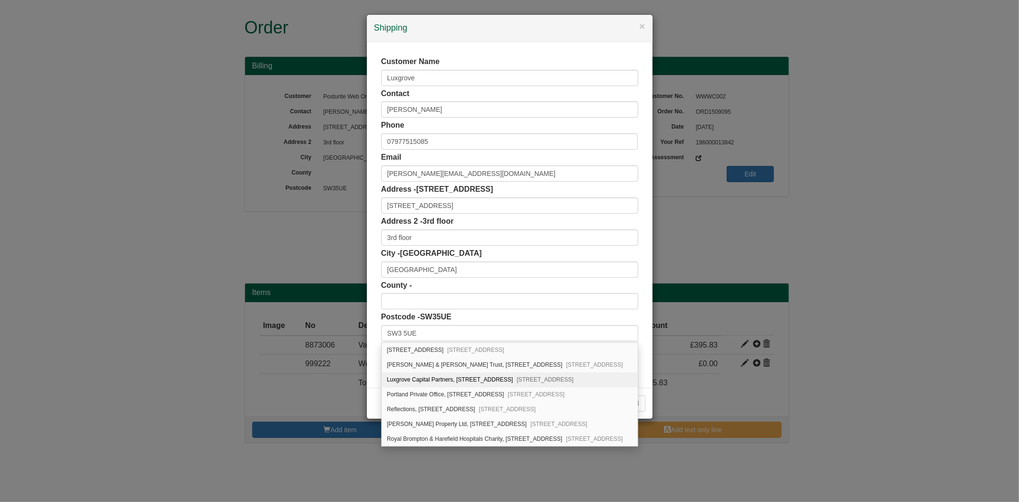
click at [449, 379] on div "Luxgrove Capital Partners, 250 Kings Road London, SW3 5UE" at bounding box center [510, 379] width 256 height 15
type input "Luxgrove Capital Partners"
type input "250 Kings Road"
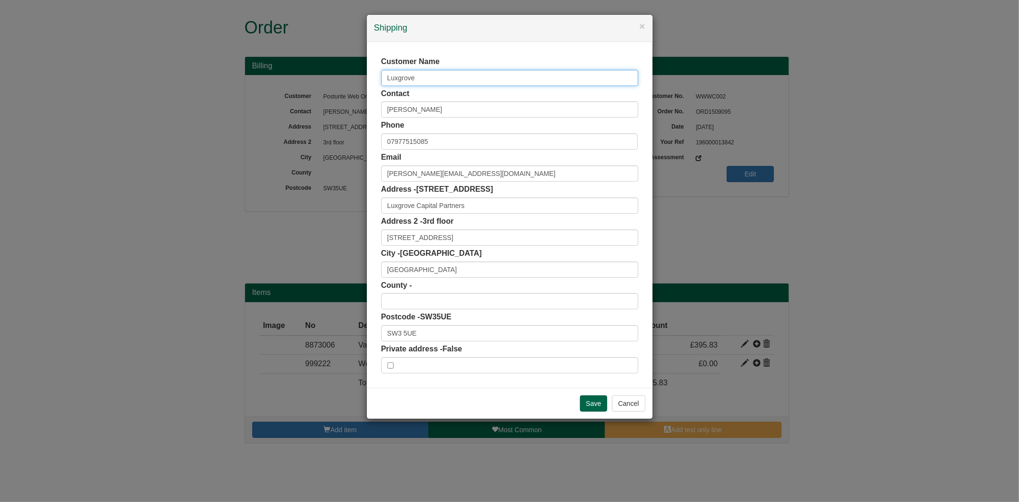
drag, startPoint x: 436, startPoint y: 80, endPoint x: 349, endPoint y: 98, distance: 88.9
click at [349, 98] on div "× Shipping Customer Name Luxgrove Contact William Mckenna Phone 07977515085 Ema…" at bounding box center [509, 251] width 1019 height 502
click at [590, 408] on input "Save" at bounding box center [594, 403] width 28 height 16
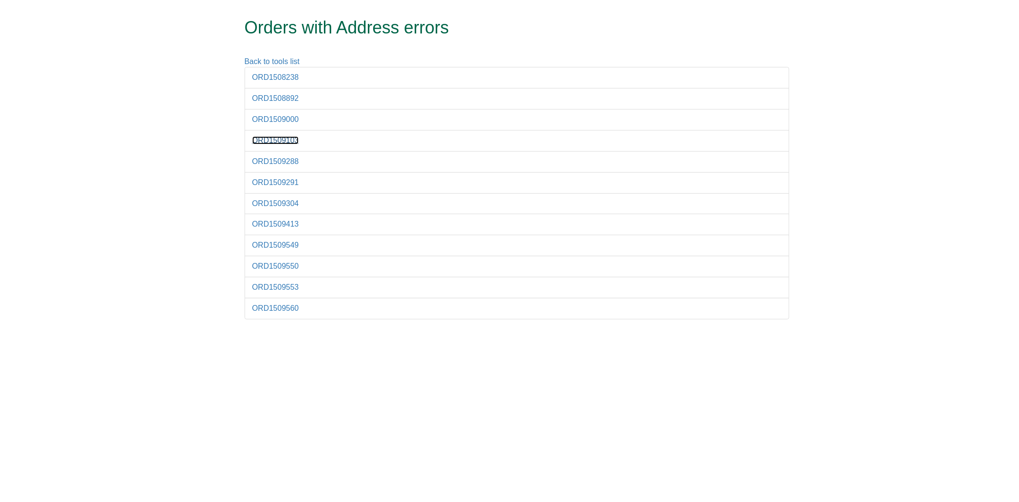
click at [280, 144] on link "ORD1509103" at bounding box center [275, 140] width 47 height 8
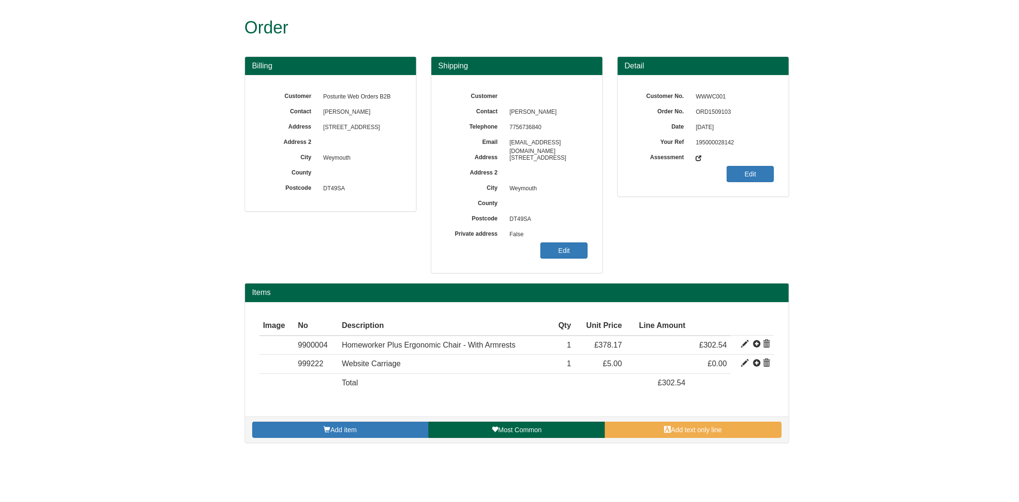
click at [703, 107] on span "ORD1509103" at bounding box center [732, 112] width 83 height 15
drag, startPoint x: 703, startPoint y: 107, endPoint x: 713, endPoint y: 112, distance: 11.8
click at [703, 108] on span "ORD1509103" at bounding box center [732, 112] width 83 height 15
click at [714, 111] on span "ORD1509103" at bounding box center [732, 112] width 83 height 15
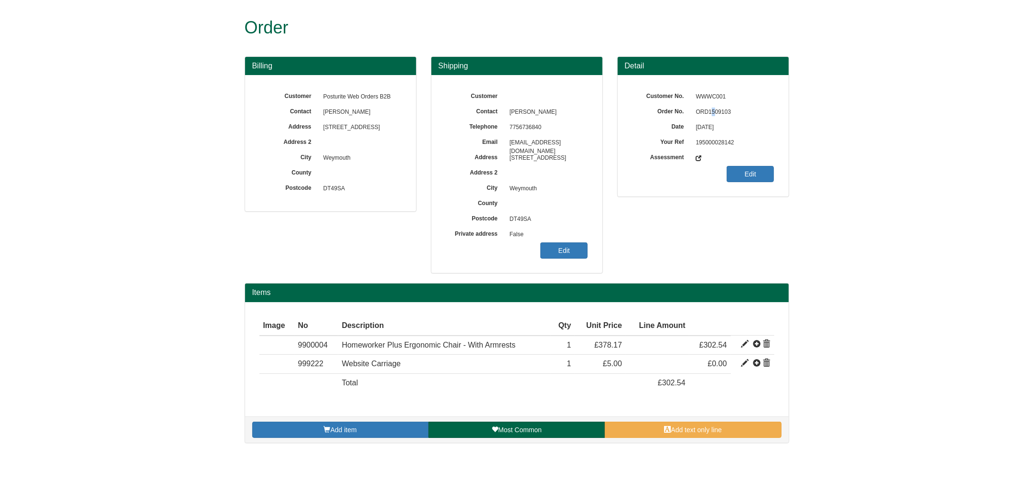
copy span "5"
click at [715, 110] on span "ORD1509103" at bounding box center [732, 112] width 83 height 15
click at [554, 246] on link "Edit" at bounding box center [563, 250] width 47 height 16
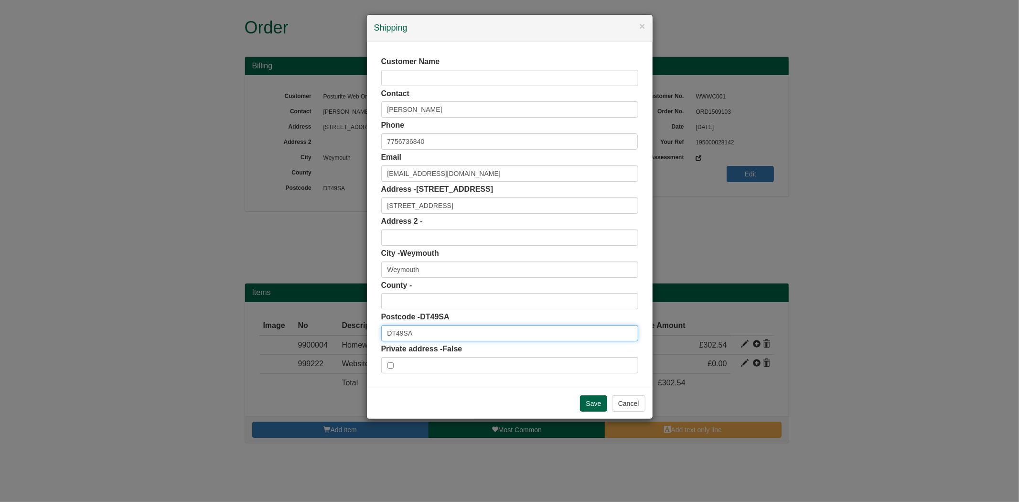
click at [400, 335] on input "DT49SA" at bounding box center [509, 333] width 257 height 16
type input "DT4 9SA"
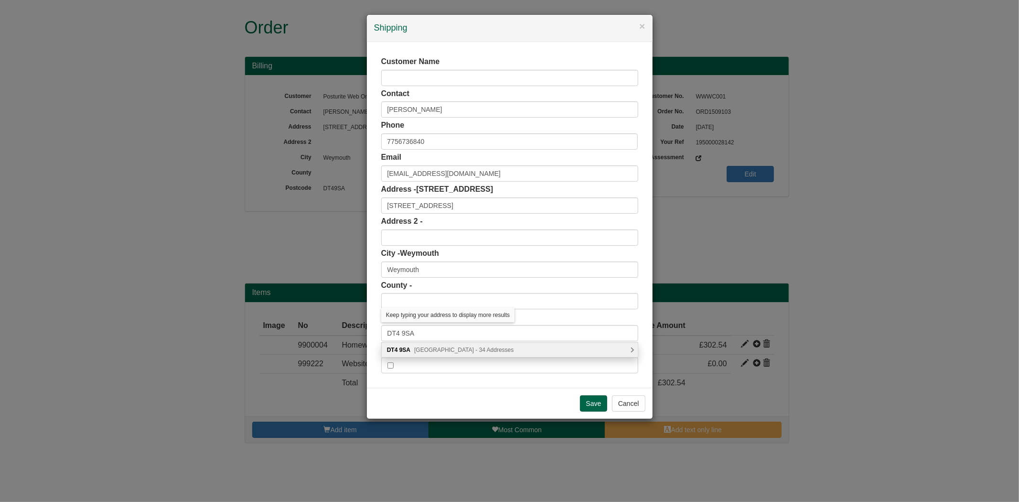
click at [433, 347] on span "Sutcliffe Avenue, Weymouth - 34 Addresses" at bounding box center [463, 349] width 99 height 7
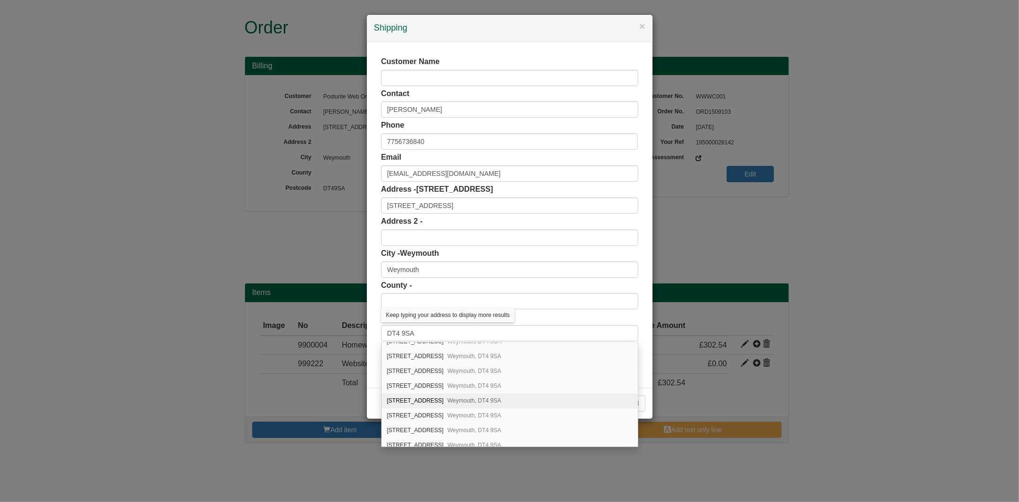
scroll to position [212, 0]
click at [416, 409] on div "18 Sutcliffe Avenue Weymouth, DT4 9SA" at bounding box center [510, 404] width 256 height 15
type input "[GEOGRAPHIC_DATA]"
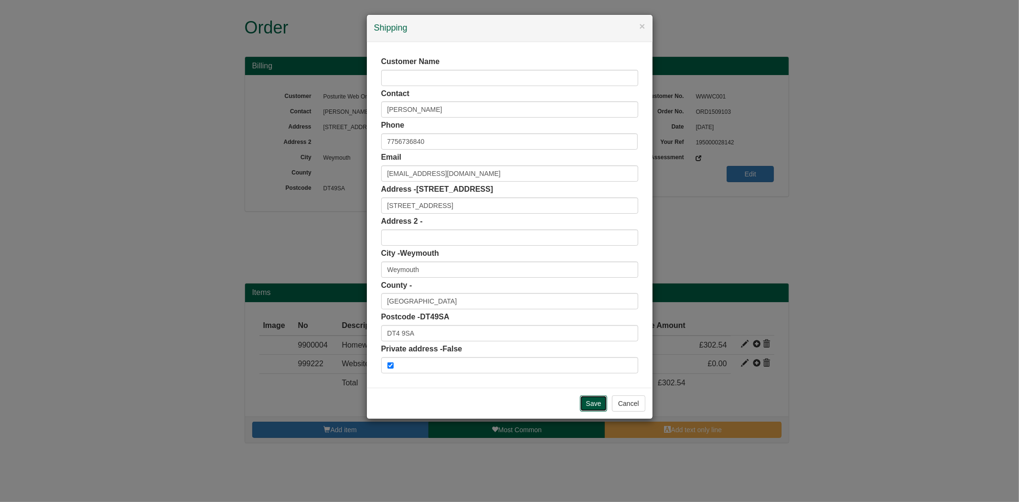
click at [585, 407] on input "Save" at bounding box center [594, 403] width 28 height 16
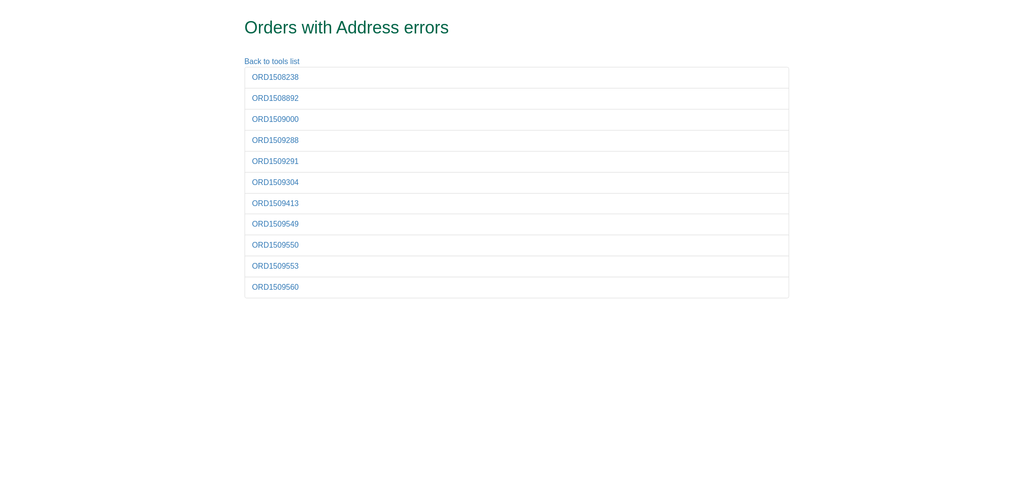
click at [286, 136] on li "ORD1509288" at bounding box center [517, 141] width 545 height 22
click at [288, 138] on link "ORD1509288" at bounding box center [275, 140] width 47 height 8
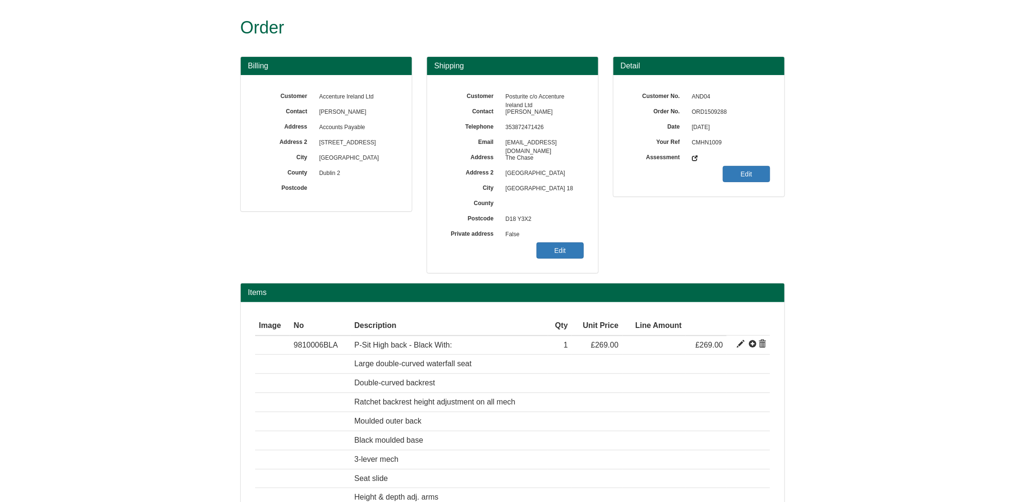
click at [715, 113] on span "ORD1509288" at bounding box center [728, 112] width 83 height 15
click at [715, 114] on span "ORD1509288" at bounding box center [728, 112] width 83 height 15
copy span "ORD1509288"
click at [549, 248] on link "Edit" at bounding box center [560, 250] width 47 height 16
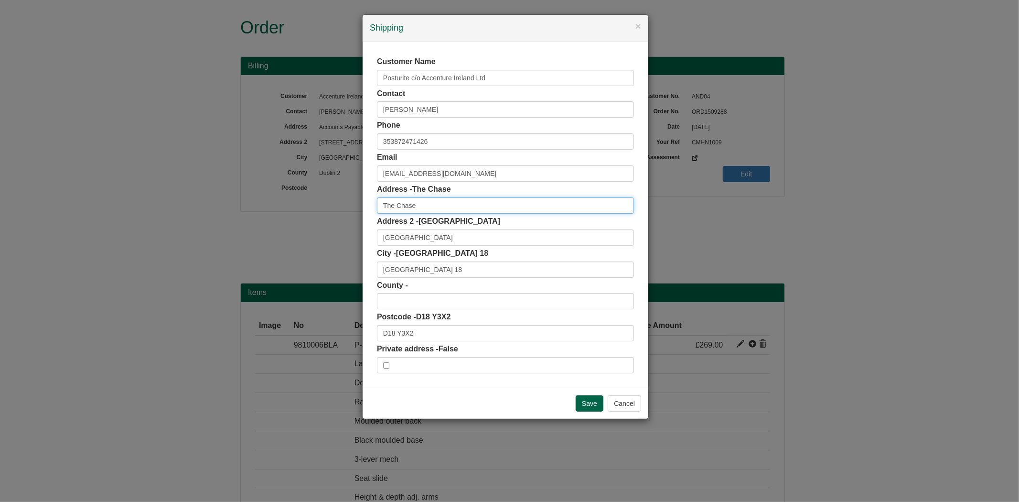
click at [379, 202] on input "The Chase" at bounding box center [505, 205] width 257 height 16
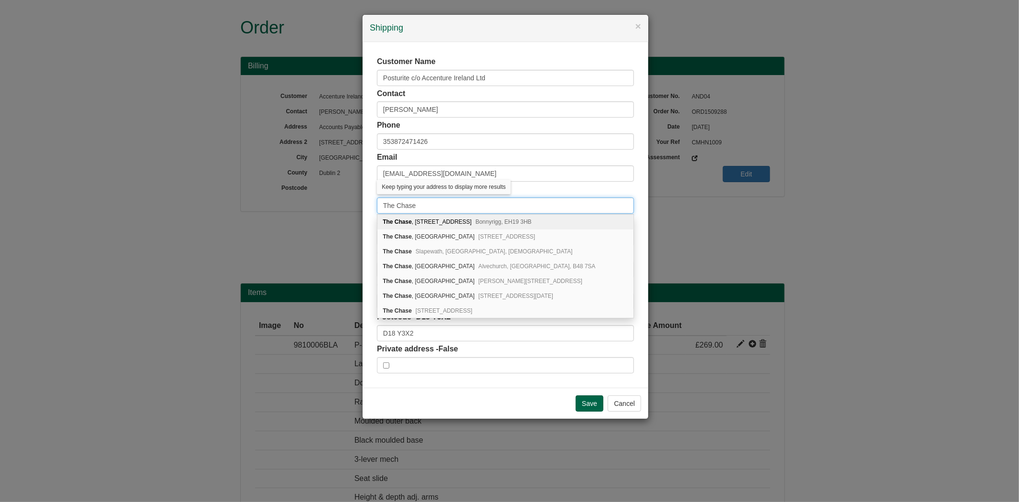
paste input "LEVEL 1"
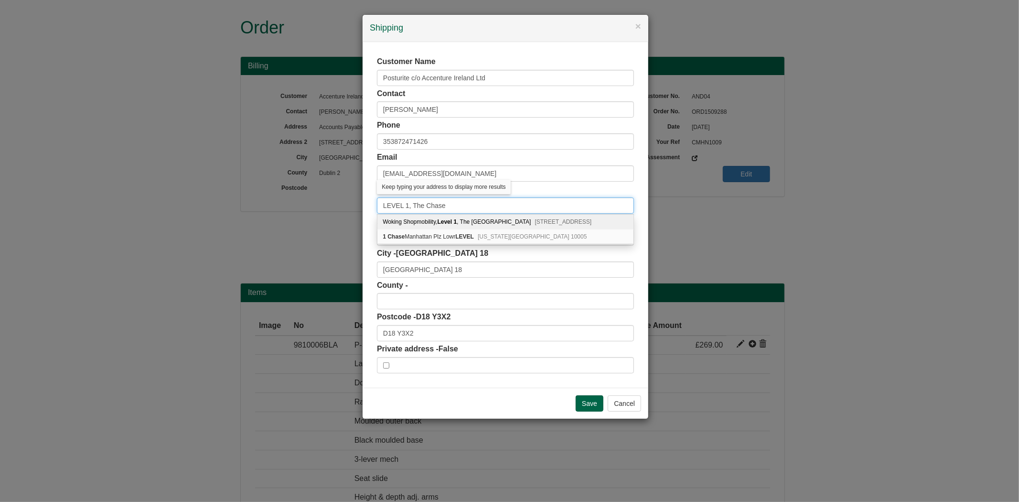
drag, startPoint x: 386, startPoint y: 203, endPoint x: 405, endPoint y: 206, distance: 19.9
click at [405, 206] on input "LEVEL 1, The Chase" at bounding box center [505, 205] width 257 height 16
type input "Level 1, The Chase"
click at [369, 212] on div "Customer Name Posturite c/o Accenture Ireland Ltd Contact Mariana Tsymbalista P…" at bounding box center [506, 215] width 286 height 346
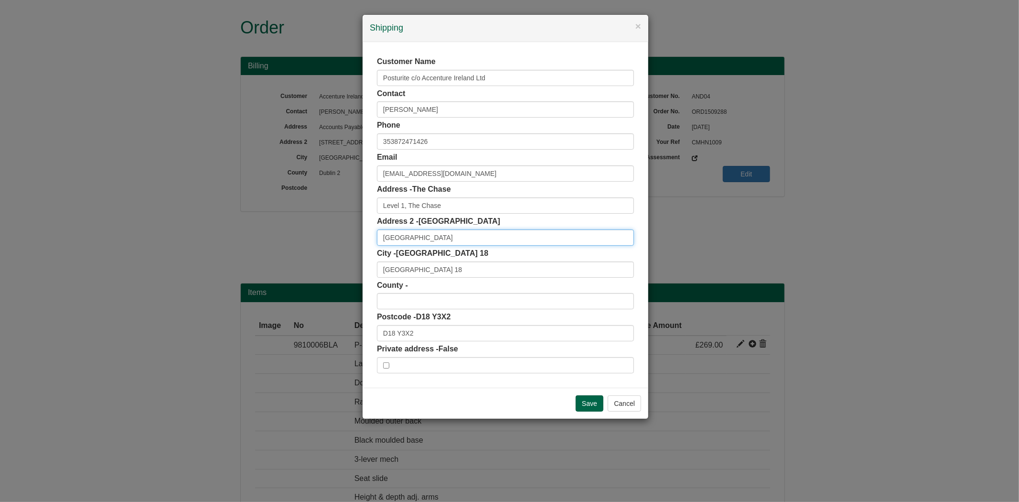
drag, startPoint x: 381, startPoint y: 235, endPoint x: 436, endPoint y: 232, distance: 54.6
click at [436, 232] on input "Carmanhall Road, EORI NL827044987" at bounding box center [505, 237] width 257 height 16
paste input "ARKLE ROAD"
type input "ARKLE ROAD, EORI NL827044987"
drag, startPoint x: 444, startPoint y: 197, endPoint x: 443, endPoint y: 207, distance: 10.1
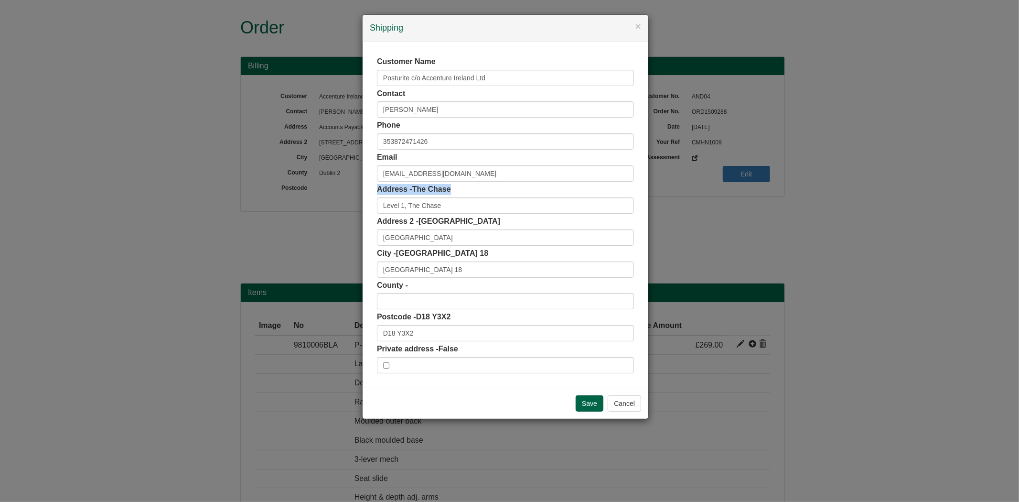
click at [444, 204] on div "Address - The Chase Level 1, The Chase" at bounding box center [505, 199] width 257 height 30
drag, startPoint x: 443, startPoint y: 207, endPoint x: 331, endPoint y: 220, distance: 113.0
click at [331, 220] on div "× Shipping Customer Name Posturite c/o Accenture Ireland Ltd Contact Mariana Ts…" at bounding box center [509, 251] width 1019 height 502
paste input "EVEL 1 THE CHASE"
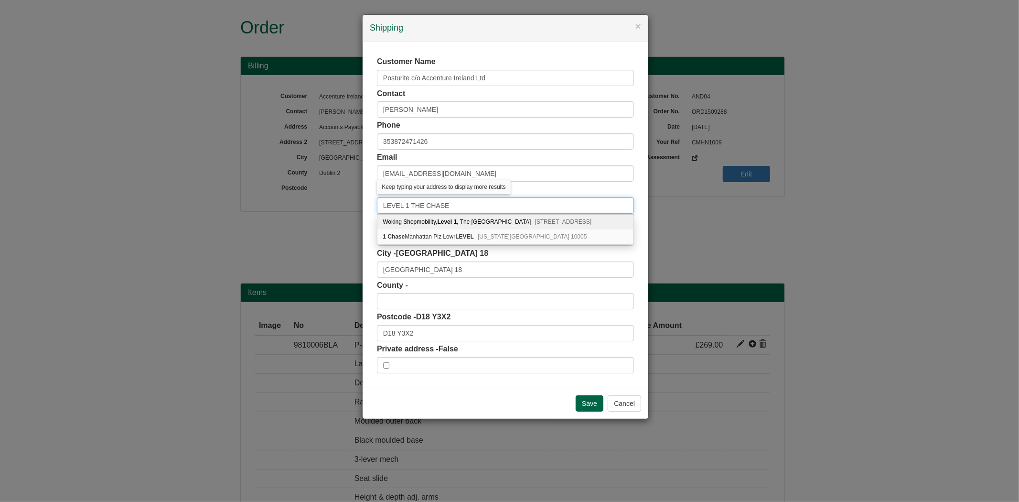
type input "LEVEL 1 THE CHASE"
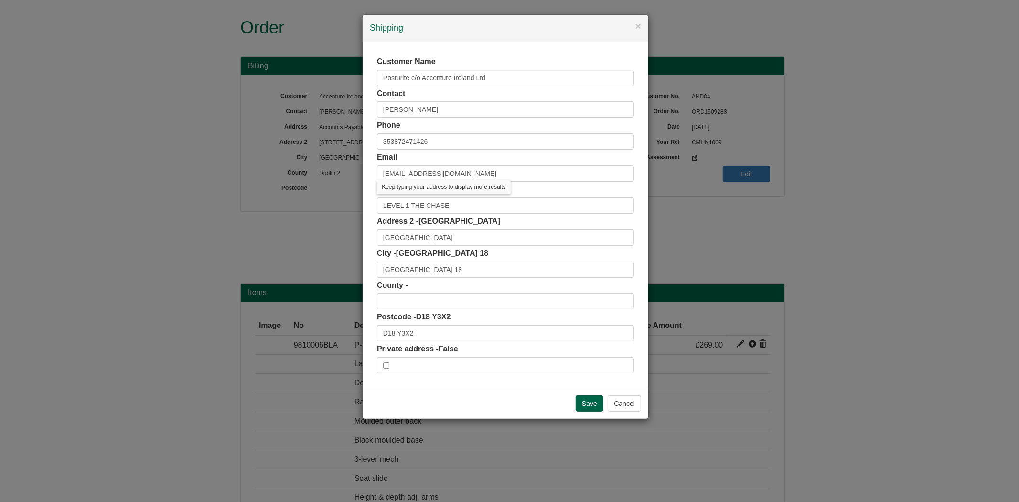
click at [373, 199] on div "Customer Name Posturite c/o Accenture Ireland Ltd Contact Mariana Tsymbalista P…" at bounding box center [506, 215] width 286 height 346
click at [504, 241] on input "ARKLE ROAD, EORI NL827044987" at bounding box center [505, 237] width 257 height 16
click at [429, 242] on input "ARKLE ROAD, EORI NL827044987" at bounding box center [505, 237] width 257 height 16
paste input "SANDYFORD BUSINESS PAR"
drag, startPoint x: 381, startPoint y: 240, endPoint x: 431, endPoint y: 237, distance: 49.8
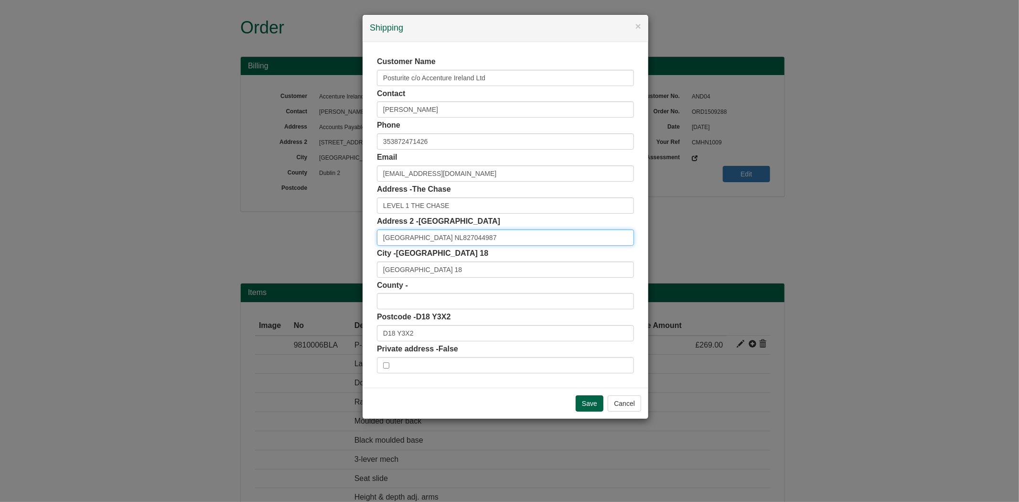
click at [431, 237] on input "ARKLE ROAD, SANDYFORD BUSINESS PAREORI NL827044987" at bounding box center [505, 237] width 257 height 16
type input "ARKLE ROAD, SANDYFORD BUSINESS PAREORI NL827044987"
click at [466, 198] on input "LEVEL 1 THE CHASE" at bounding box center [505, 205] width 257 height 16
paste input "ARKLE ROAD,"
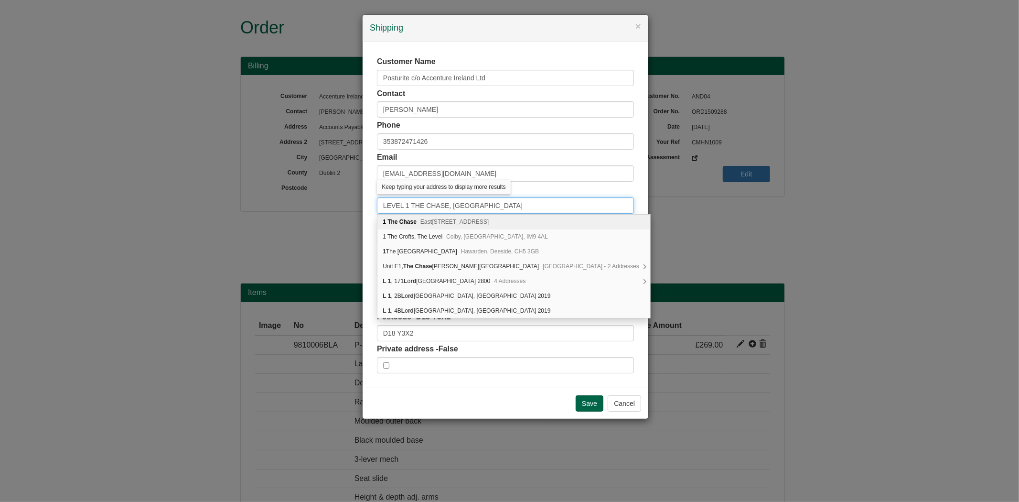
type input "LEVEL 1 THE CHASE, ARKLE ROAD"
click at [534, 191] on div "Address - The Chase LEVEL 1 THE CHASE, ARKLE ROAD" at bounding box center [505, 199] width 257 height 30
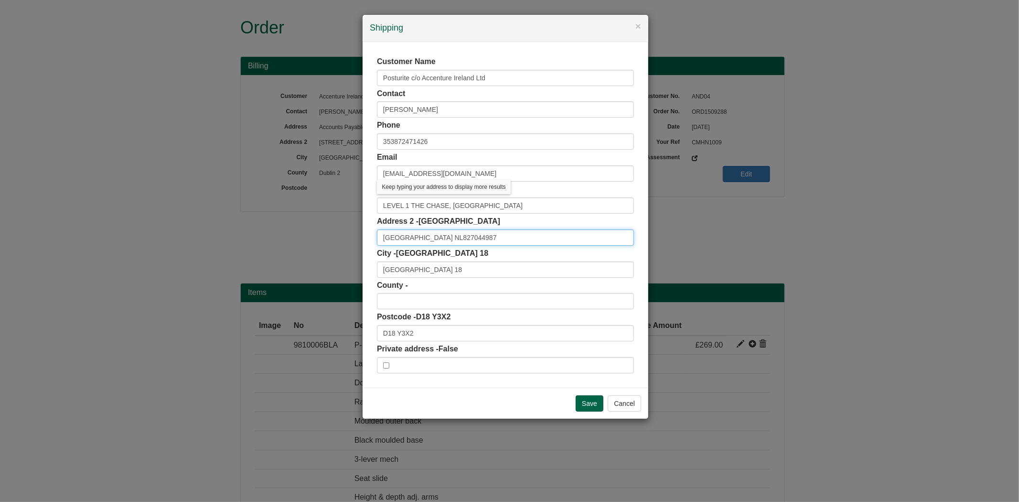
click at [429, 239] on input "ARKLE ROAD, SANDYFORD BUSINESS PAREORI NL827044987" at bounding box center [505, 237] width 257 height 16
click at [473, 236] on input "SANDYFORD BUSINESS PAREORI NL827044987" at bounding box center [505, 237] width 257 height 16
click at [477, 235] on input "SANDYFORD BUSINESS PAREORI NL827044987" at bounding box center [505, 237] width 257 height 16
type input "SANDYFORD BUSINESS PARK, EORI NL827044987"
click at [374, 260] on div "Customer Name Posturite c/o Accenture Ireland Ltd Contact Mariana Tsymbalista P…" at bounding box center [506, 215] width 286 height 346
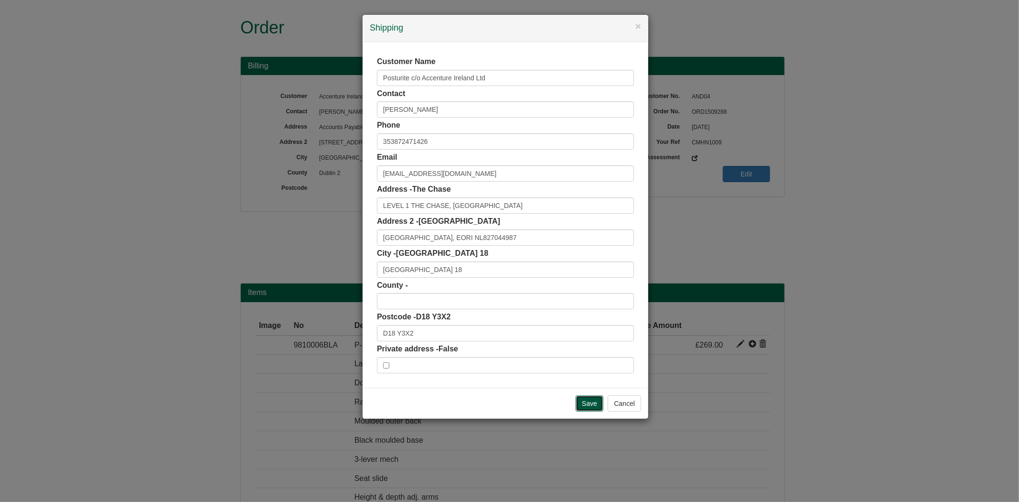
click at [578, 400] on input "Save" at bounding box center [590, 403] width 28 height 16
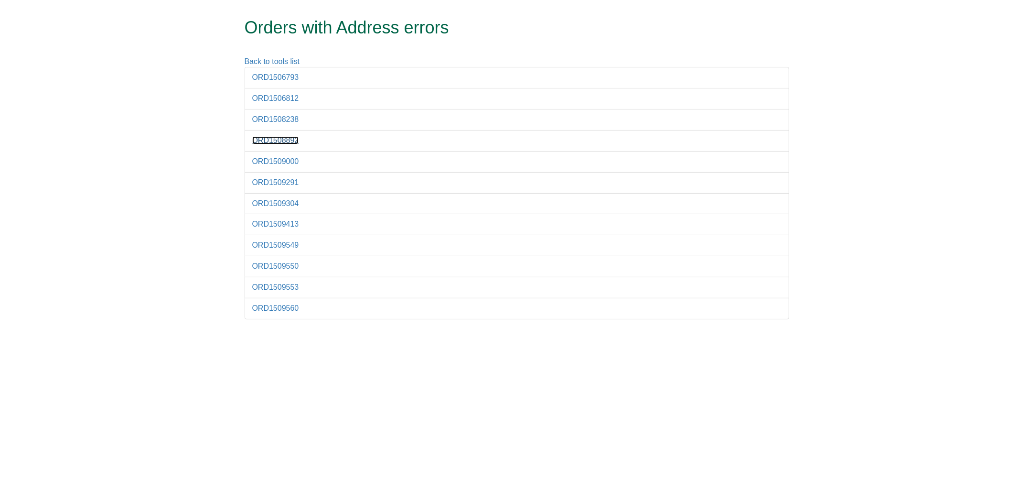
click at [284, 142] on link "ORD1508892" at bounding box center [275, 140] width 47 height 8
click at [273, 81] on link "ORD1506793" at bounding box center [275, 77] width 47 height 8
click at [285, 306] on link "ORD1509560" at bounding box center [275, 308] width 47 height 8
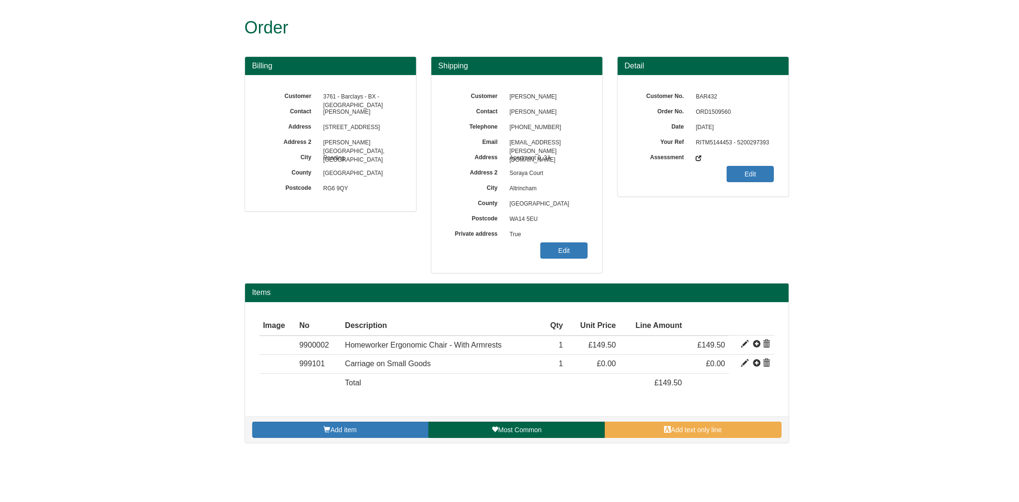
click at [713, 112] on span "ORD1509560" at bounding box center [732, 112] width 83 height 15
copy span "ORD1509560"
drag, startPoint x: 568, startPoint y: 237, endPoint x: 569, endPoint y: 247, distance: 10.1
click at [568, 240] on span "True" at bounding box center [546, 234] width 83 height 15
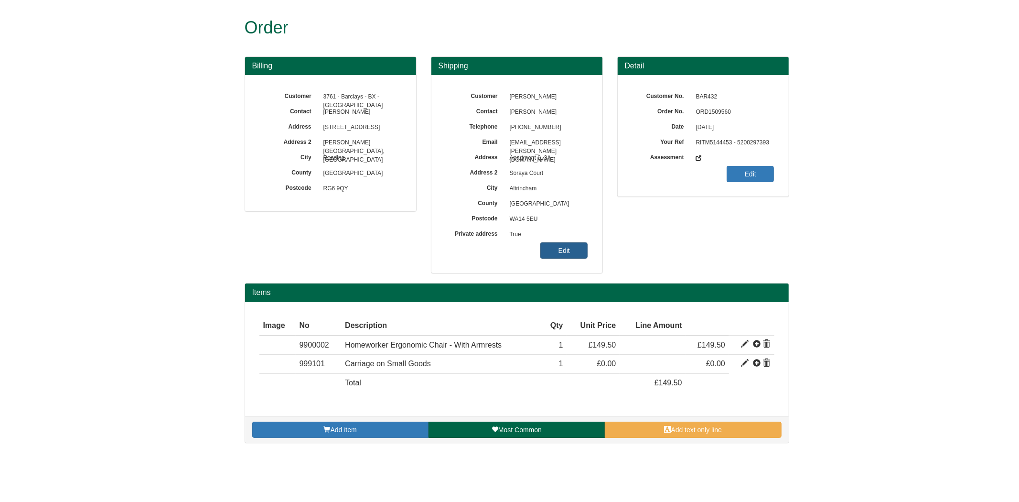
click at [570, 248] on link "Edit" at bounding box center [563, 250] width 47 height 16
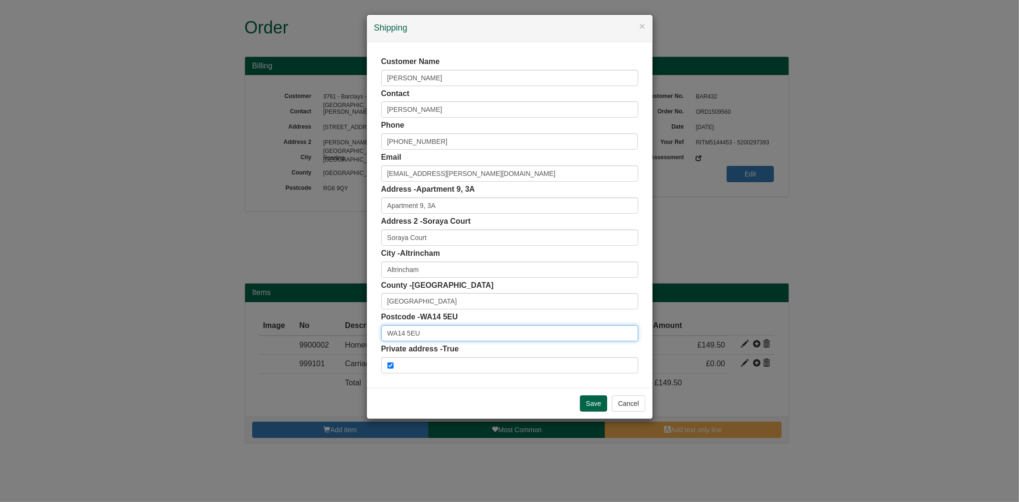
click at [431, 331] on input "WA14 5EU" at bounding box center [509, 333] width 257 height 16
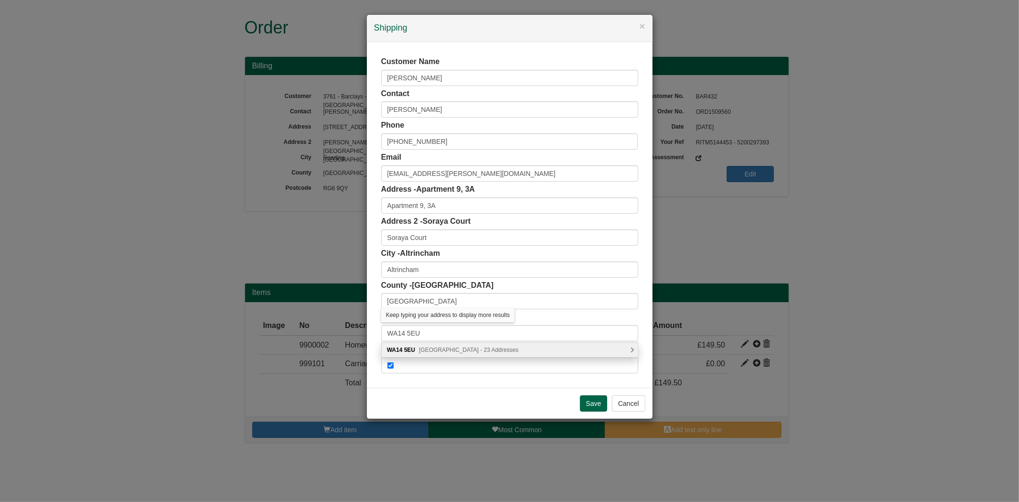
click at [436, 352] on span "[GEOGRAPHIC_DATA] - 23 Addresses" at bounding box center [468, 349] width 99 height 7
type input "WA14 5EU"
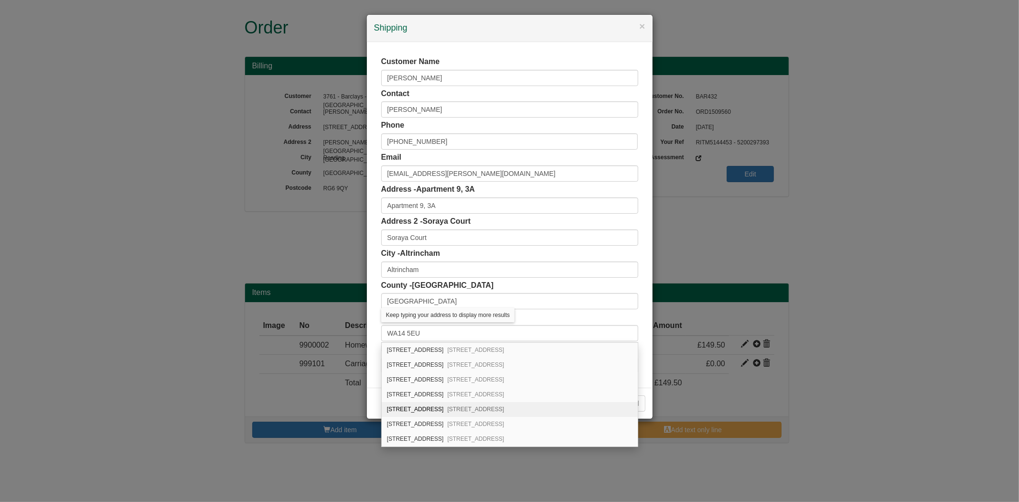
click at [448, 410] on div "Apartment 9, Soraya Court 3A, Sinderland Road Broadheath, Altrincham, WA14 5EU" at bounding box center [510, 409] width 256 height 15
type input "Apartment [STREET_ADDRESS]"
type input "[STREET_ADDRESS]"
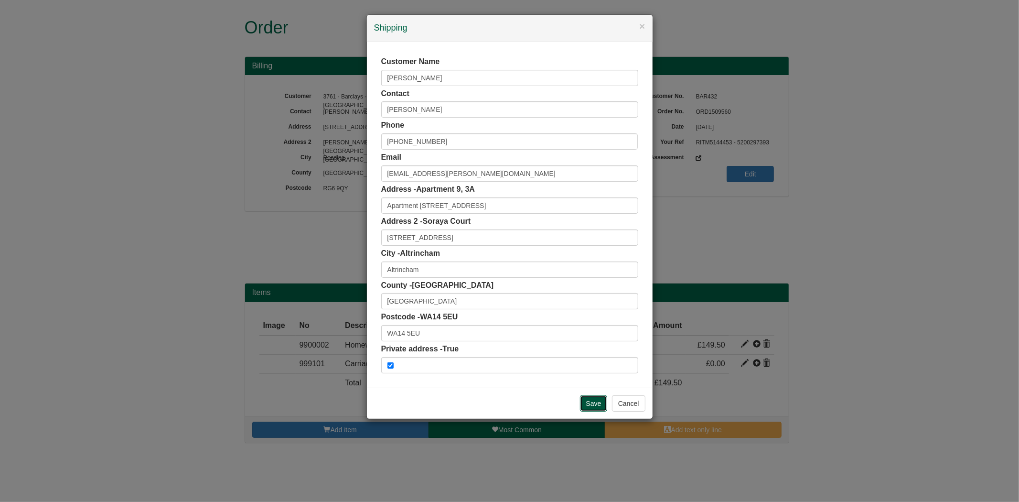
click at [591, 395] on input "Save" at bounding box center [594, 403] width 28 height 16
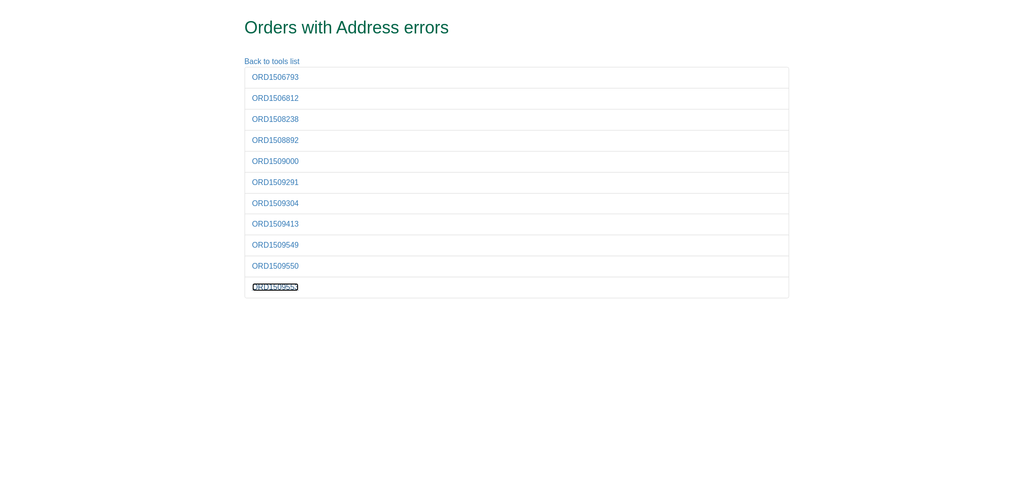
click at [278, 289] on link "ORD1509553" at bounding box center [275, 287] width 47 height 8
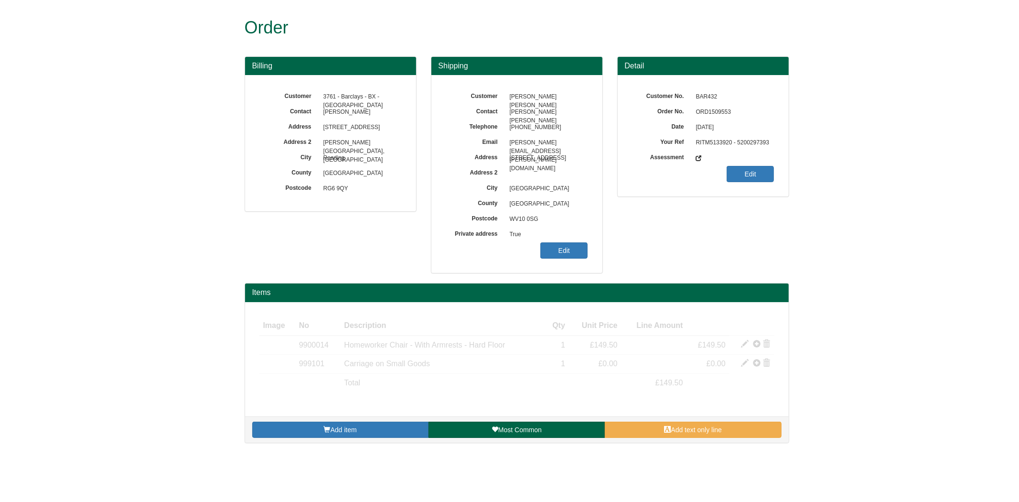
click at [715, 116] on span "ORD1509553" at bounding box center [732, 112] width 83 height 15
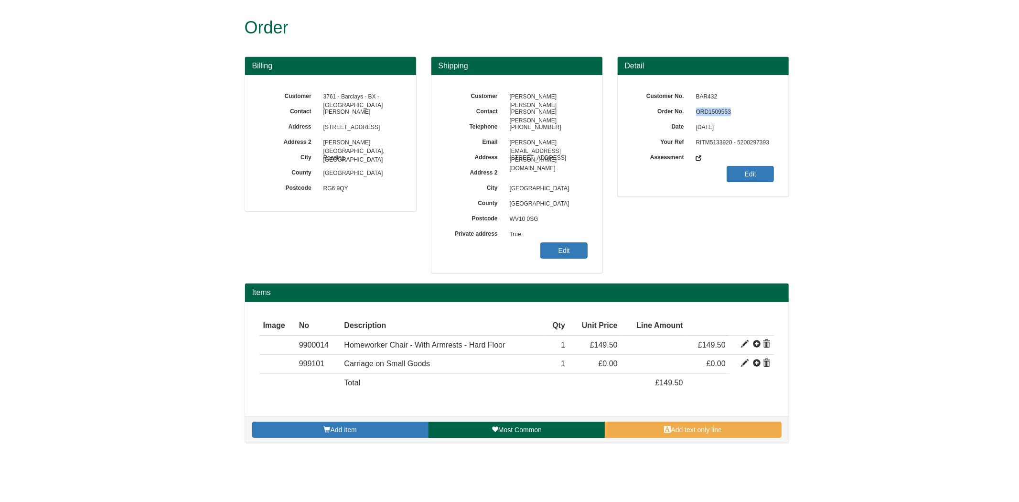
copy span "ORD1509553"
click at [587, 247] on link "Edit" at bounding box center [563, 250] width 47 height 16
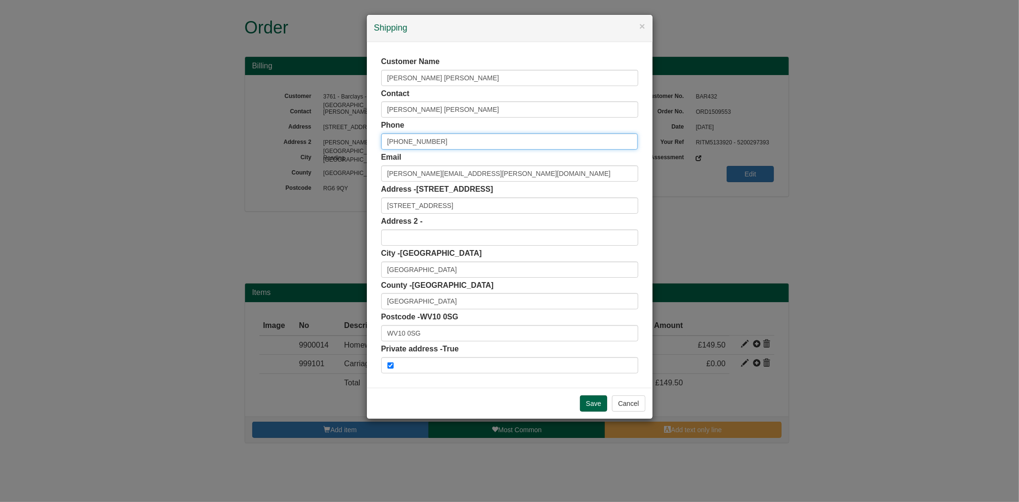
click at [403, 142] on input "+44 7342951279" at bounding box center [509, 141] width 257 height 16
click at [400, 142] on input "+44 7342951279" at bounding box center [509, 141] width 257 height 16
type input "07342951279"
click at [438, 333] on input "WV10 0SG" at bounding box center [509, 333] width 257 height 16
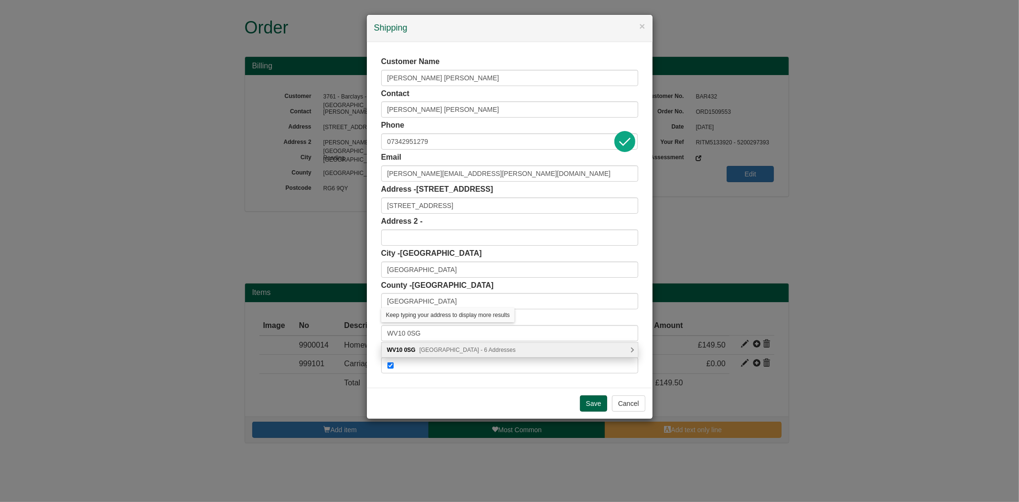
click at [447, 353] on div "WV10 0SG Deyncourt Road, Wolverhampton - 6 Addresses" at bounding box center [510, 350] width 256 height 14
type input "WV10 0SG"
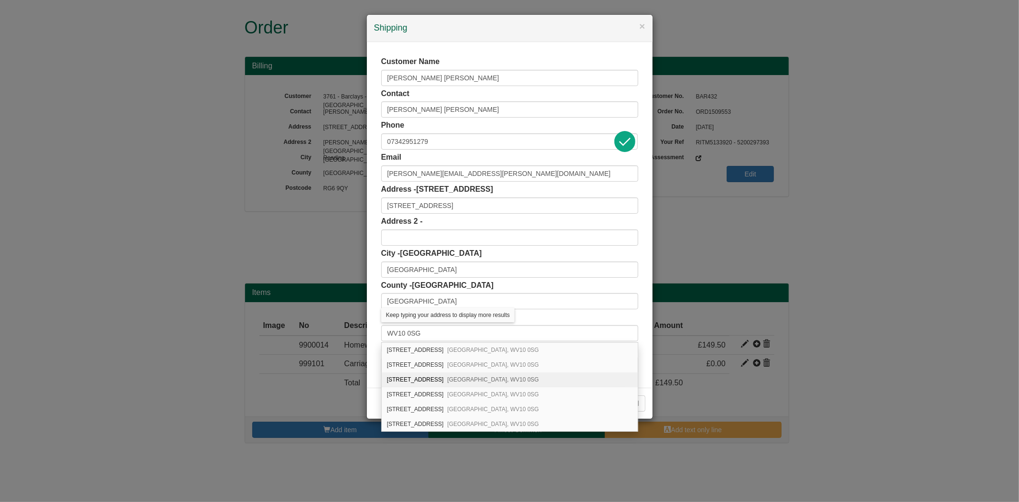
scroll to position [0, 0]
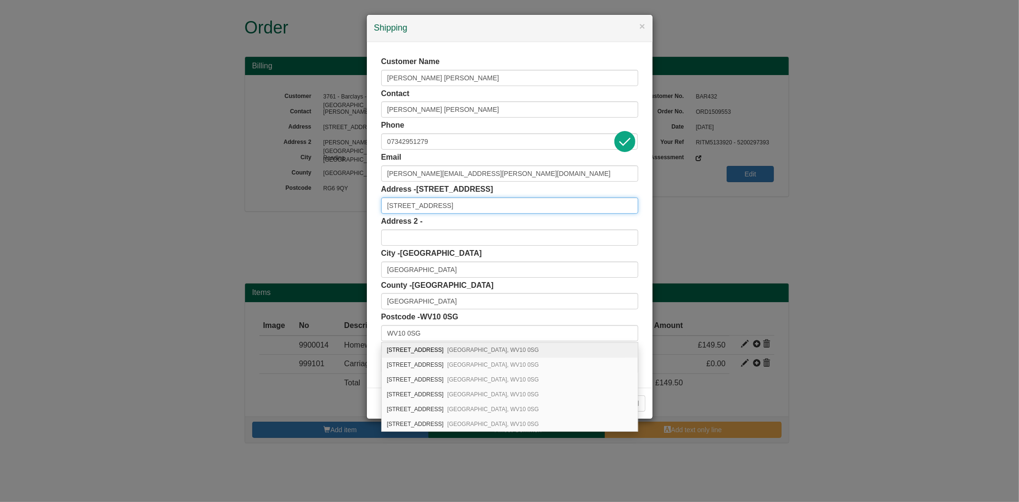
click at [453, 206] on input "128 Newbolds Road" at bounding box center [509, 205] width 257 height 16
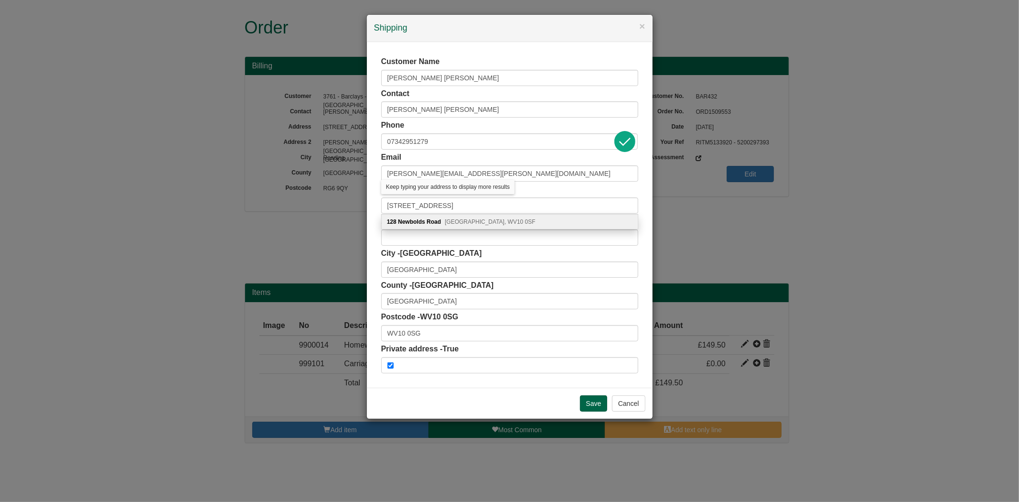
click at [465, 224] on span "Wolverhampton, WV10 0SF" at bounding box center [490, 221] width 91 height 7
type input "128 Newbolds Road"
type input "WV10 0SF"
click at [593, 400] on input "Save" at bounding box center [594, 403] width 28 height 16
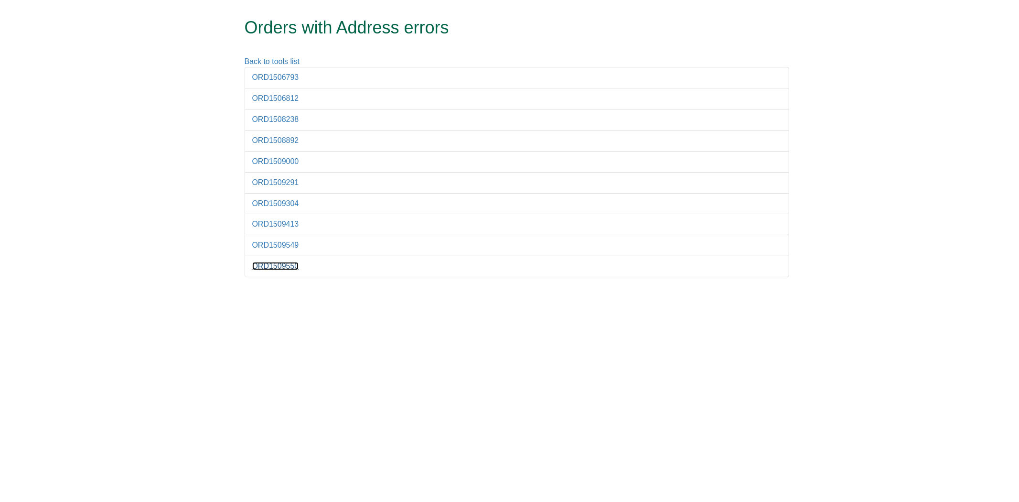
click at [277, 268] on link "ORD1509550" at bounding box center [275, 266] width 47 height 8
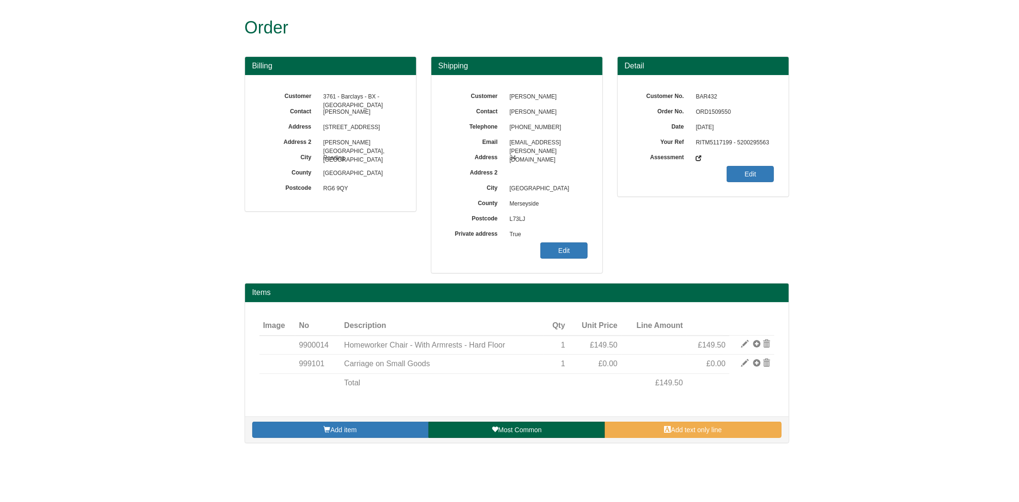
click at [712, 112] on span "ORD1509550" at bounding box center [732, 112] width 83 height 15
copy span "ORD1509550"
click at [570, 247] on link "Edit" at bounding box center [563, 250] width 47 height 16
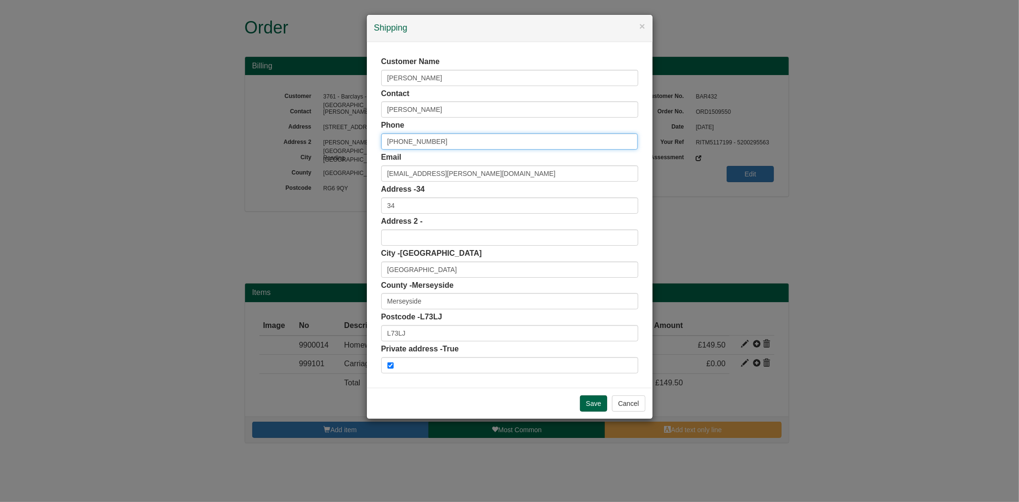
click at [400, 140] on input "+44 7931383190" at bounding box center [509, 141] width 257 height 16
type input "07931383190"
click at [395, 332] on input "L73LJ" at bounding box center [509, 333] width 257 height 16
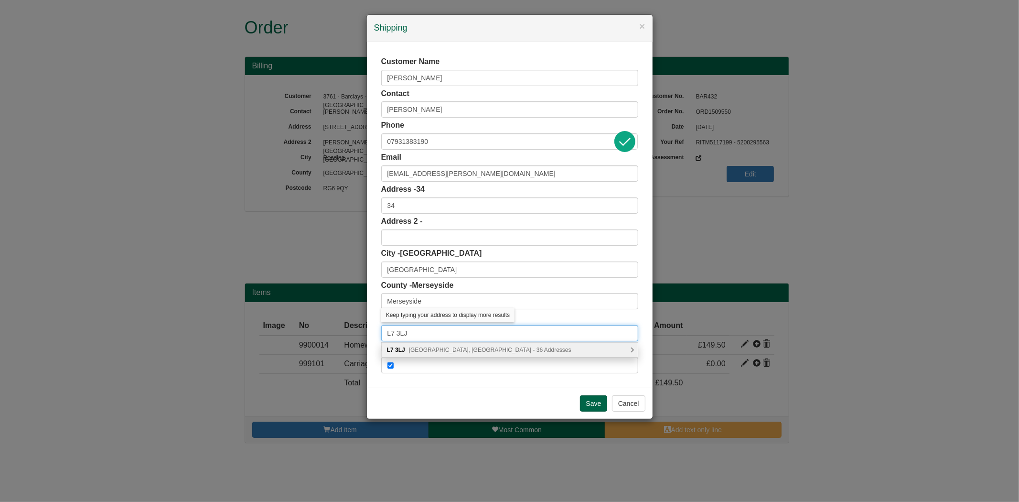
type input "L7 3LJ"
click at [425, 348] on span "Aigburth Street, Liverpool - 36 Addresses" at bounding box center [490, 349] width 162 height 7
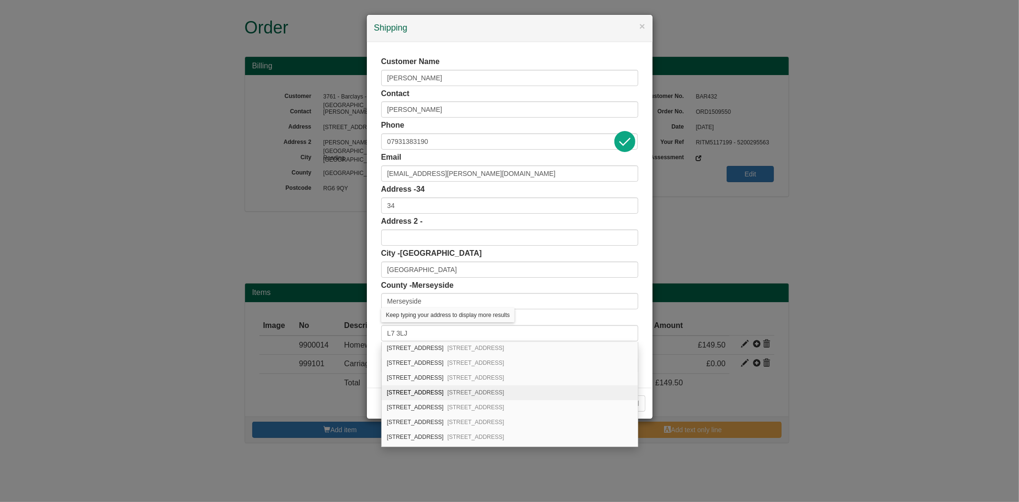
scroll to position [371, 0]
click at [416, 411] on div "34 Aigburth Street Liverpool, L7 3LJ" at bounding box center [510, 408] width 256 height 15
type input "34 Aigburth Street"
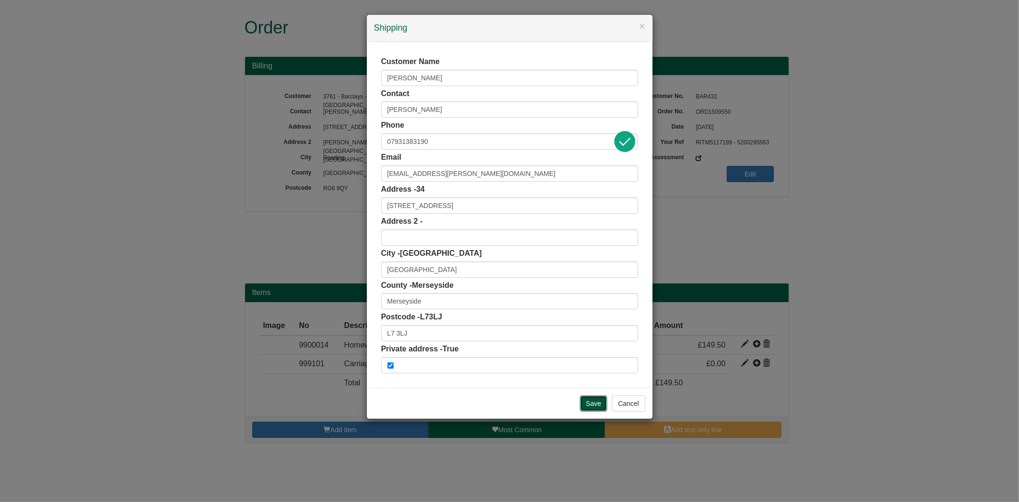
click at [589, 409] on input "Save" at bounding box center [594, 403] width 28 height 16
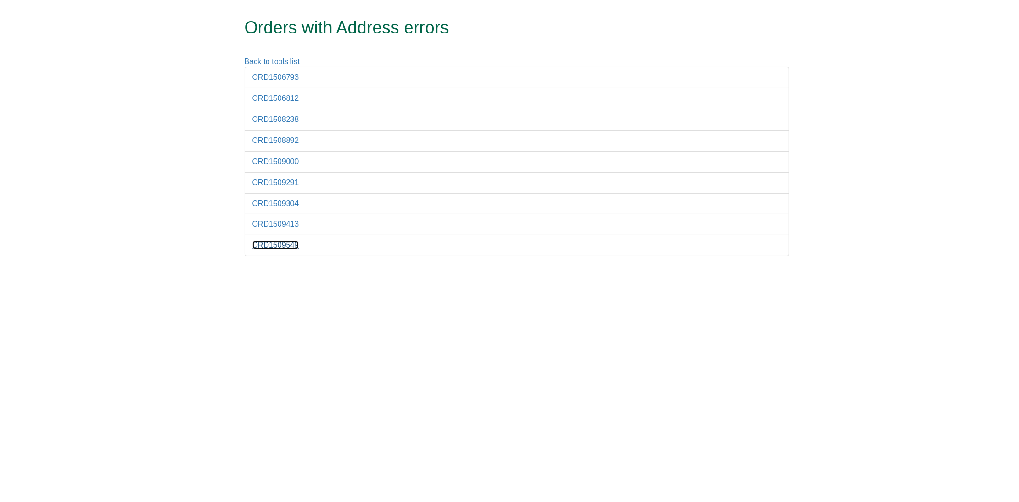
click at [282, 248] on link "ORD1509549" at bounding box center [275, 245] width 47 height 8
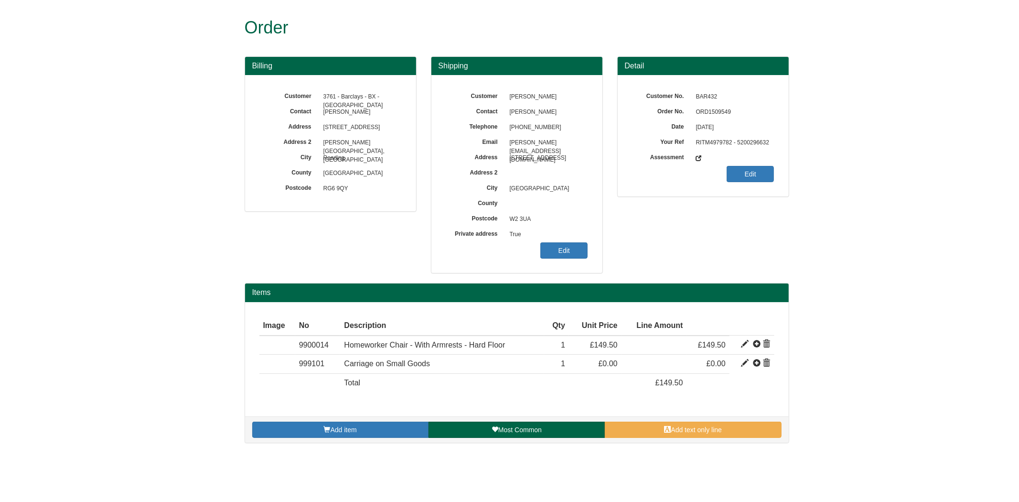
click at [715, 114] on span "ORD1509549" at bounding box center [732, 112] width 83 height 15
click at [713, 109] on span "ORD1509549" at bounding box center [732, 112] width 83 height 15
click at [713, 108] on span "ORD1509549" at bounding box center [732, 112] width 83 height 15
copy span "ORD1509549"
click at [541, 254] on link "Edit" at bounding box center [563, 250] width 47 height 16
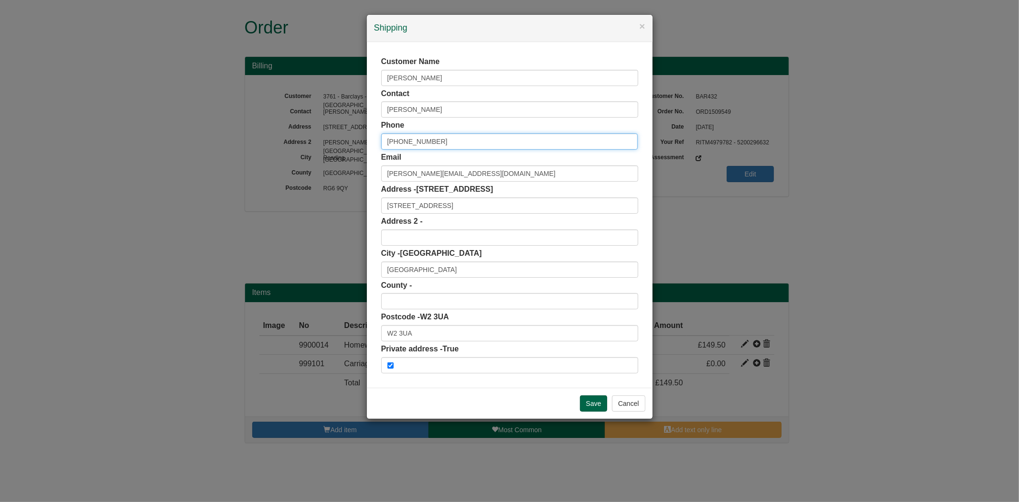
click at [400, 142] on input "[PHONE_NUMBER]" at bounding box center [509, 141] width 257 height 16
click input "Add" at bounding box center [0, 0] width 0 height 0
type input "[PHONE_NUMBER]"
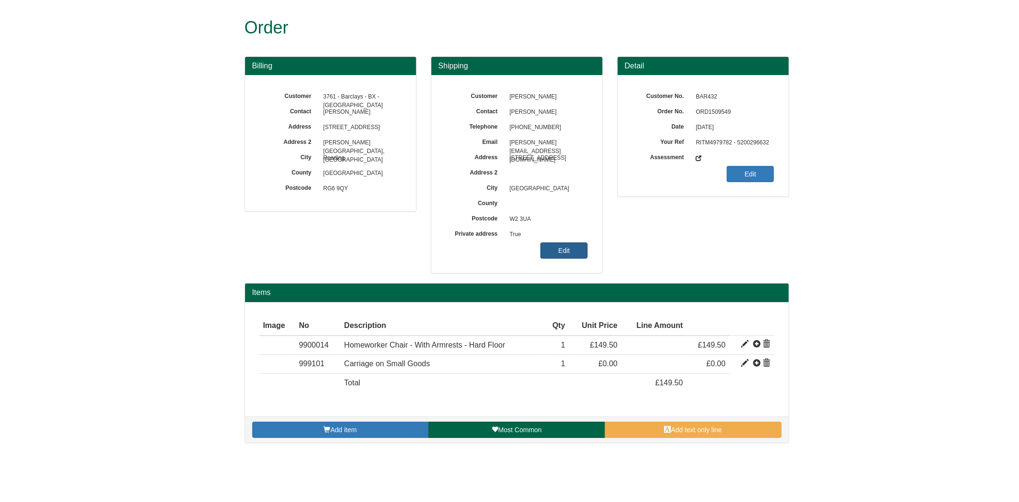
click at [551, 257] on link "Edit" at bounding box center [563, 250] width 47 height 16
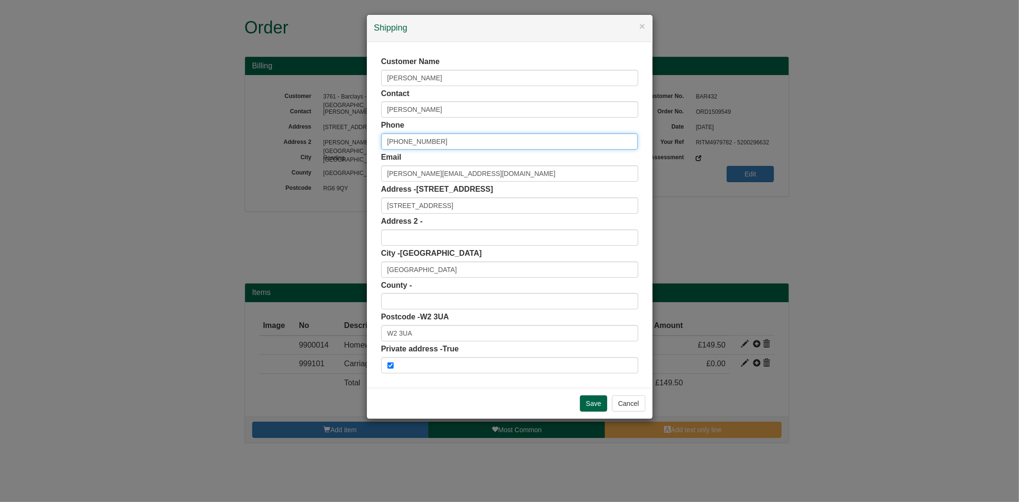
click at [403, 140] on input "+44 7442541304" at bounding box center [509, 141] width 257 height 16
click at [400, 142] on input "+44 7442541304" at bounding box center [509, 141] width 257 height 16
type input "07442541304"
click at [423, 328] on input "W2 3UA" at bounding box center [509, 333] width 257 height 16
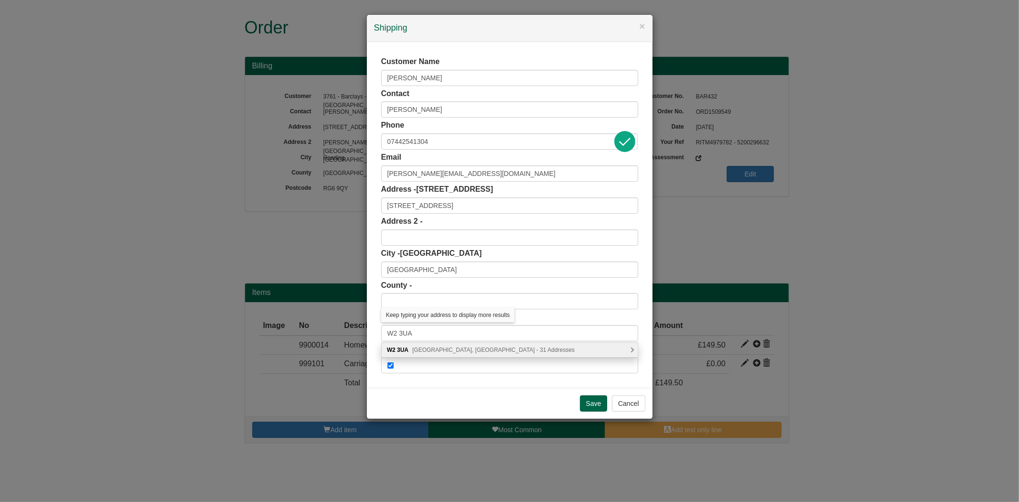
click at [439, 349] on span "Sussex Gardens, London - 31 Addresses" at bounding box center [493, 349] width 162 height 7
type input "W2 3UA"
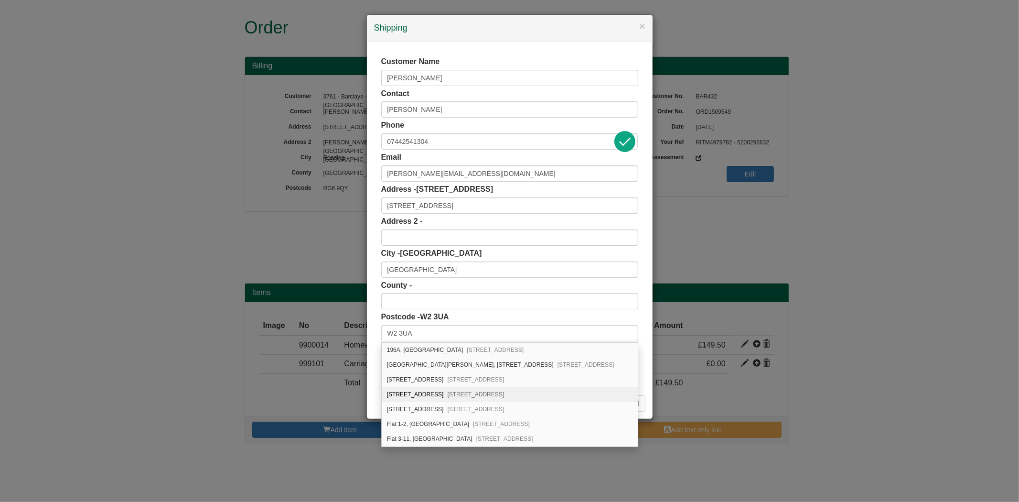
scroll to position [30, 0]
click at [634, 284] on div "County -" at bounding box center [509, 295] width 257 height 30
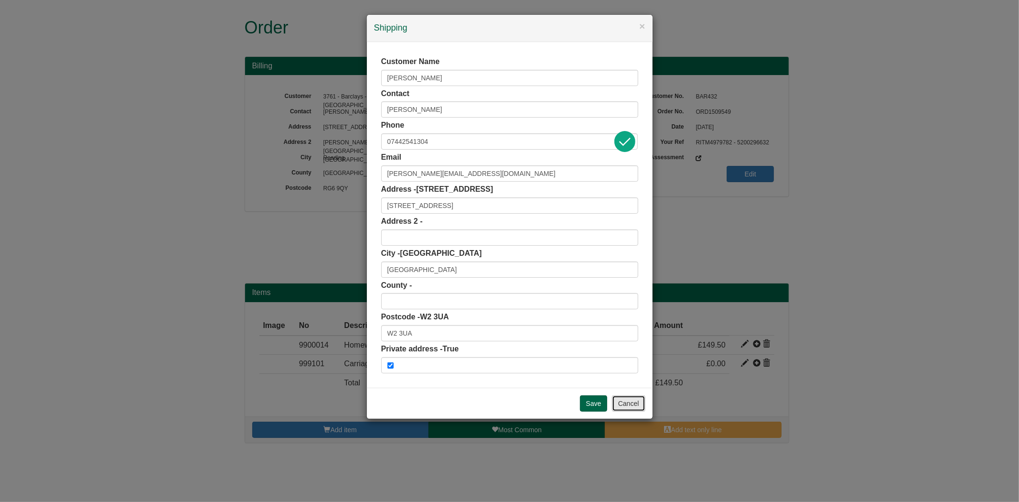
click at [634, 403] on button "Cancel" at bounding box center [628, 403] width 33 height 16
